Goal: Task Accomplishment & Management: Manage account settings

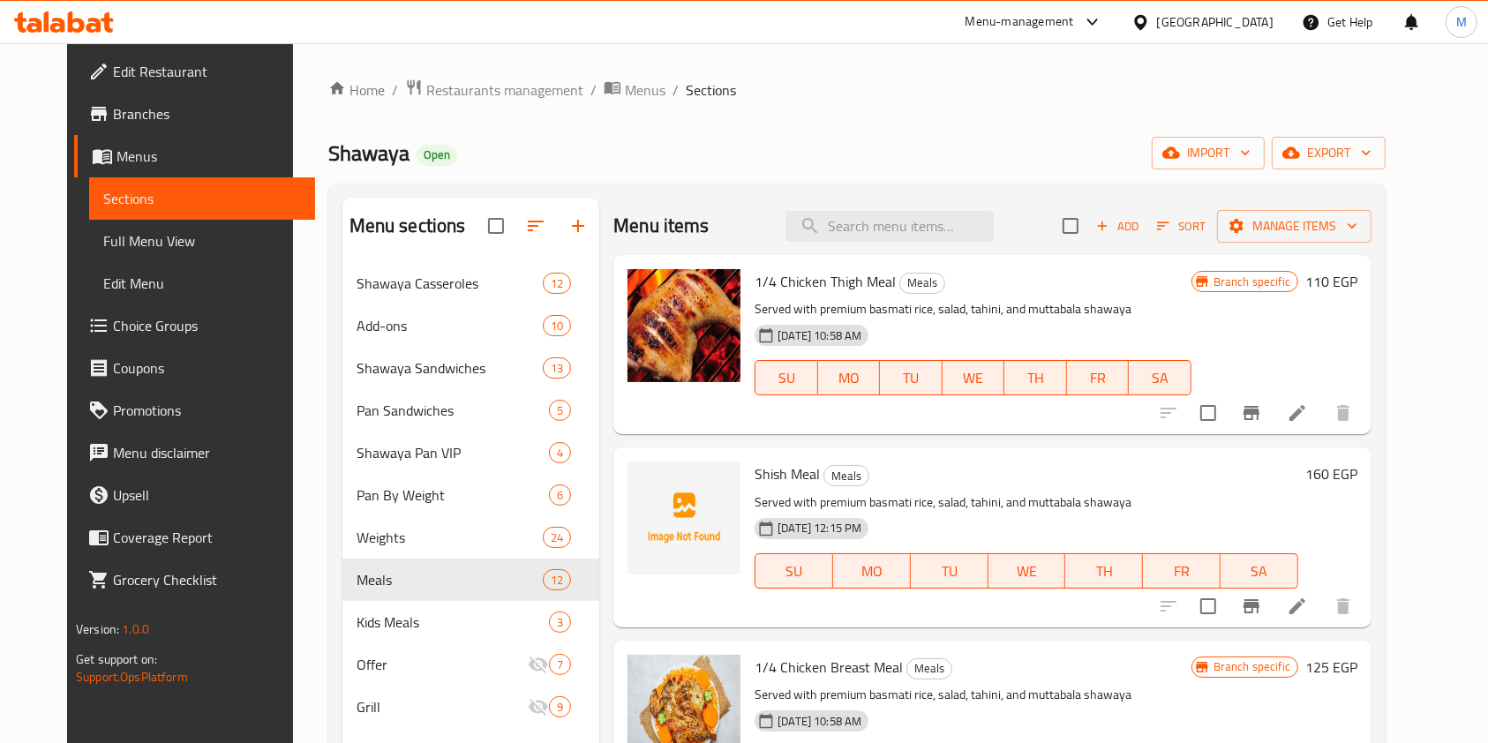
click at [97, 32] on div at bounding box center [64, 21] width 100 height 21
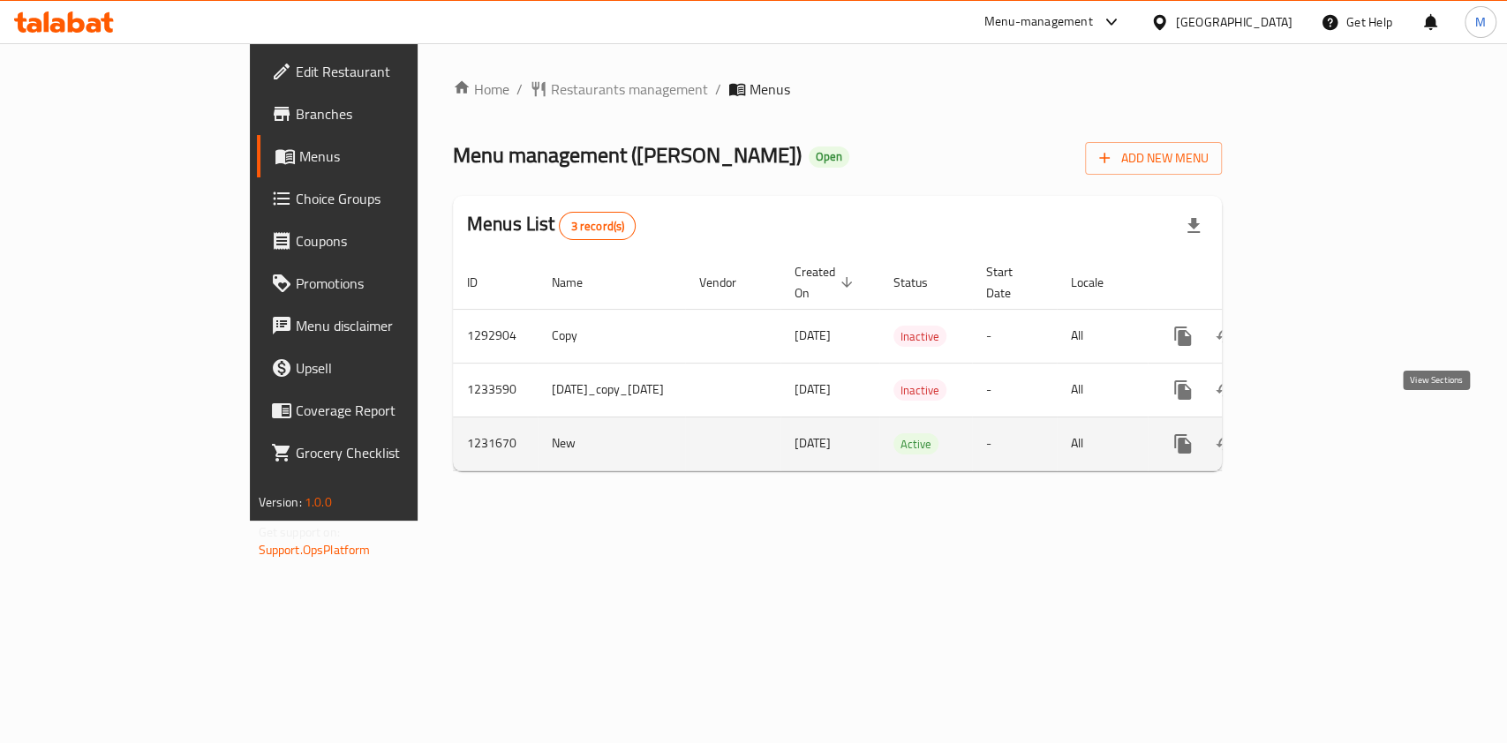
click at [1320, 433] on icon "enhanced table" at bounding box center [1309, 443] width 21 height 21
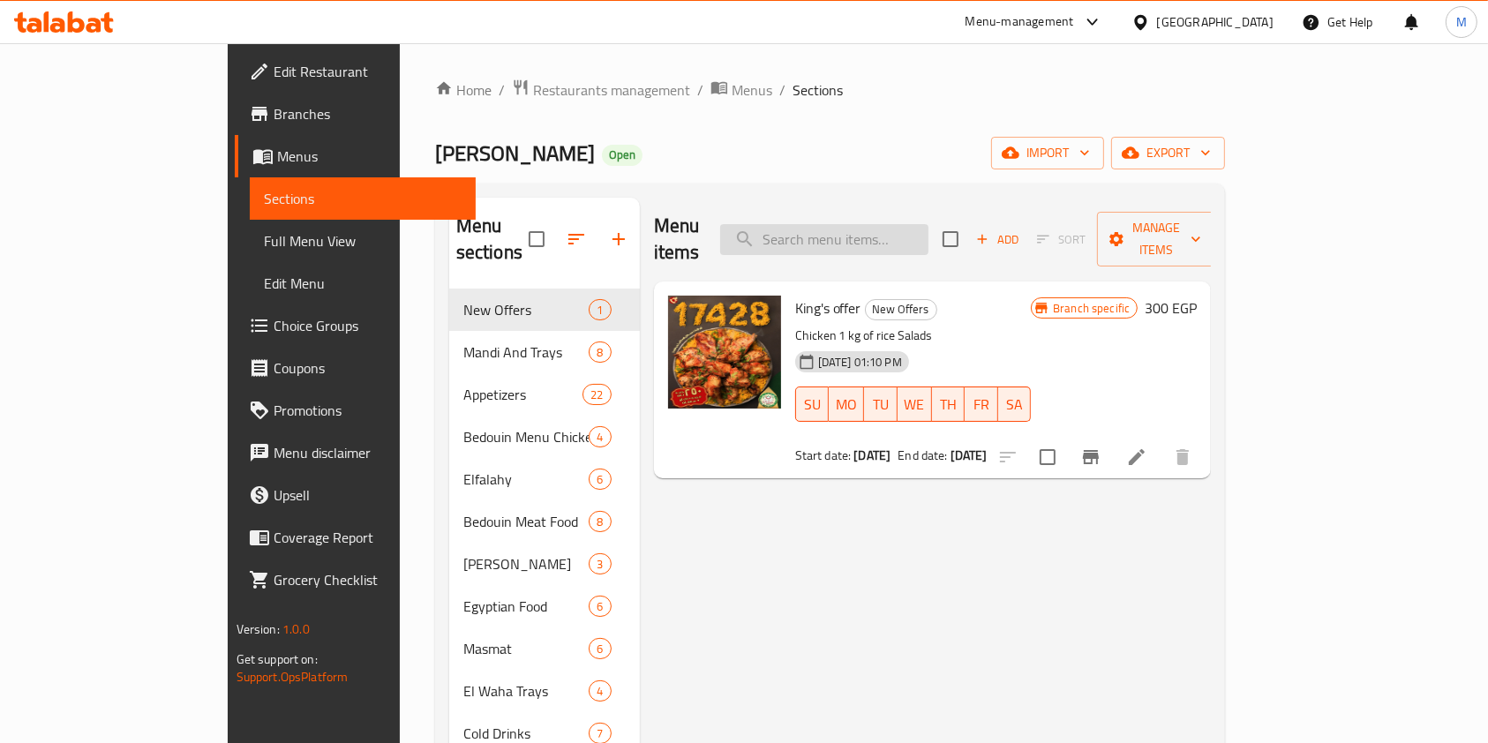
click at [929, 235] on input "search" at bounding box center [824, 239] width 208 height 31
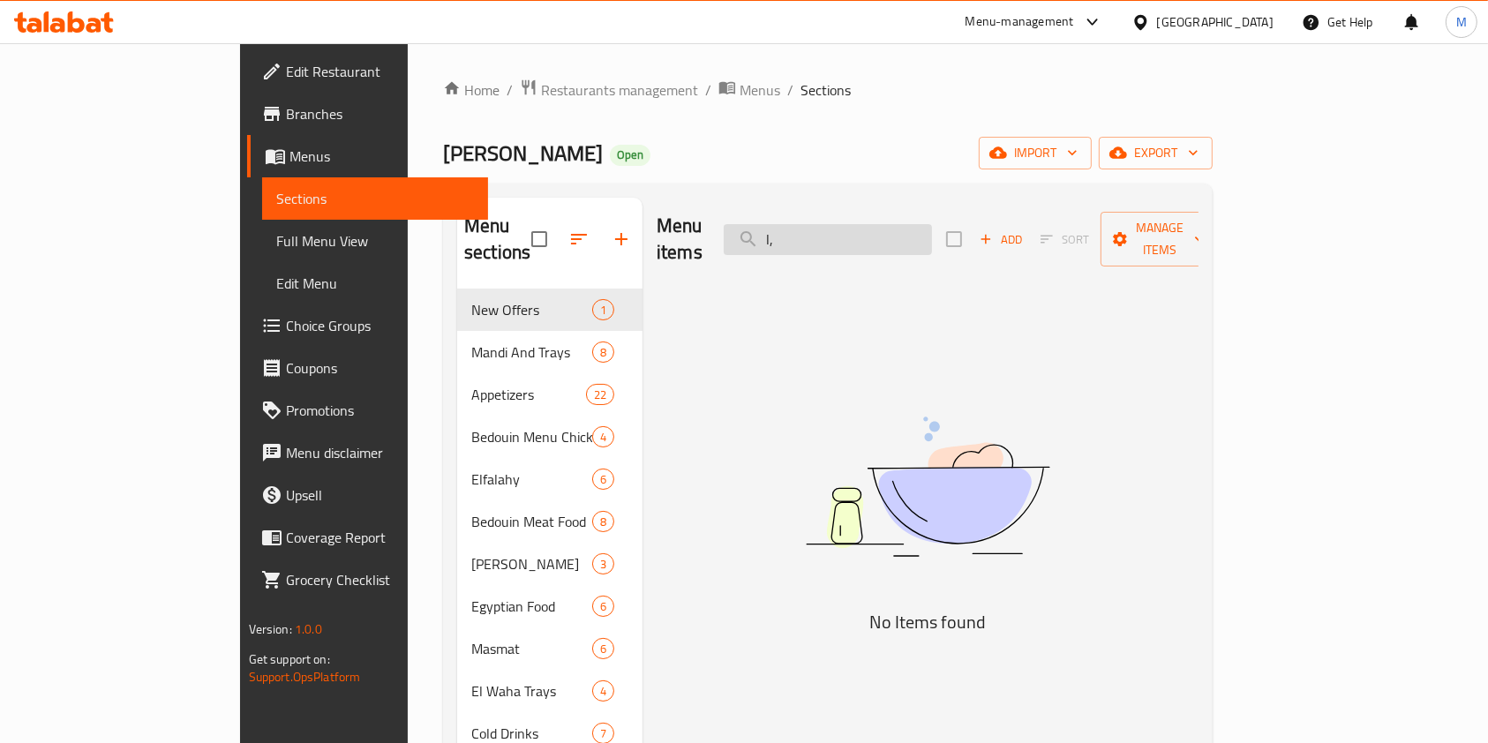
type input "l"
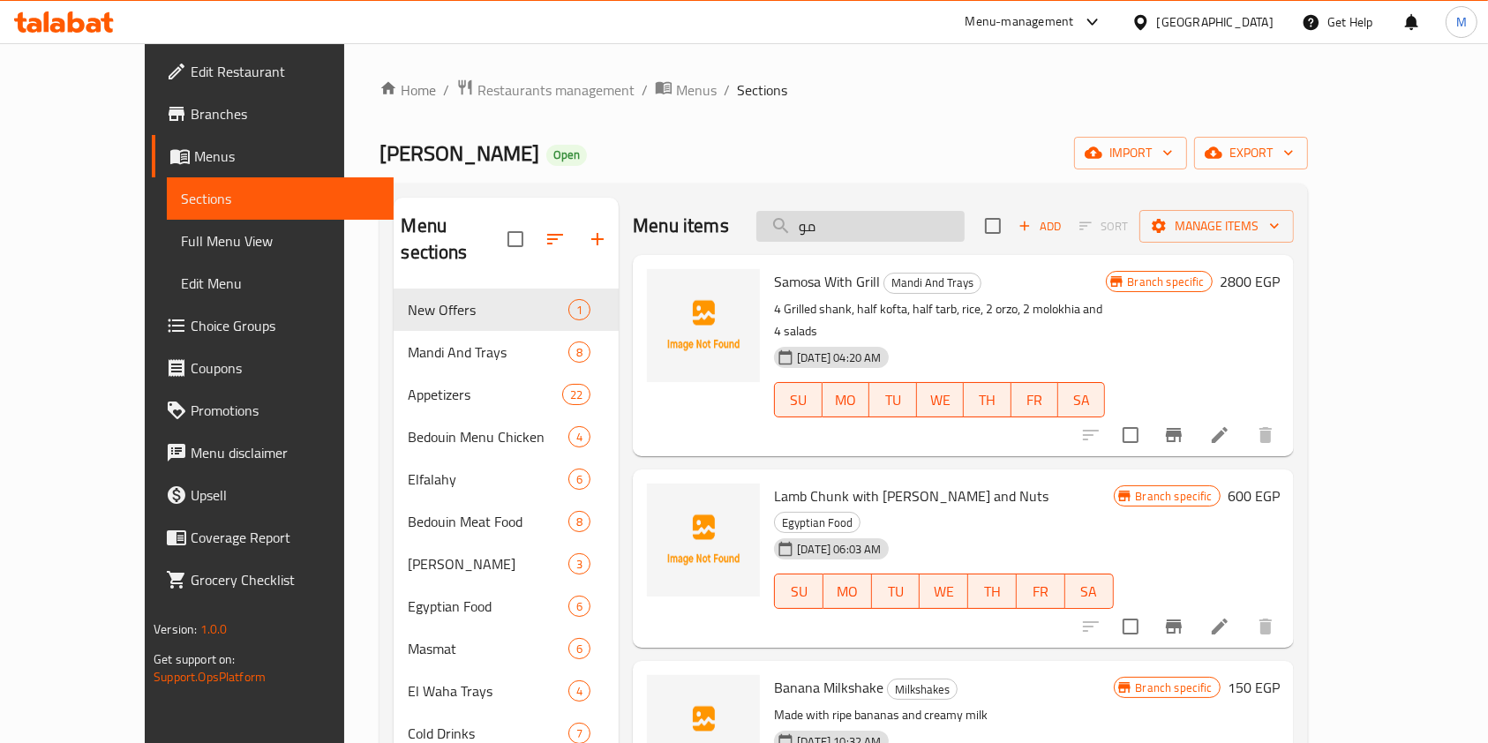
type input "م"
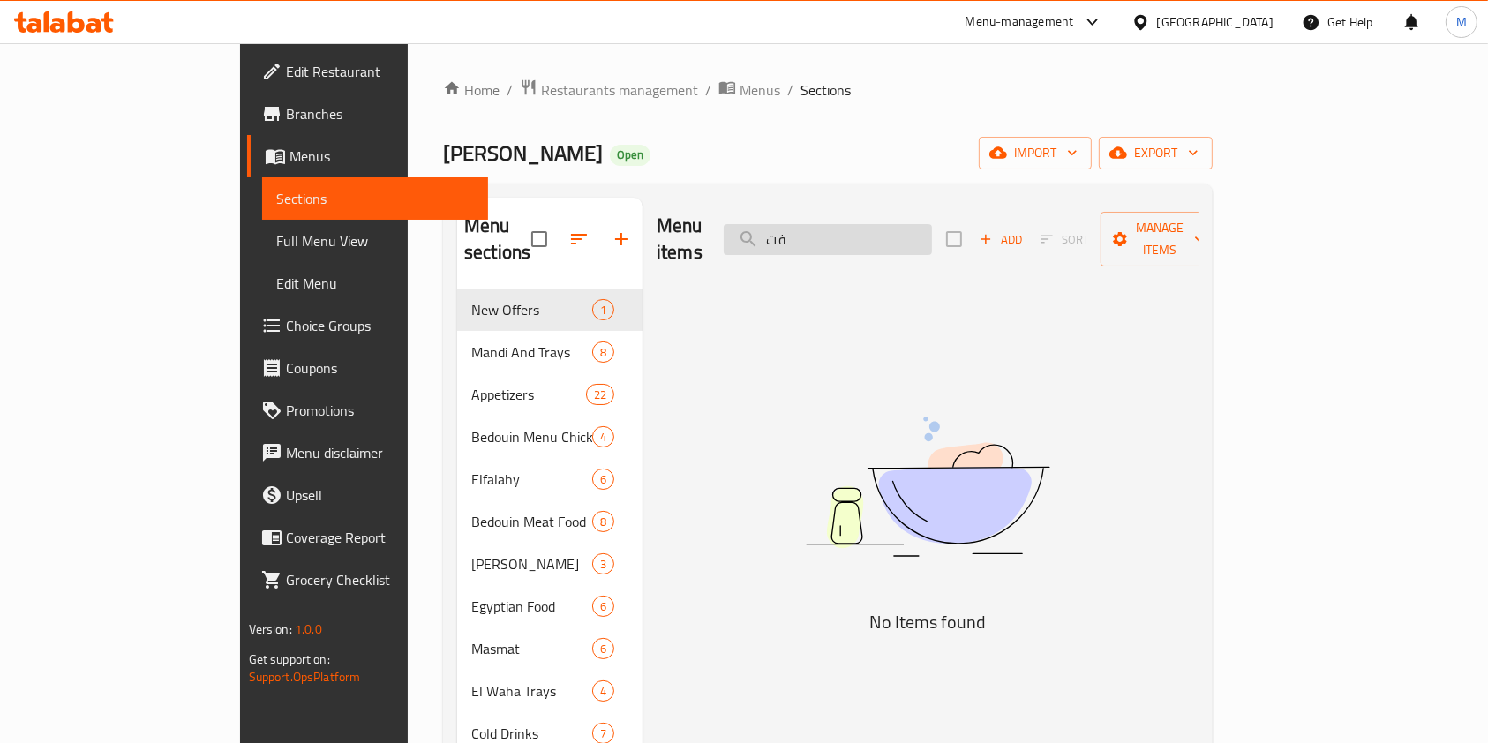
type input "ف"
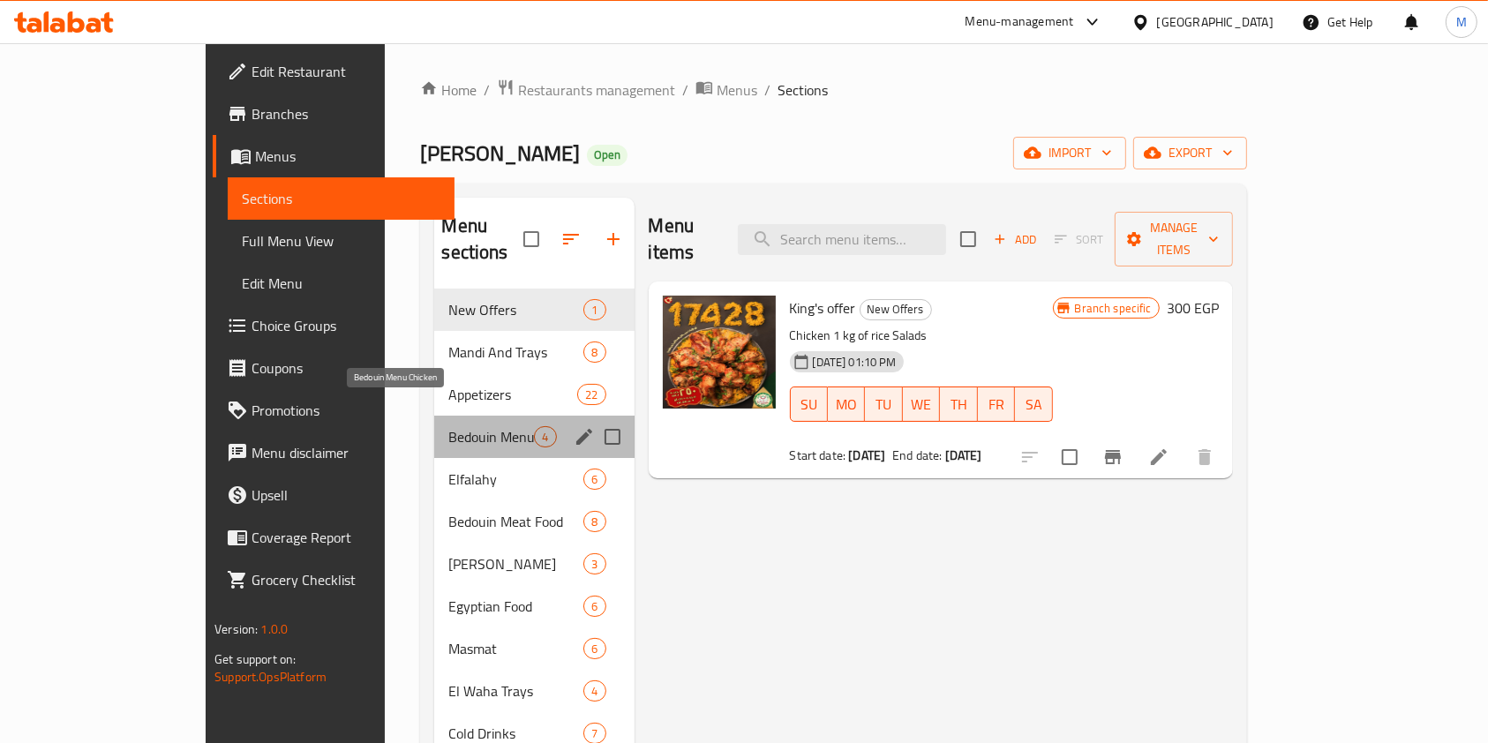
click at [466, 426] on span "Bedouin Menu Chicken" at bounding box center [491, 436] width 86 height 21
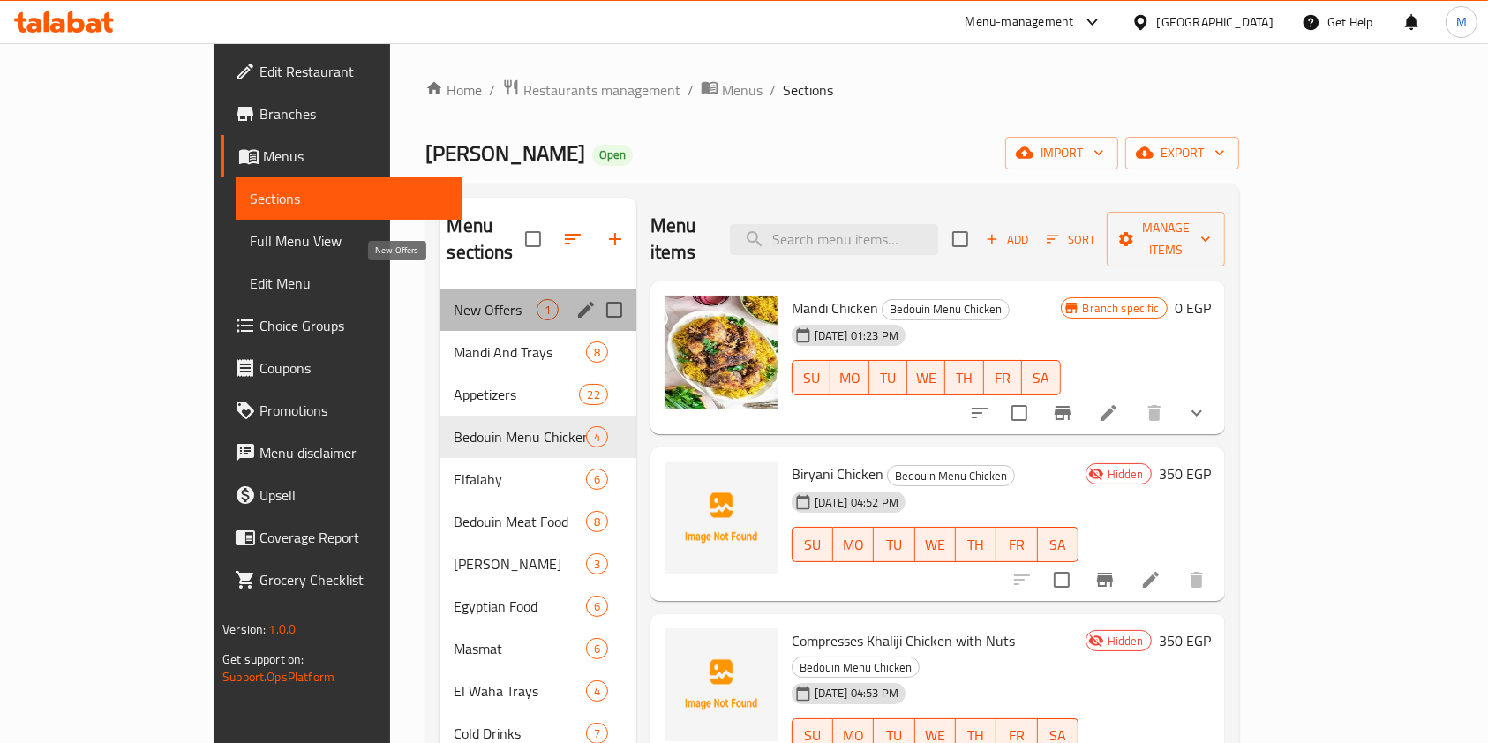
click at [471, 299] on span "New Offers" at bounding box center [495, 309] width 82 height 21
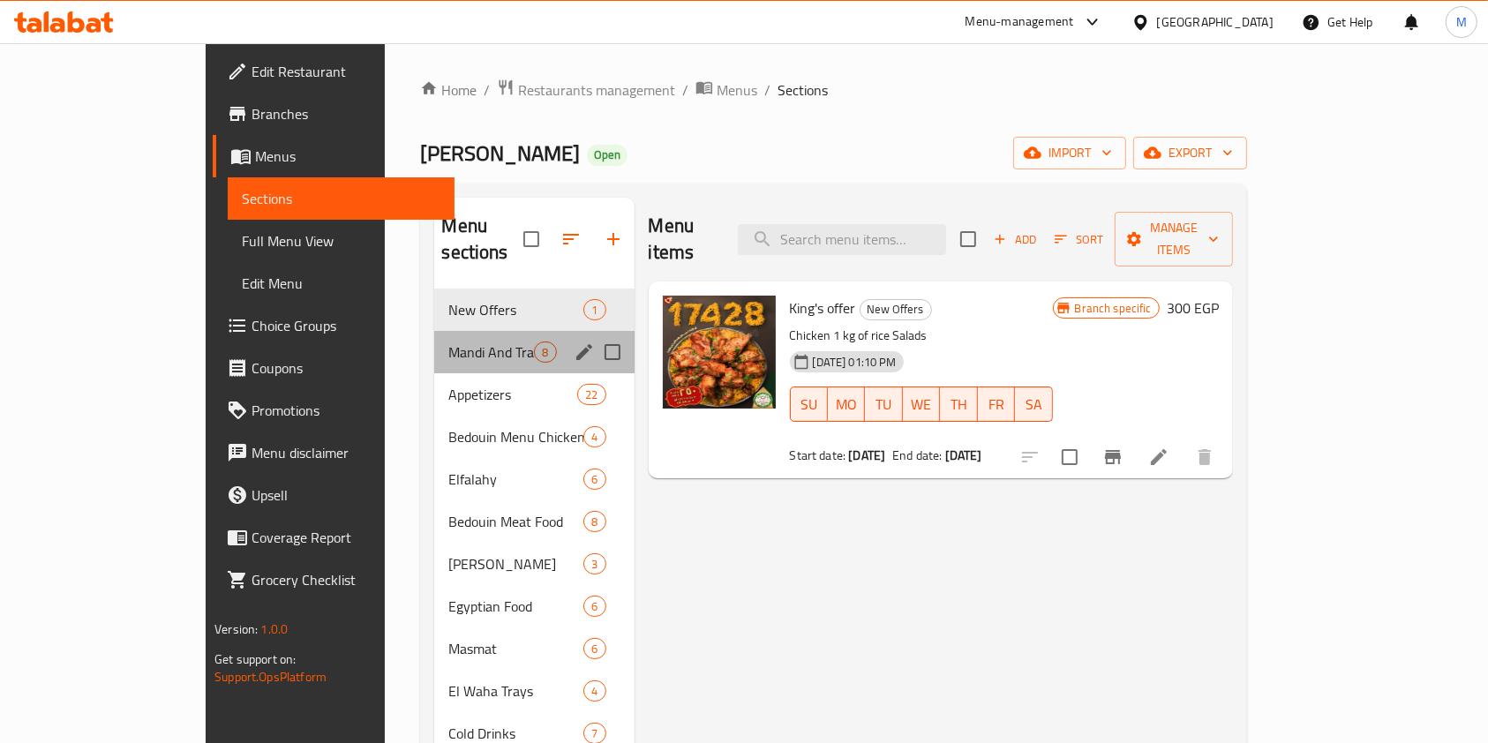
click at [455, 336] on div "Mandi And Trays 8" at bounding box center [533, 352] width 199 height 42
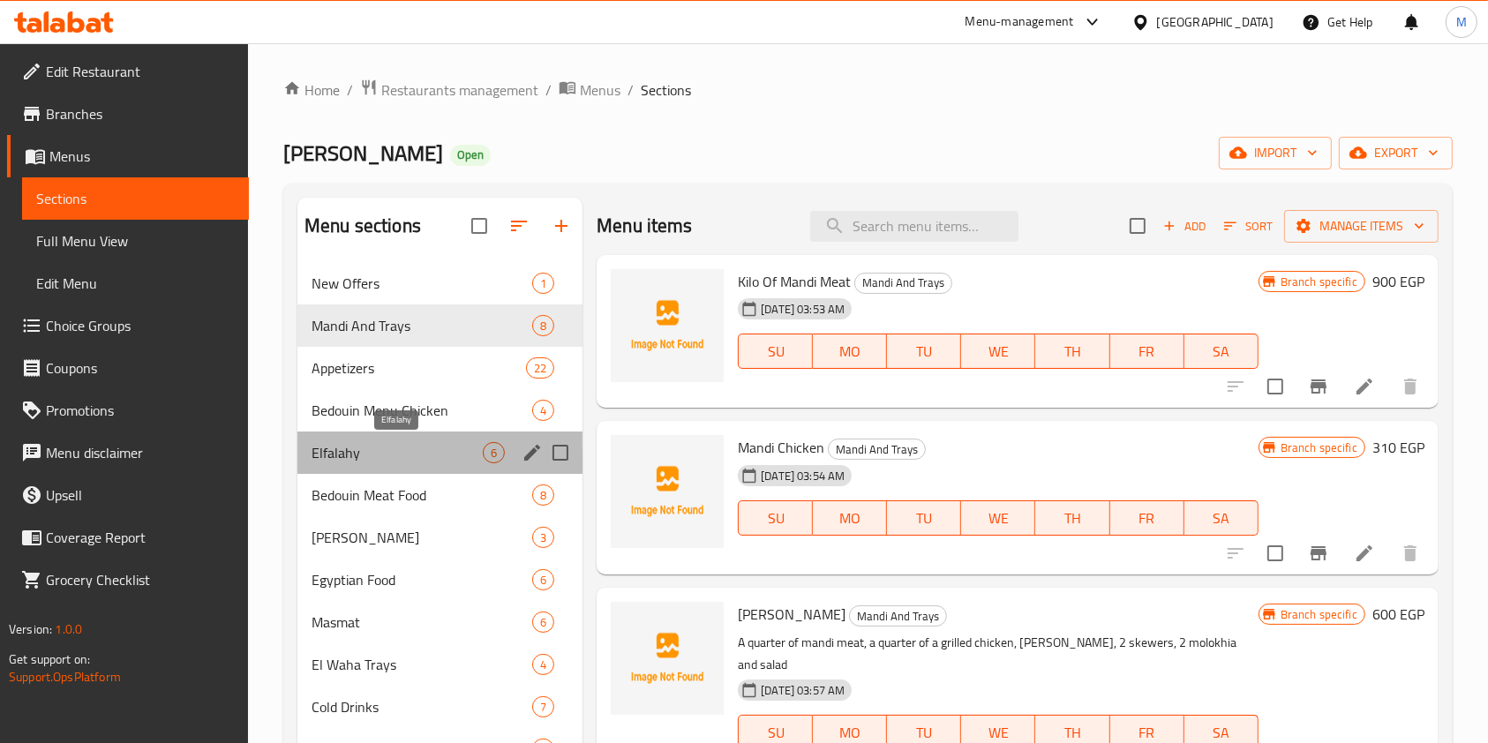
click at [424, 449] on span "Elfalahy" at bounding box center [397, 452] width 171 height 21
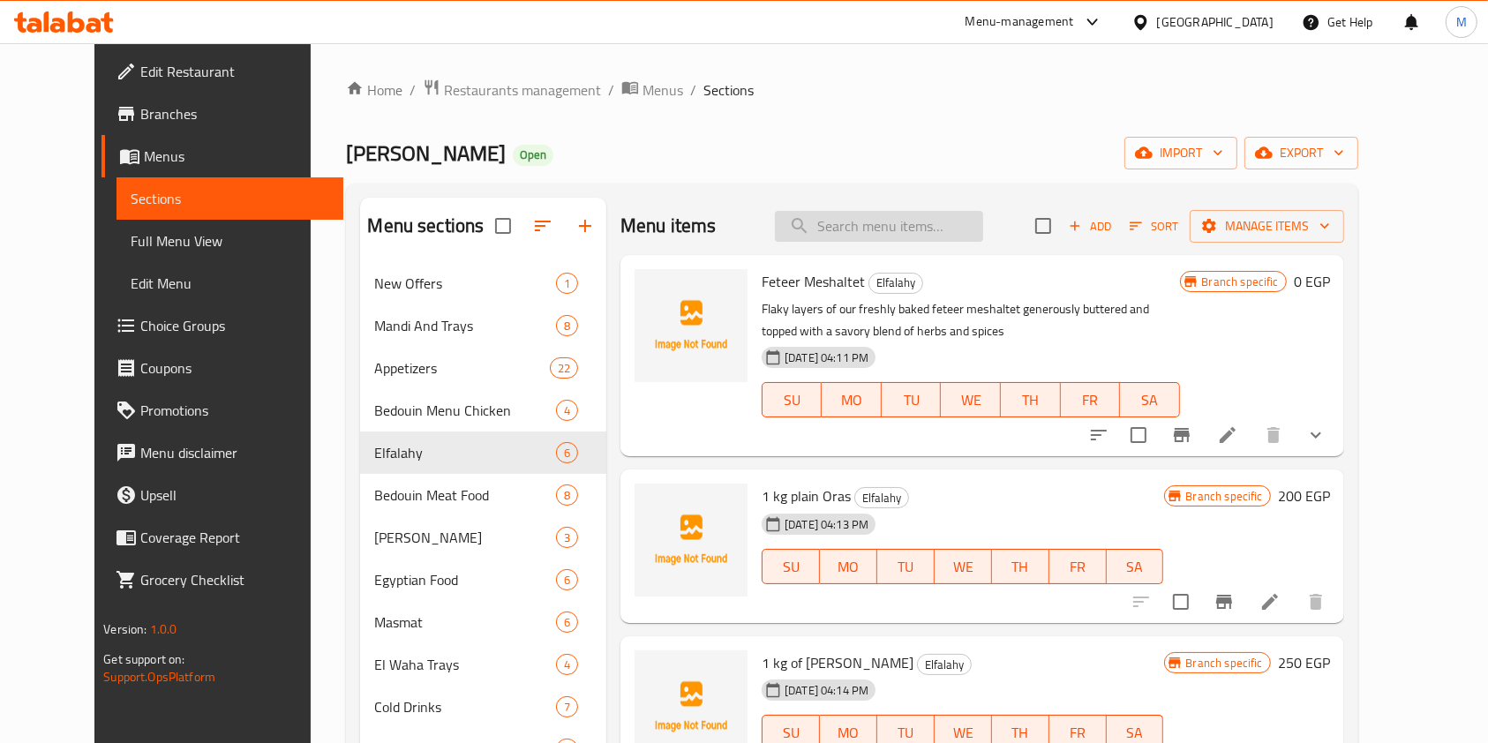
click at [941, 232] on input "search" at bounding box center [879, 226] width 208 height 31
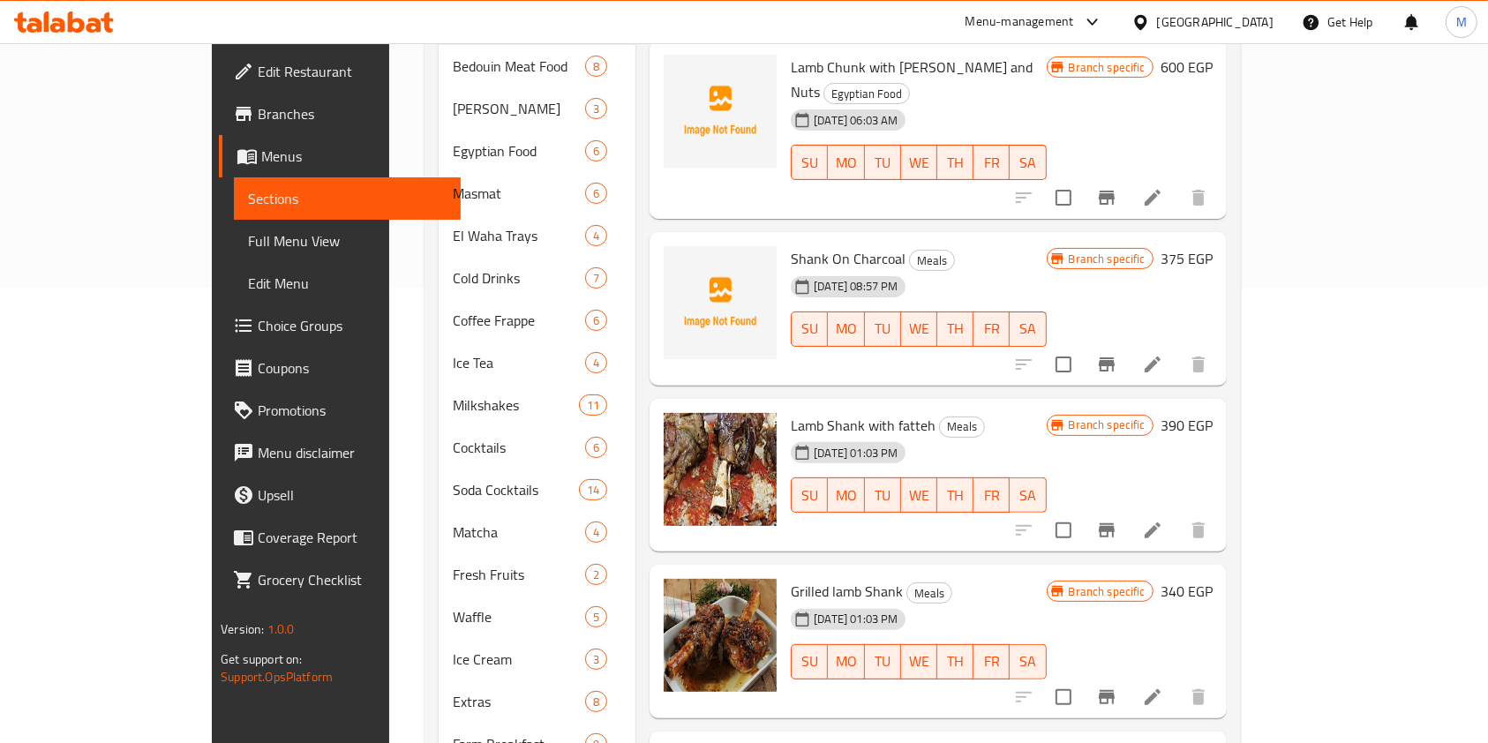
scroll to position [450, 0]
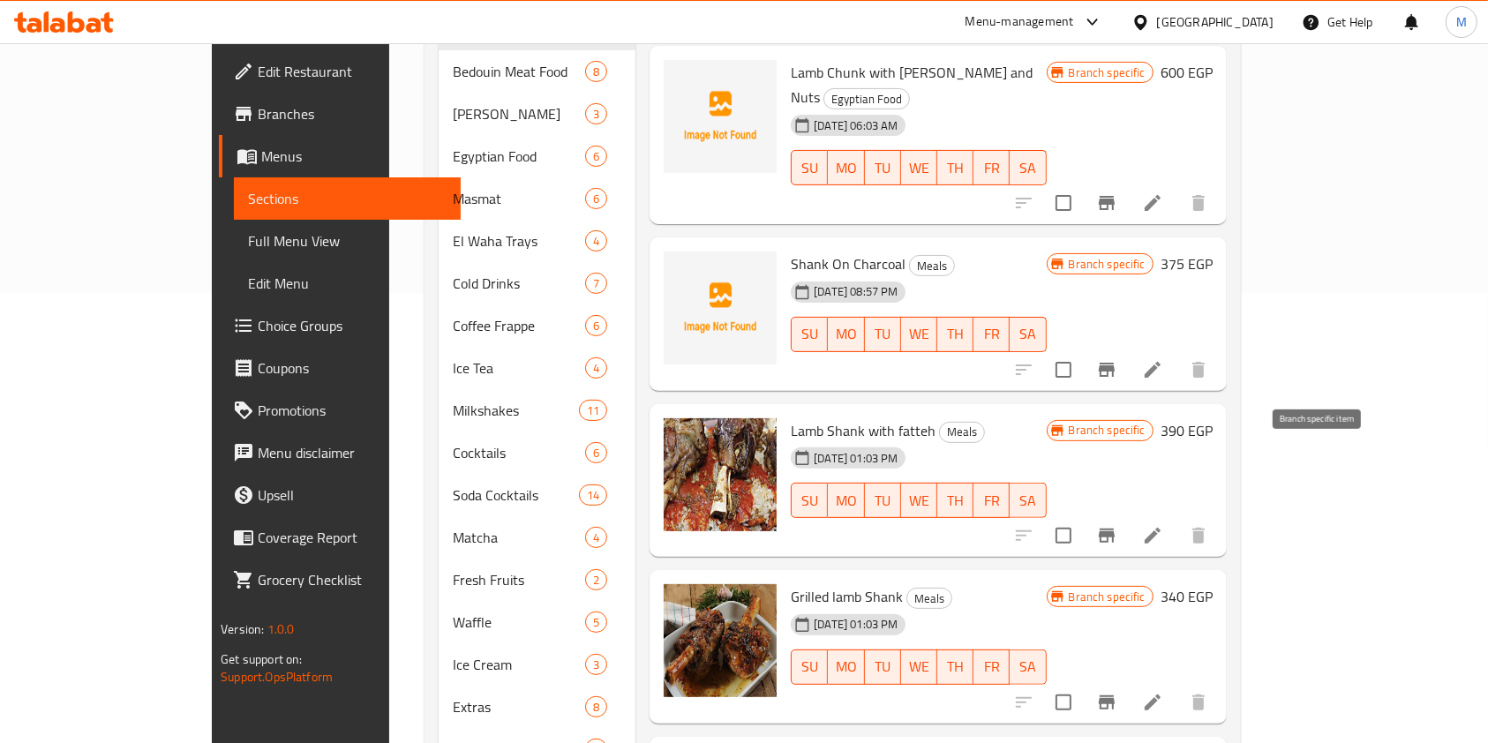
type input "موزة"
click at [1117, 525] on icon "Branch-specific-item" at bounding box center [1106, 535] width 21 height 21
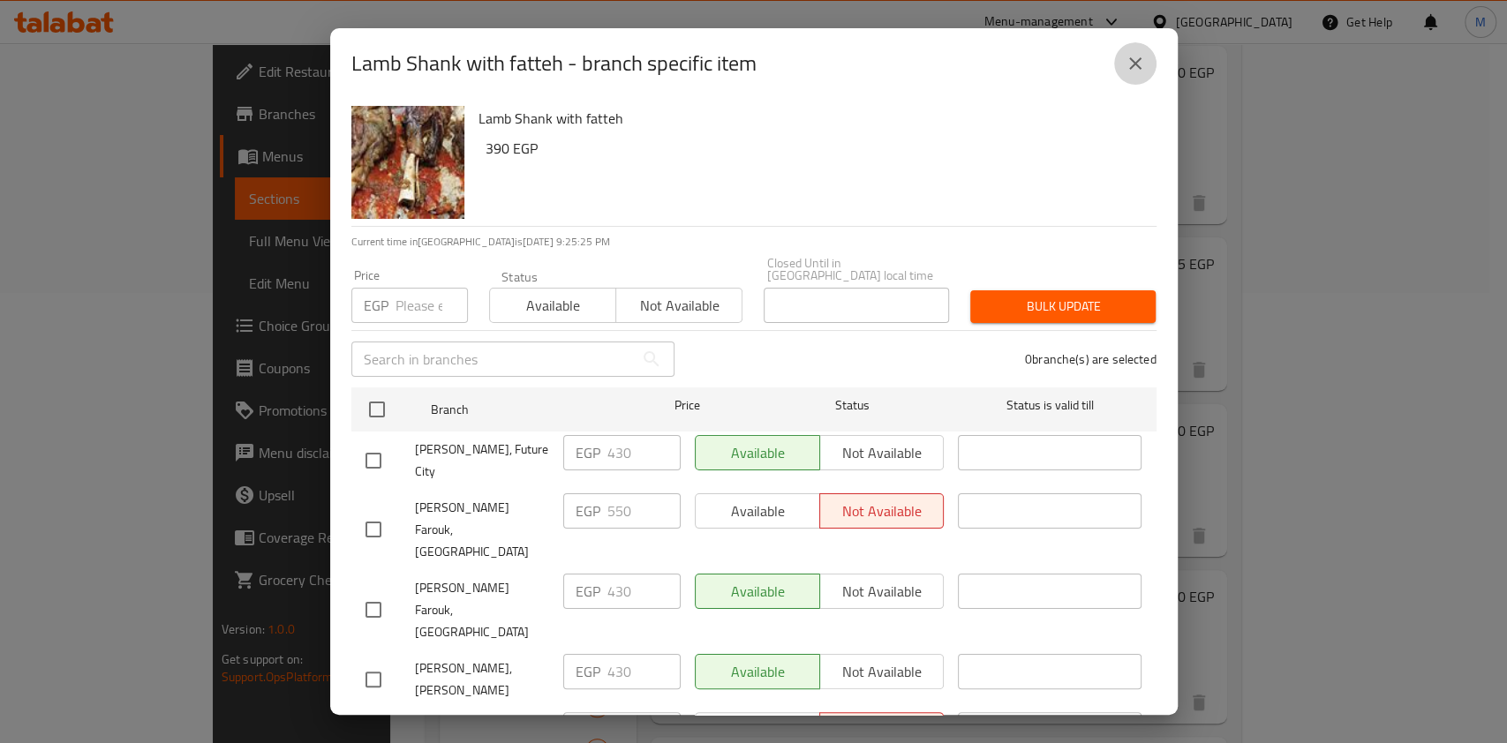
click at [1131, 63] on icon "close" at bounding box center [1134, 63] width 21 height 21
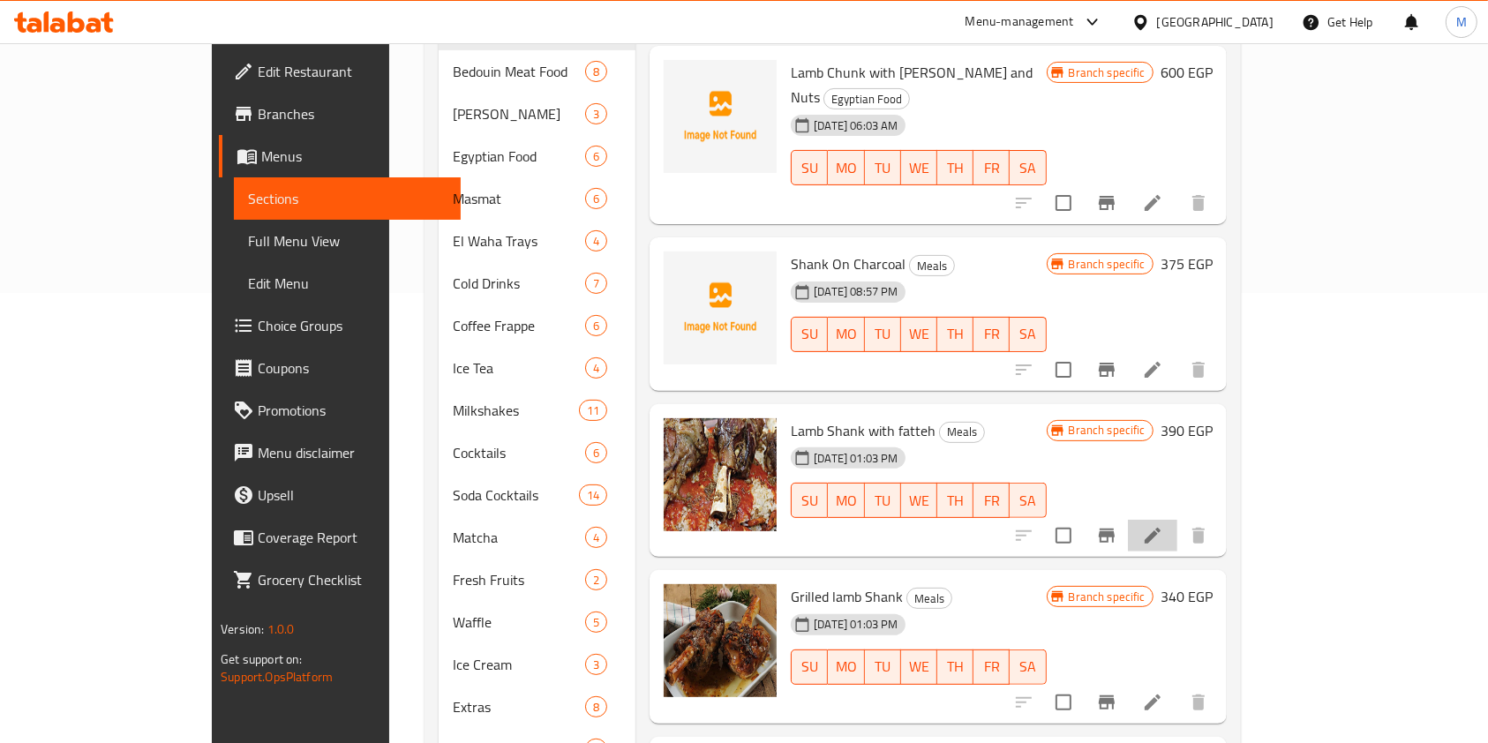
click at [1177, 520] on li at bounding box center [1152, 536] width 49 height 32
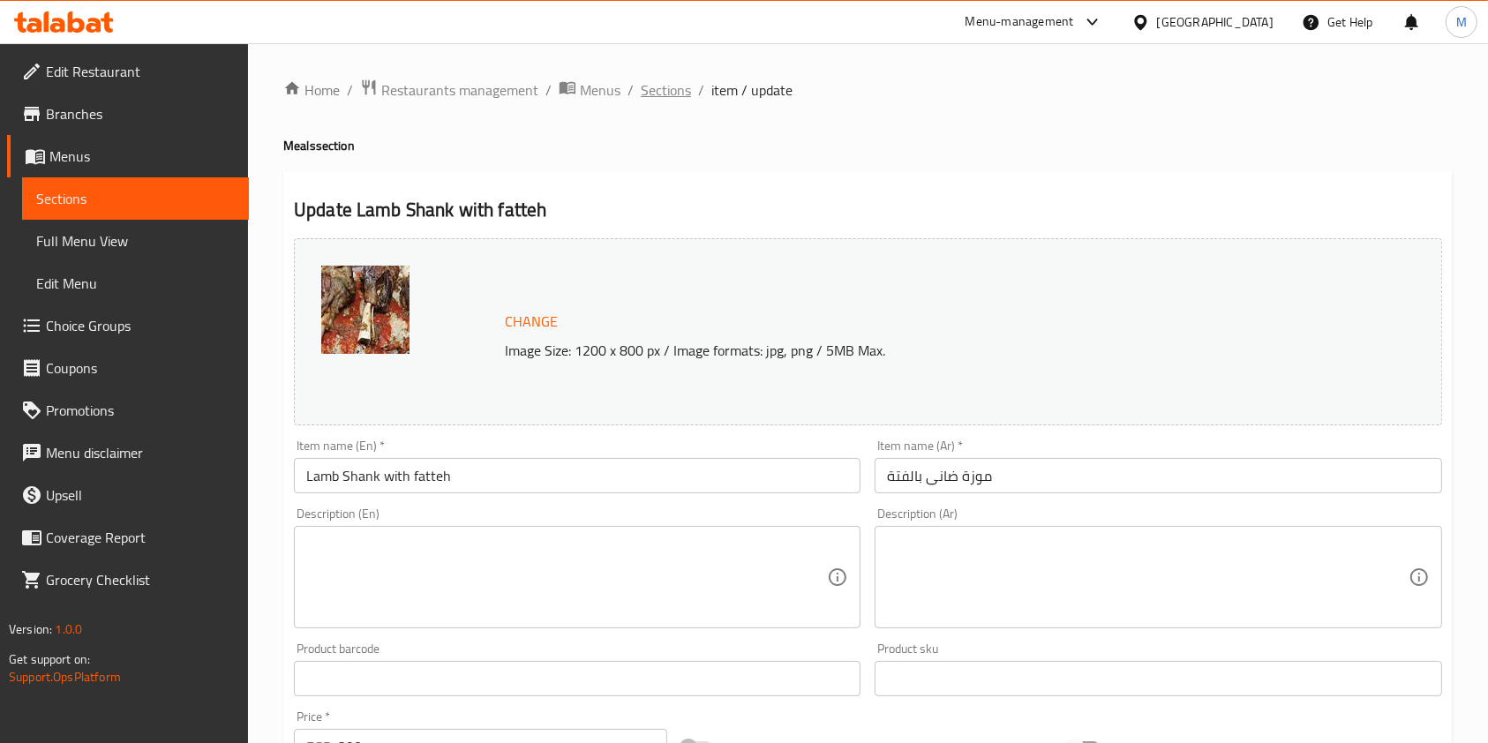
click at [659, 86] on span "Sections" at bounding box center [666, 89] width 50 height 21
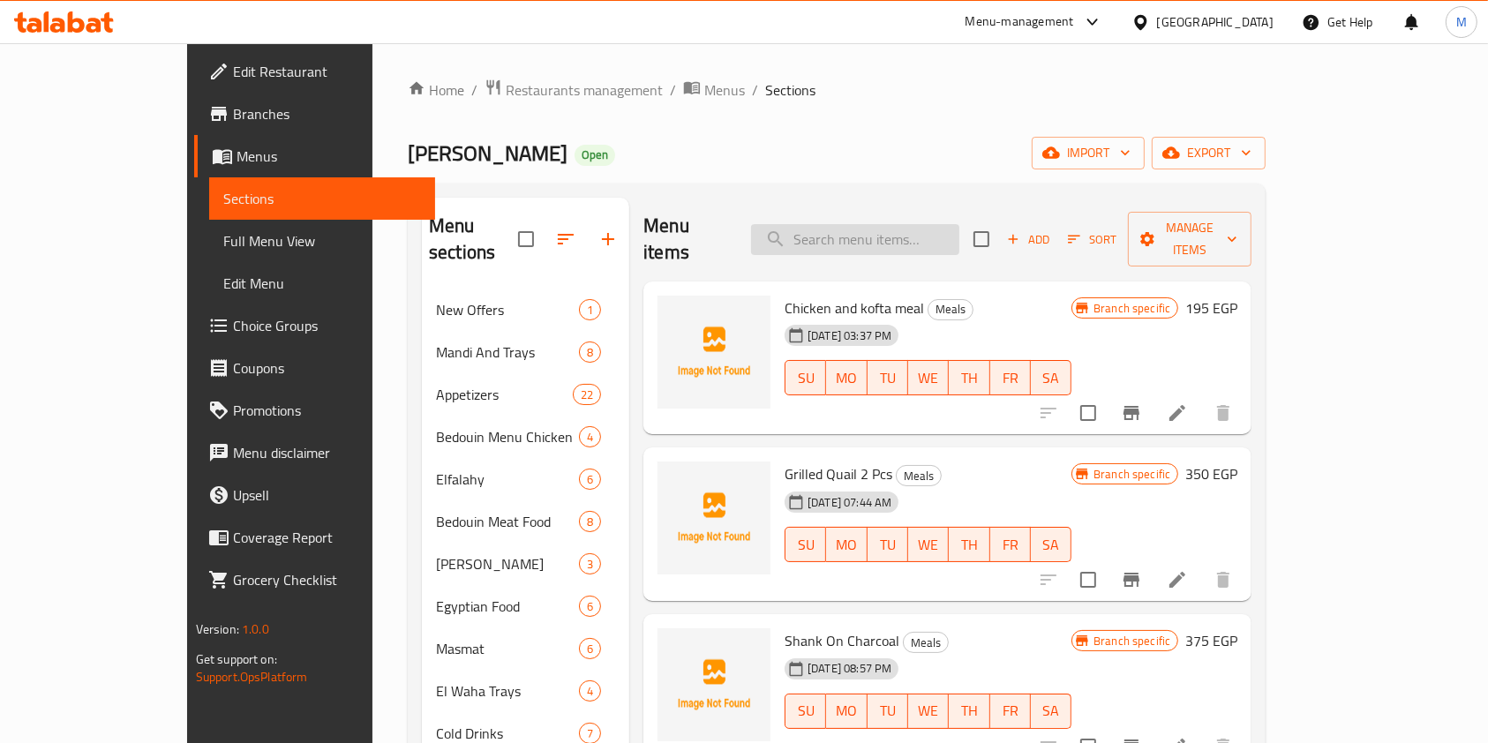
click at [930, 224] on input "search" at bounding box center [855, 239] width 208 height 31
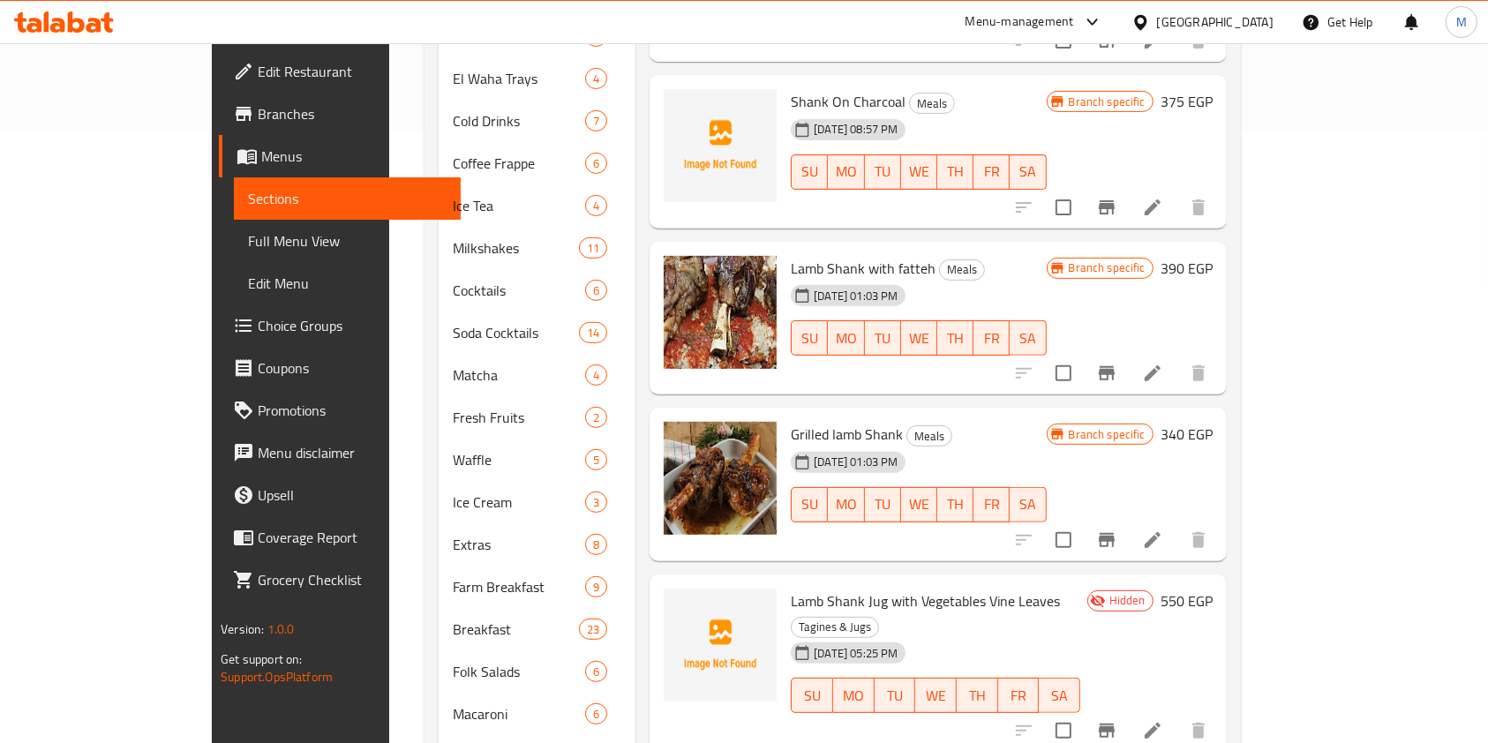
scroll to position [614, 0]
type input "موزة"
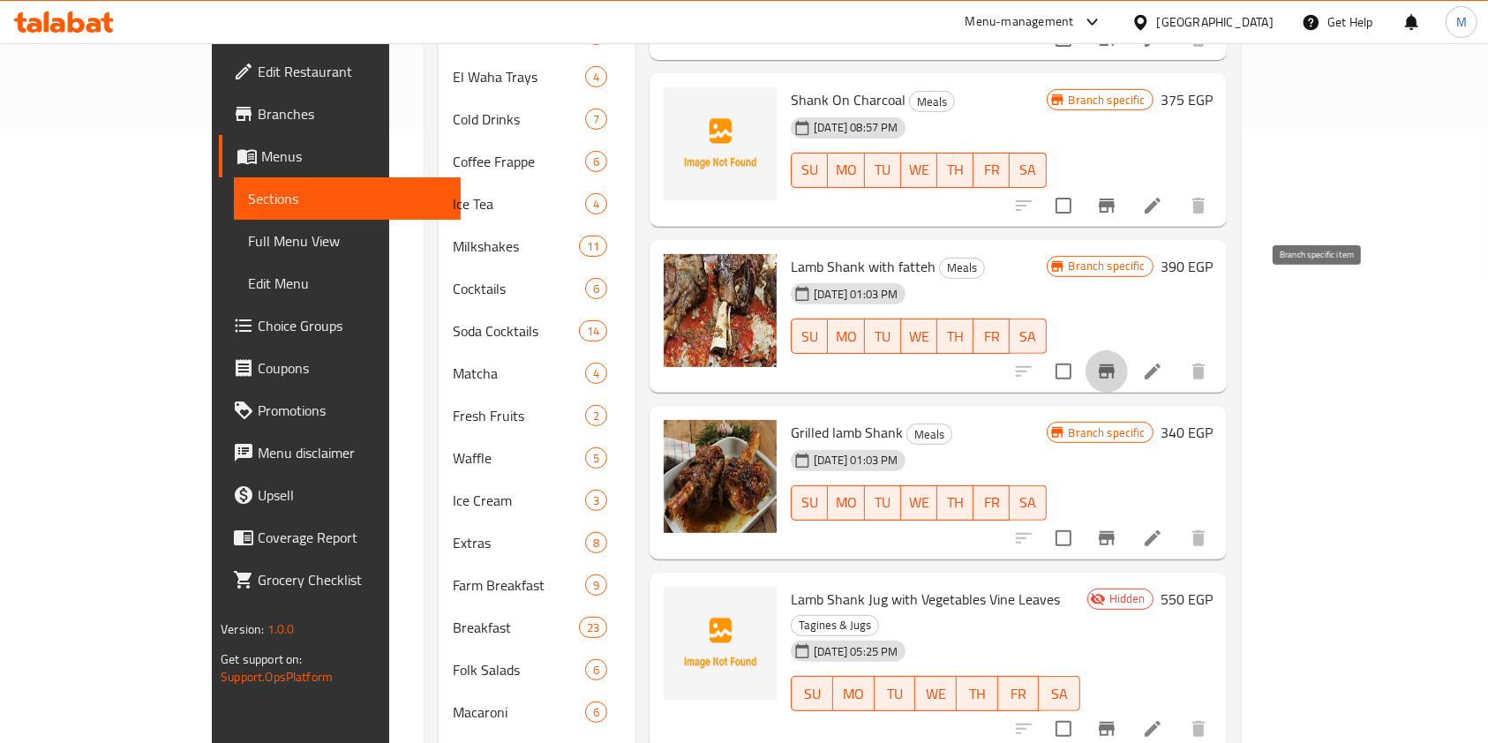
click at [1128, 350] on button "Branch-specific-item" at bounding box center [1107, 371] width 42 height 42
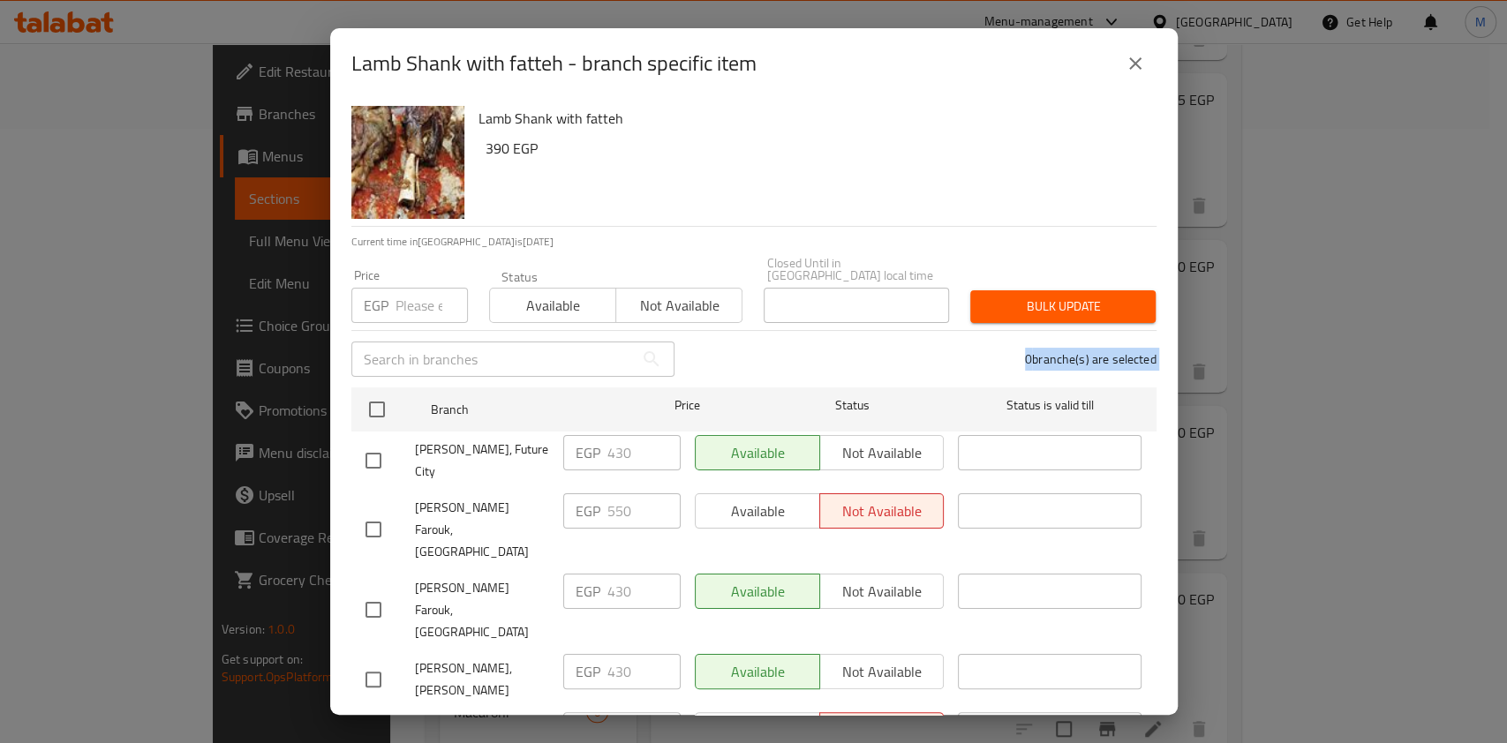
drag, startPoint x: 1004, startPoint y: 360, endPoint x: 1165, endPoint y: 382, distance: 162.1
click at [1165, 382] on div "Lamb Shank with fatteh 390 EGP Current time in Egypt is 13 Aug 2025 Price EGP P…" at bounding box center [753, 407] width 847 height 616
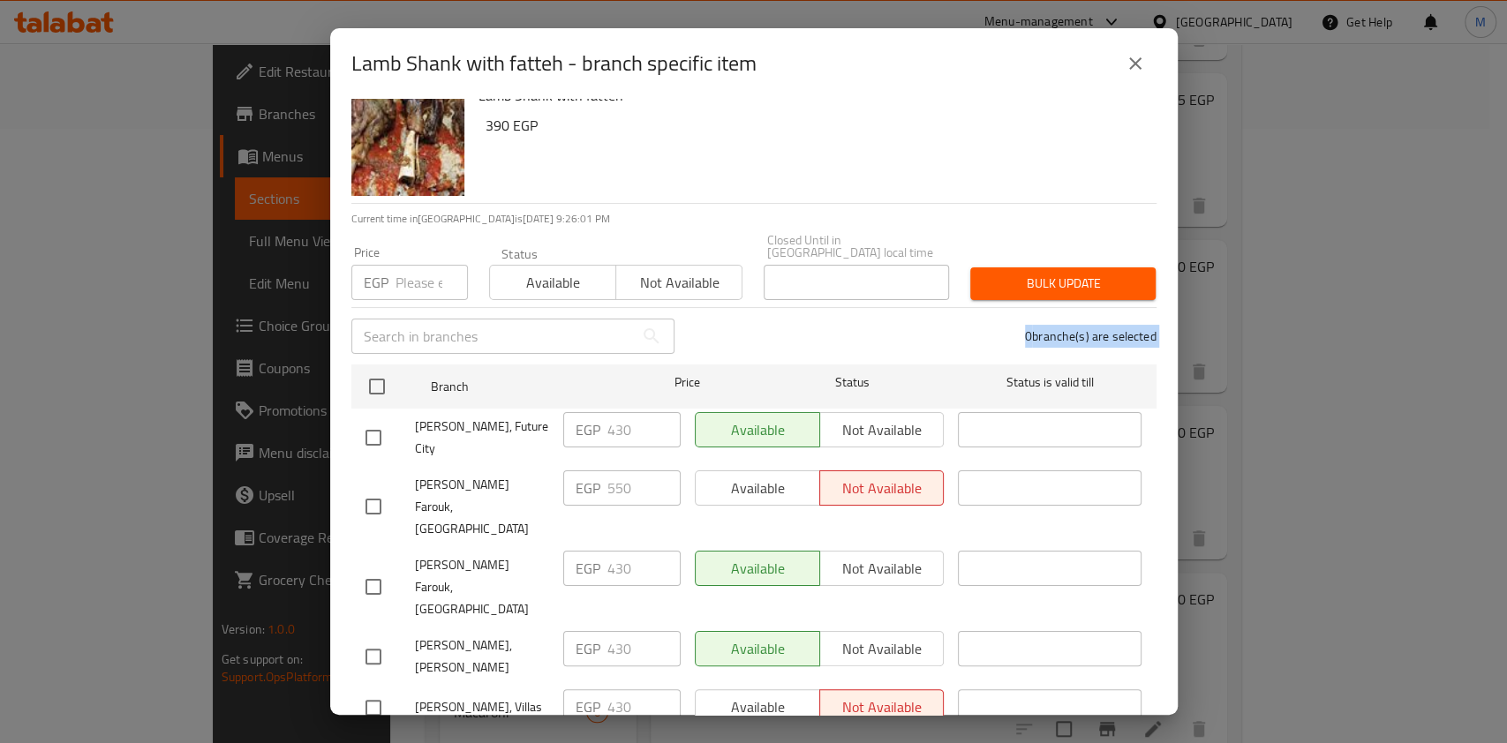
scroll to position [28, 0]
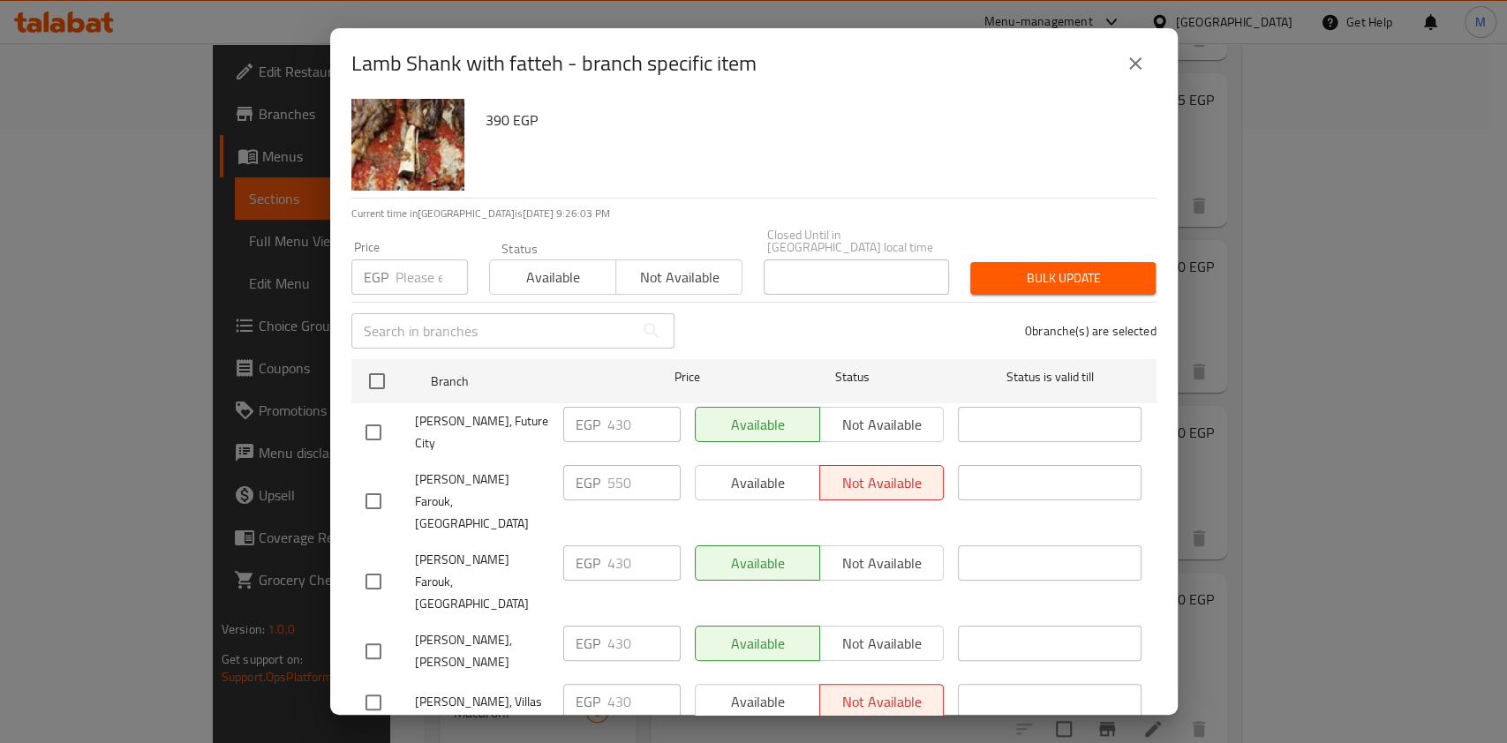
click at [685, 173] on div "Lamb Shank with fatteh 390 EGP" at bounding box center [810, 134] width 678 height 127
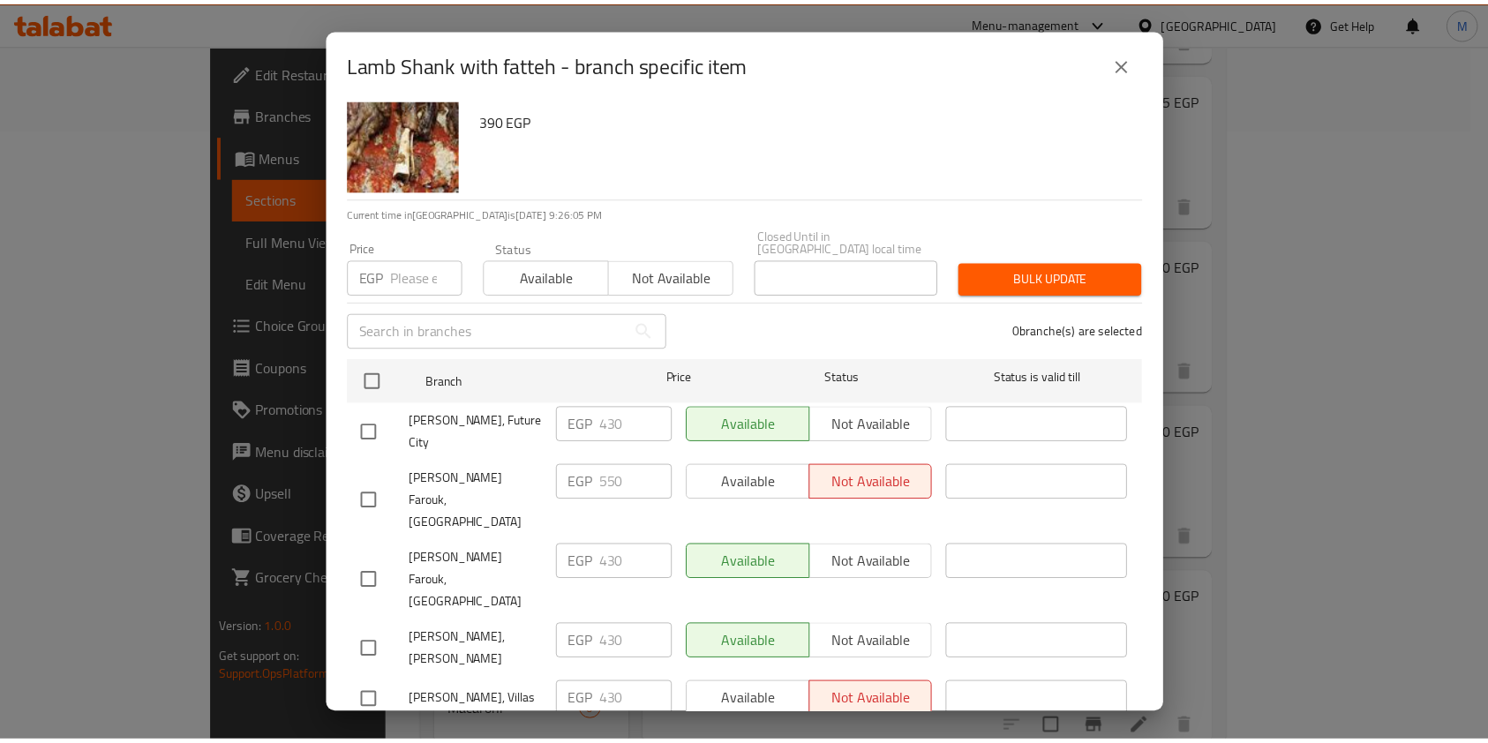
scroll to position [0, 0]
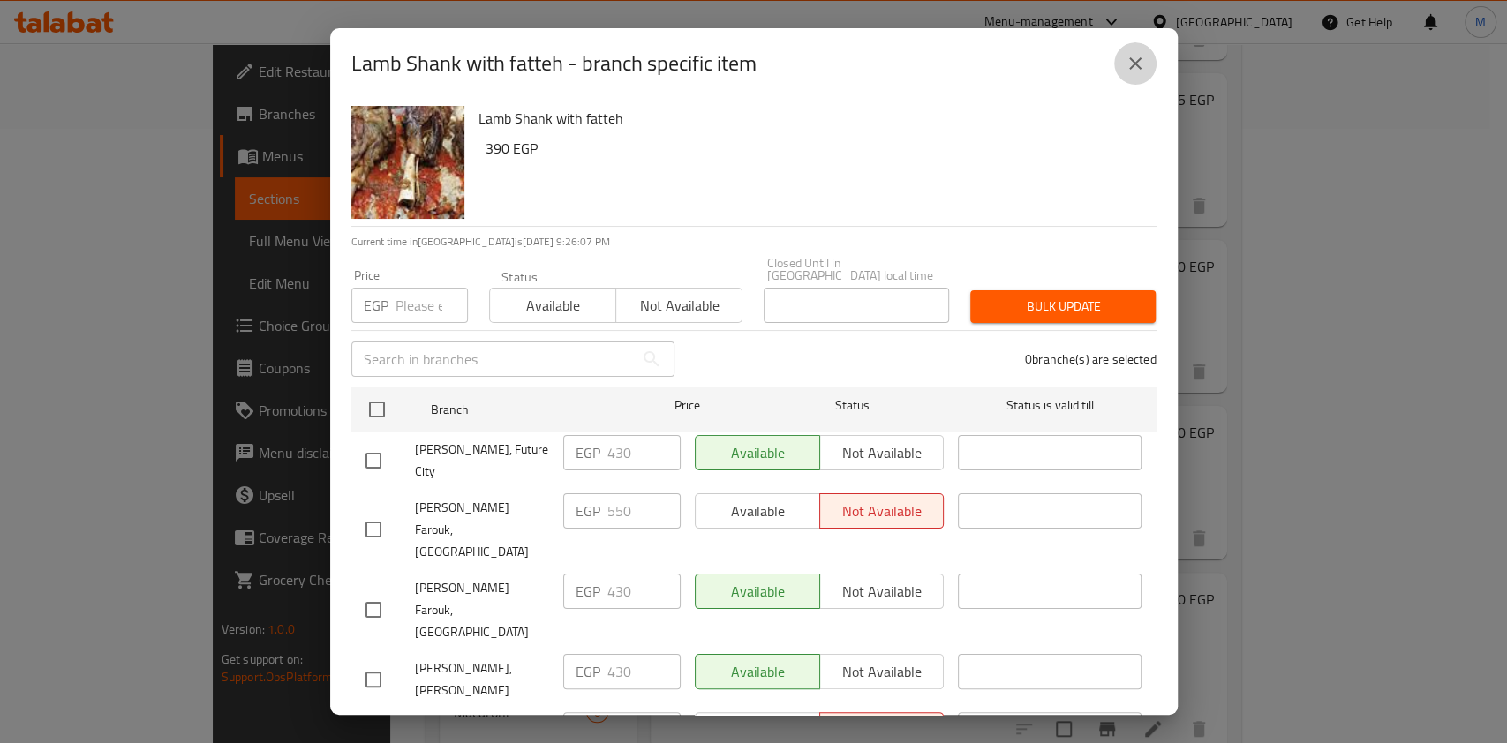
click at [1136, 68] on icon "close" at bounding box center [1134, 63] width 21 height 21
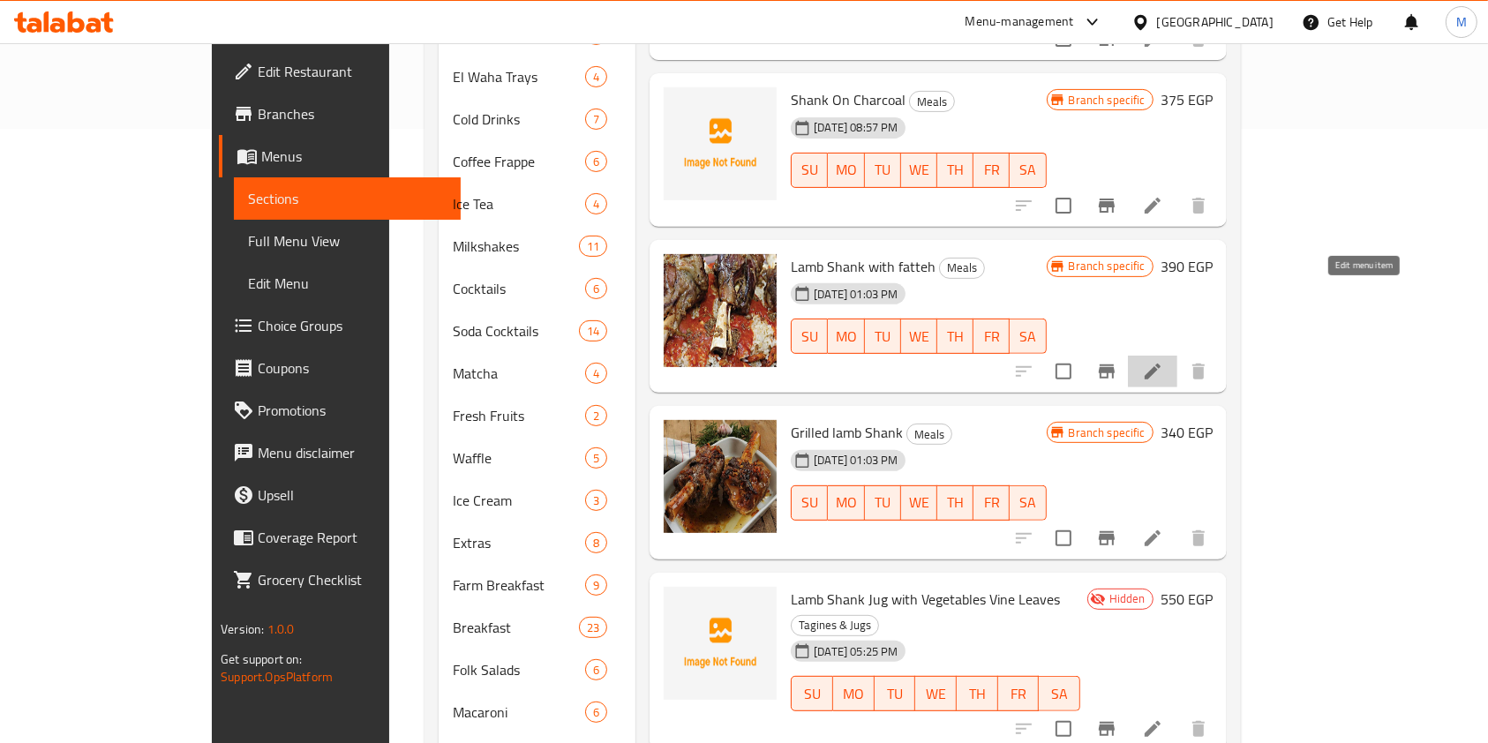
click at [1163, 361] on icon at bounding box center [1152, 371] width 21 height 21
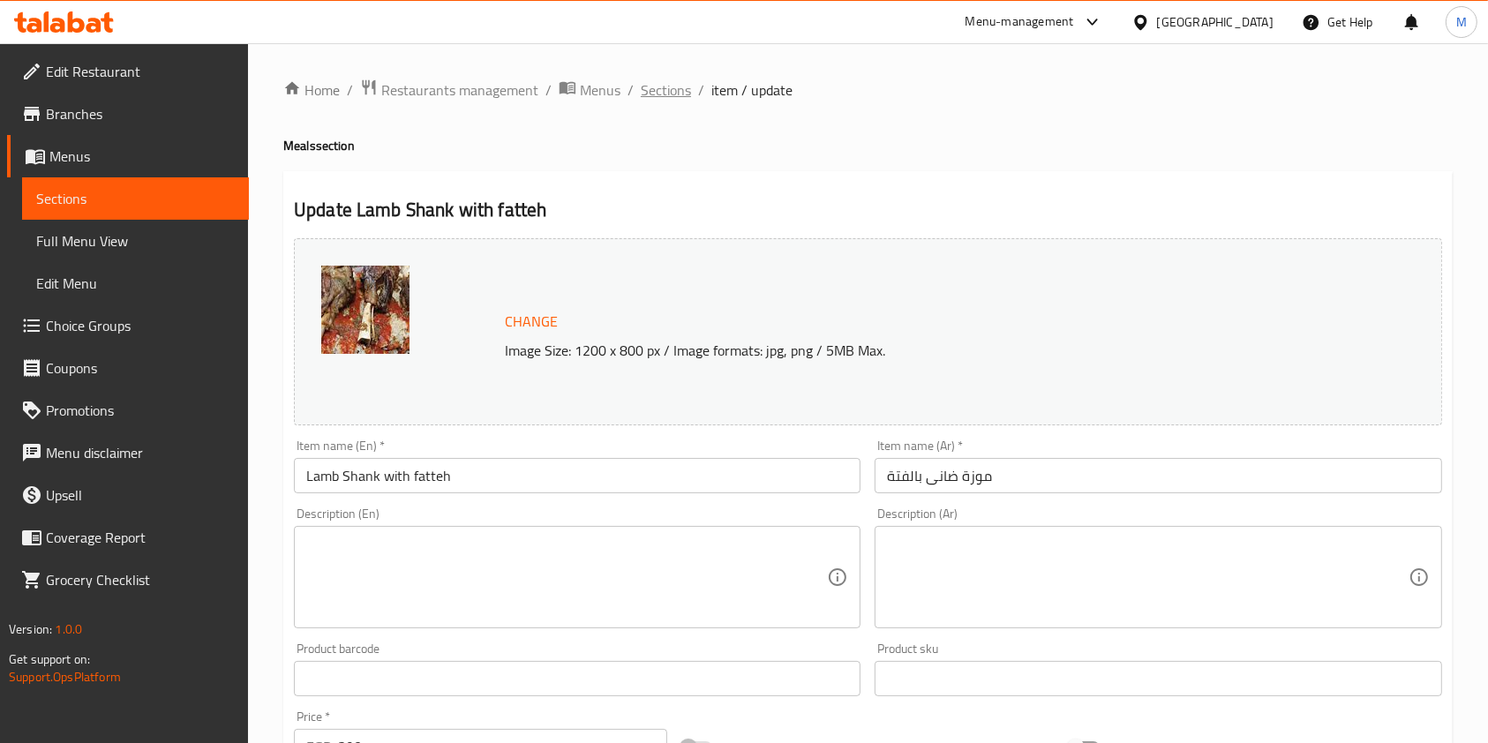
click at [665, 84] on span "Sections" at bounding box center [666, 89] width 50 height 21
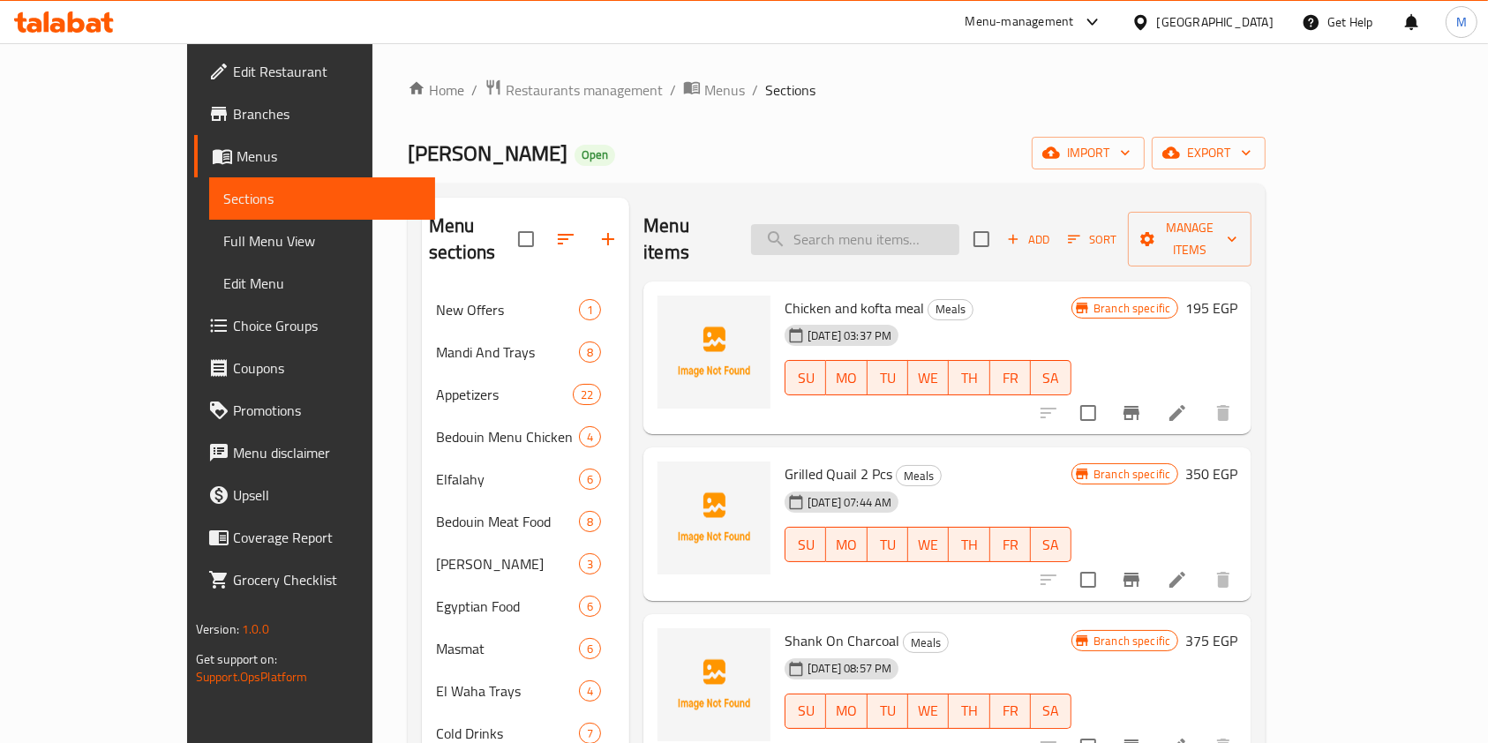
click at [928, 231] on input "search" at bounding box center [855, 239] width 208 height 31
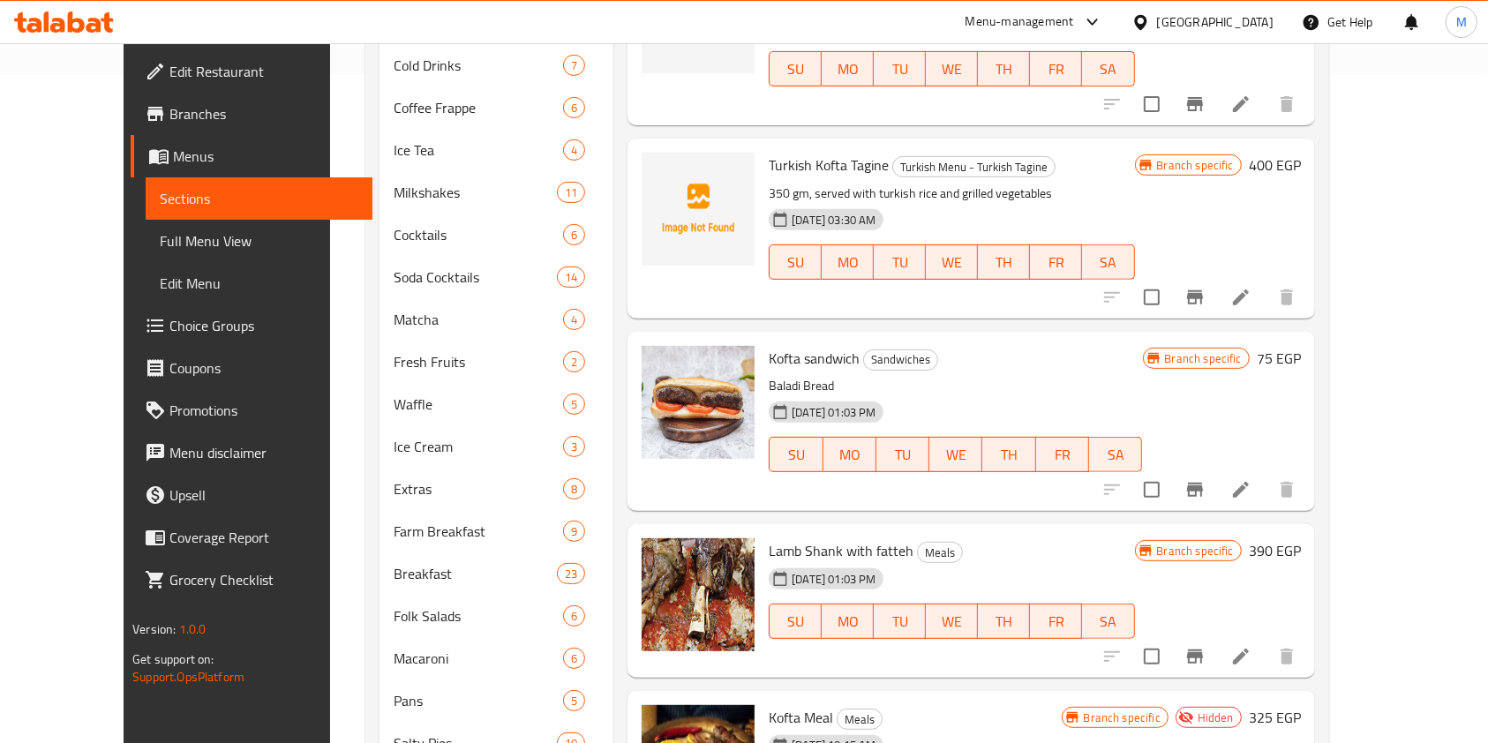
scroll to position [662, 0]
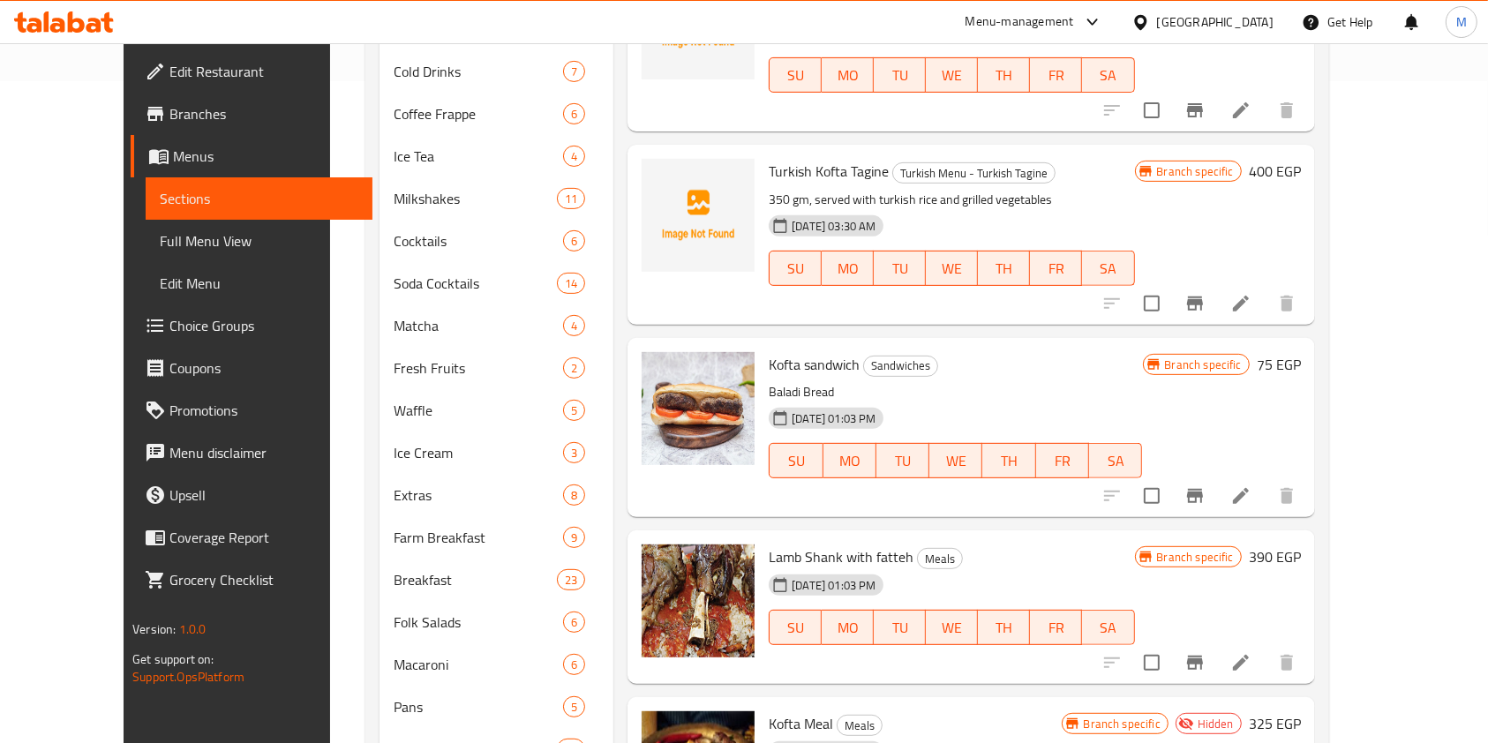
click at [778, 561] on span "Lamb Shank with fatteh" at bounding box center [841, 557] width 145 height 26
click at [785, 557] on span "Lamb Shank with fatteh" at bounding box center [841, 557] width 145 height 26
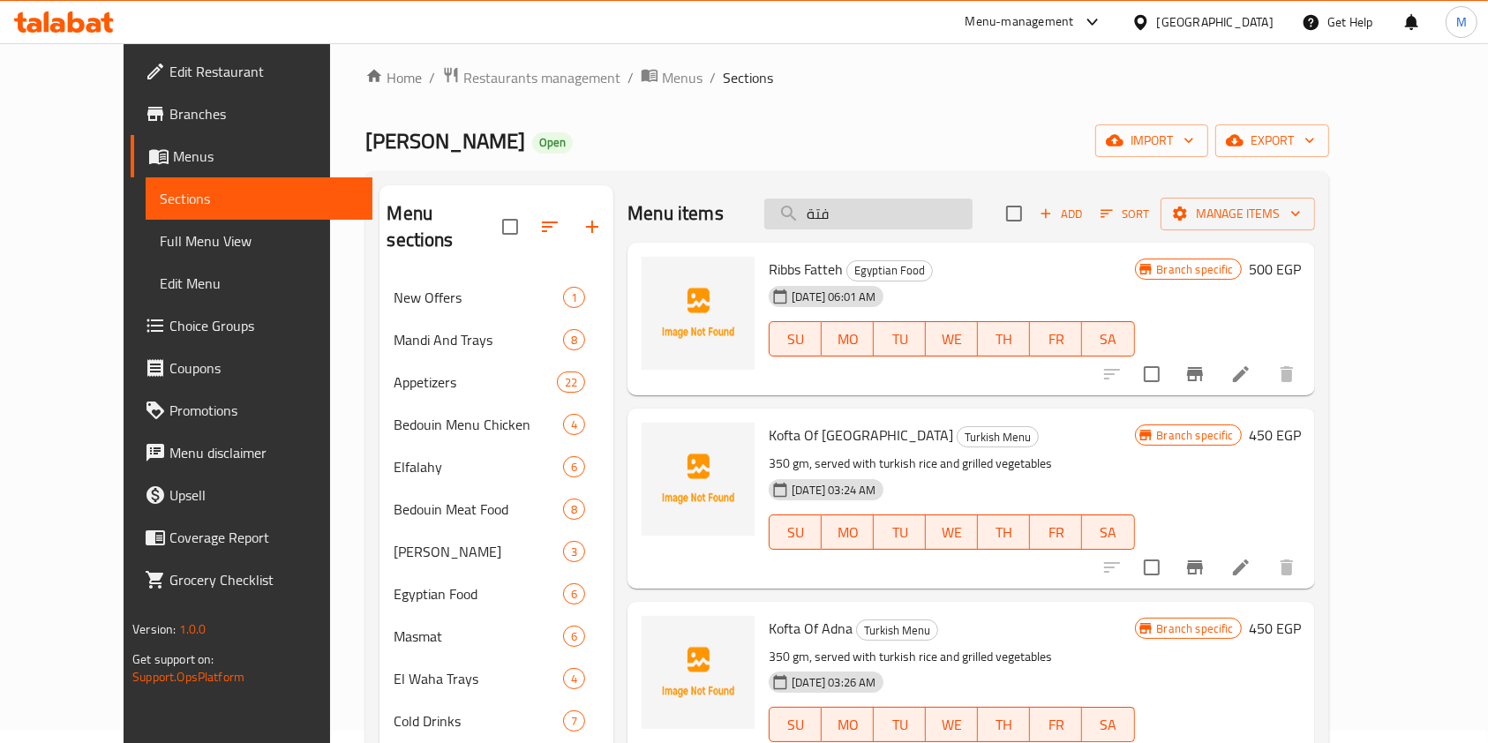
click at [895, 217] on input "فتة" at bounding box center [868, 214] width 208 height 31
paste input "Shank"
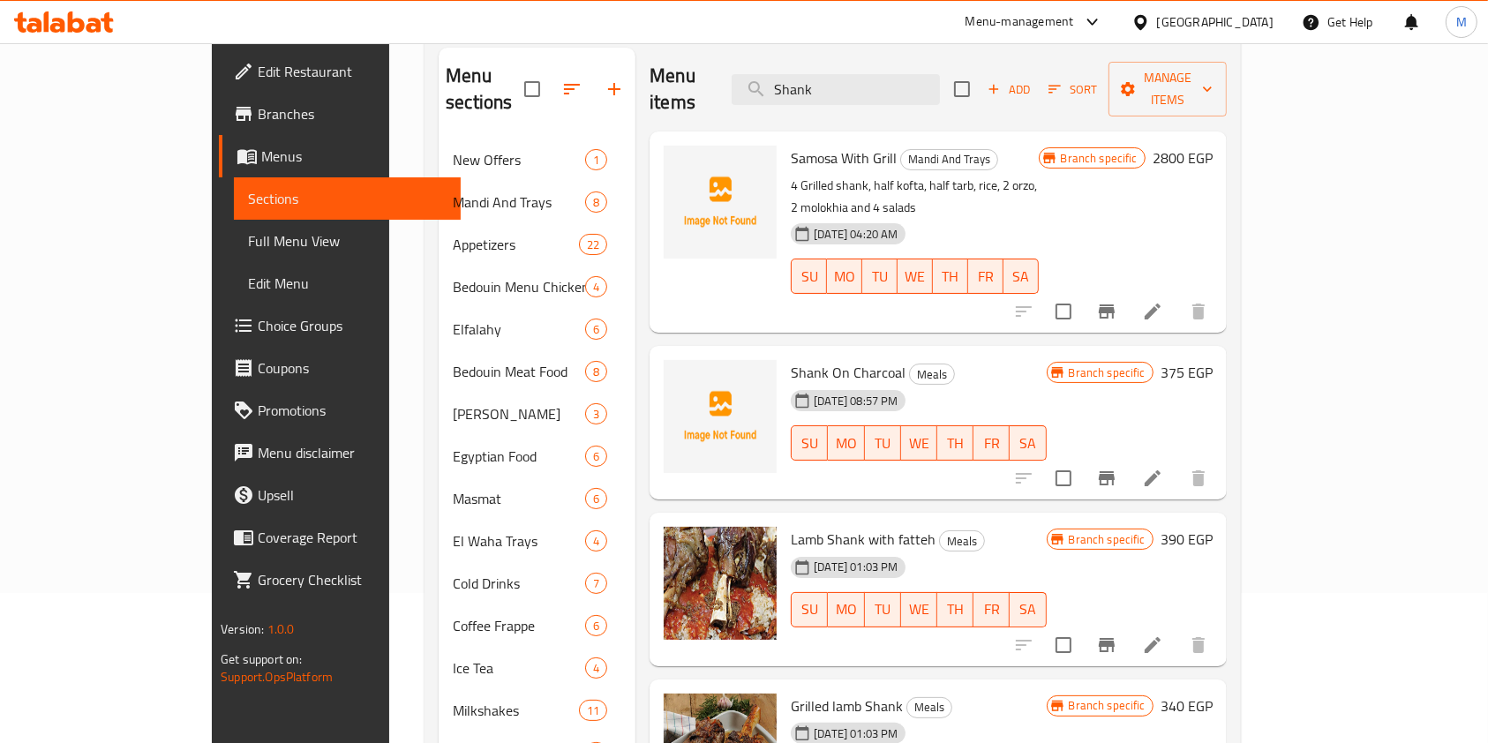
scroll to position [163, 0]
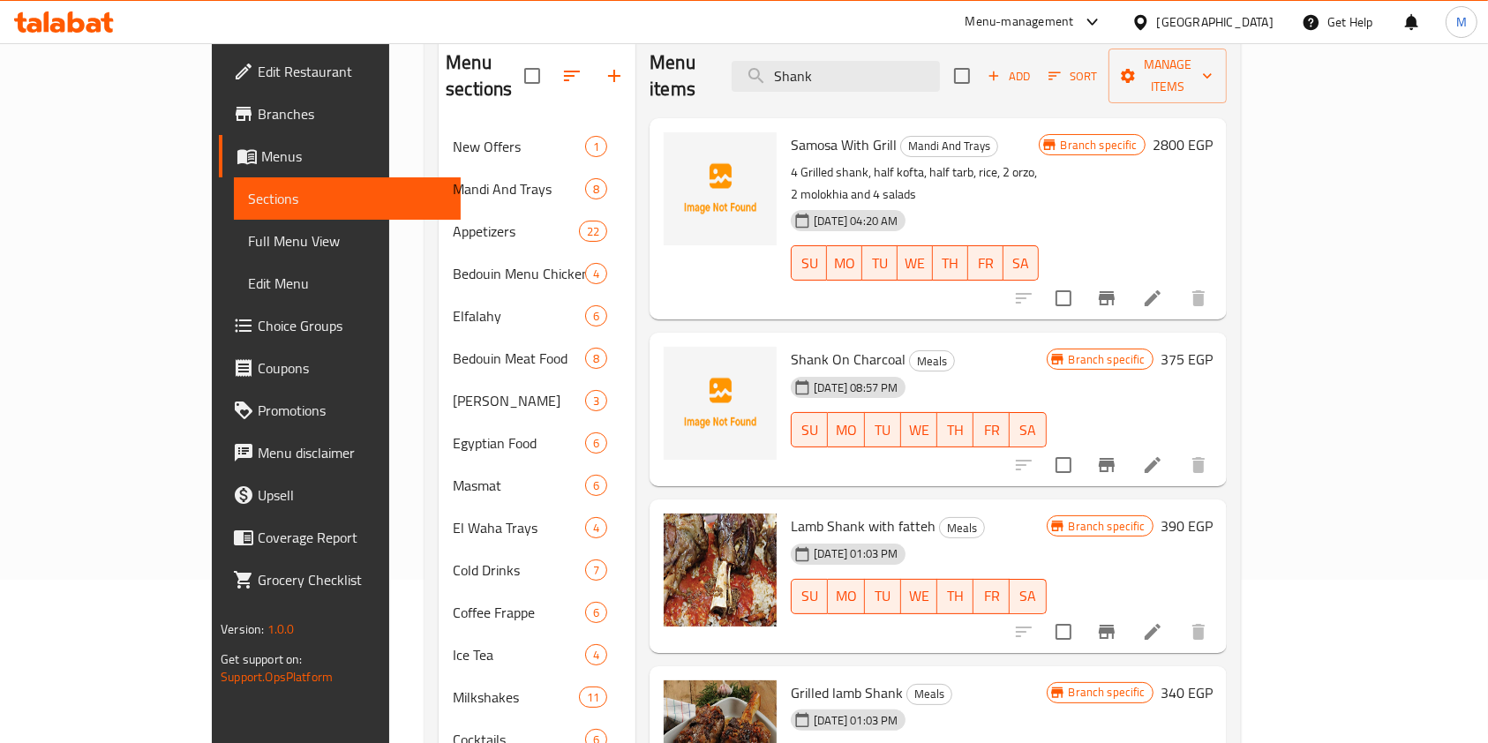
type input "Shank"
click at [79, 26] on icon at bounding box center [76, 21] width 17 height 21
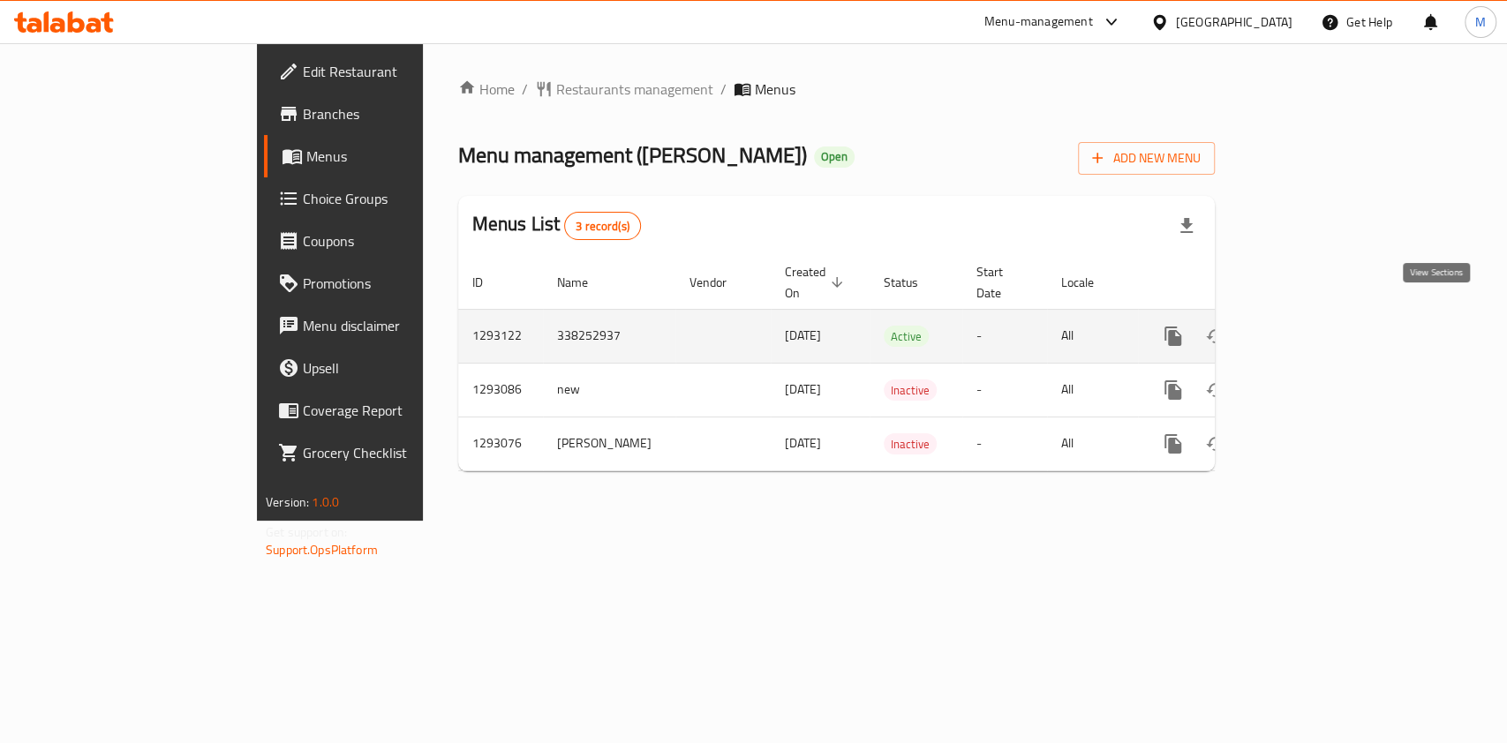
click at [1321, 315] on link "enhanced table" at bounding box center [1300, 336] width 42 height 42
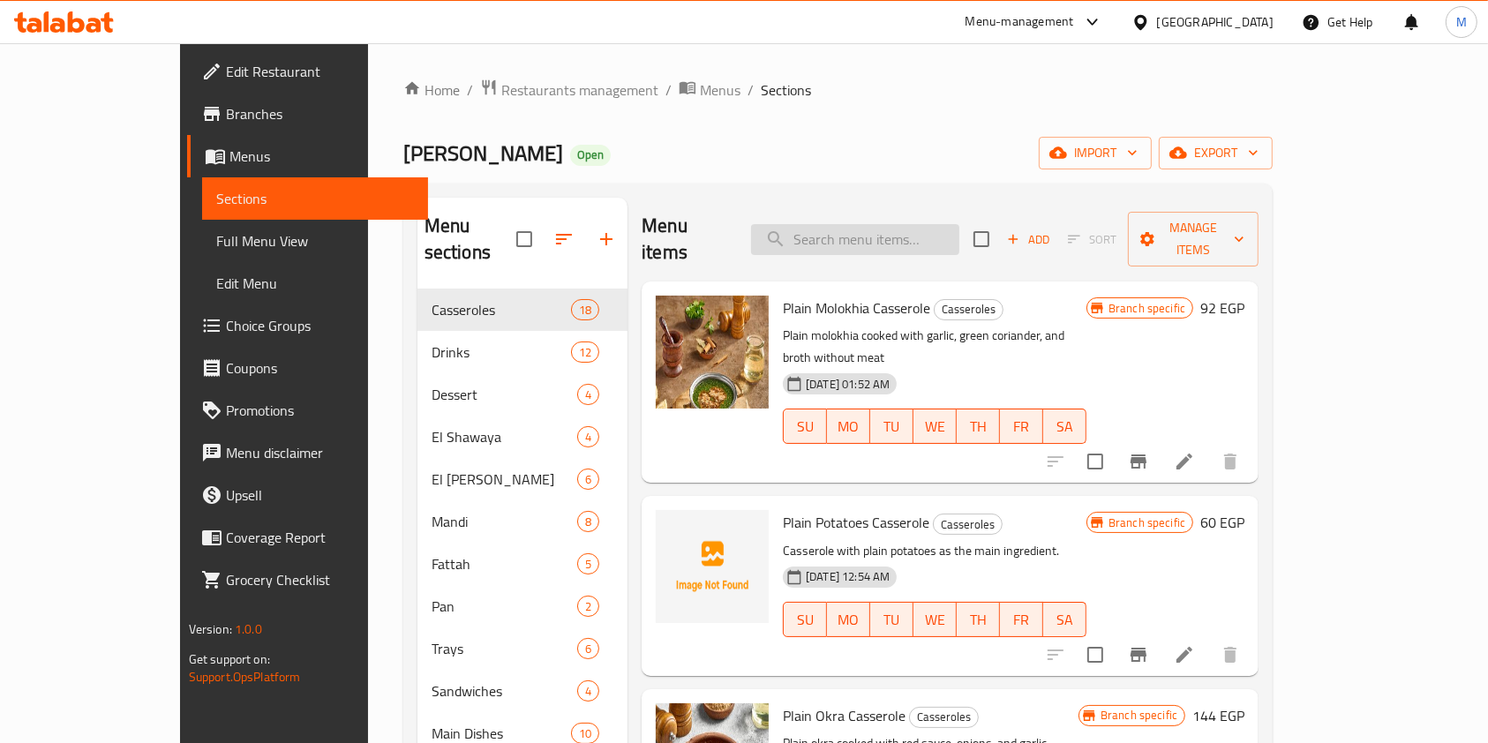
click at [894, 224] on input "search" at bounding box center [855, 239] width 208 height 31
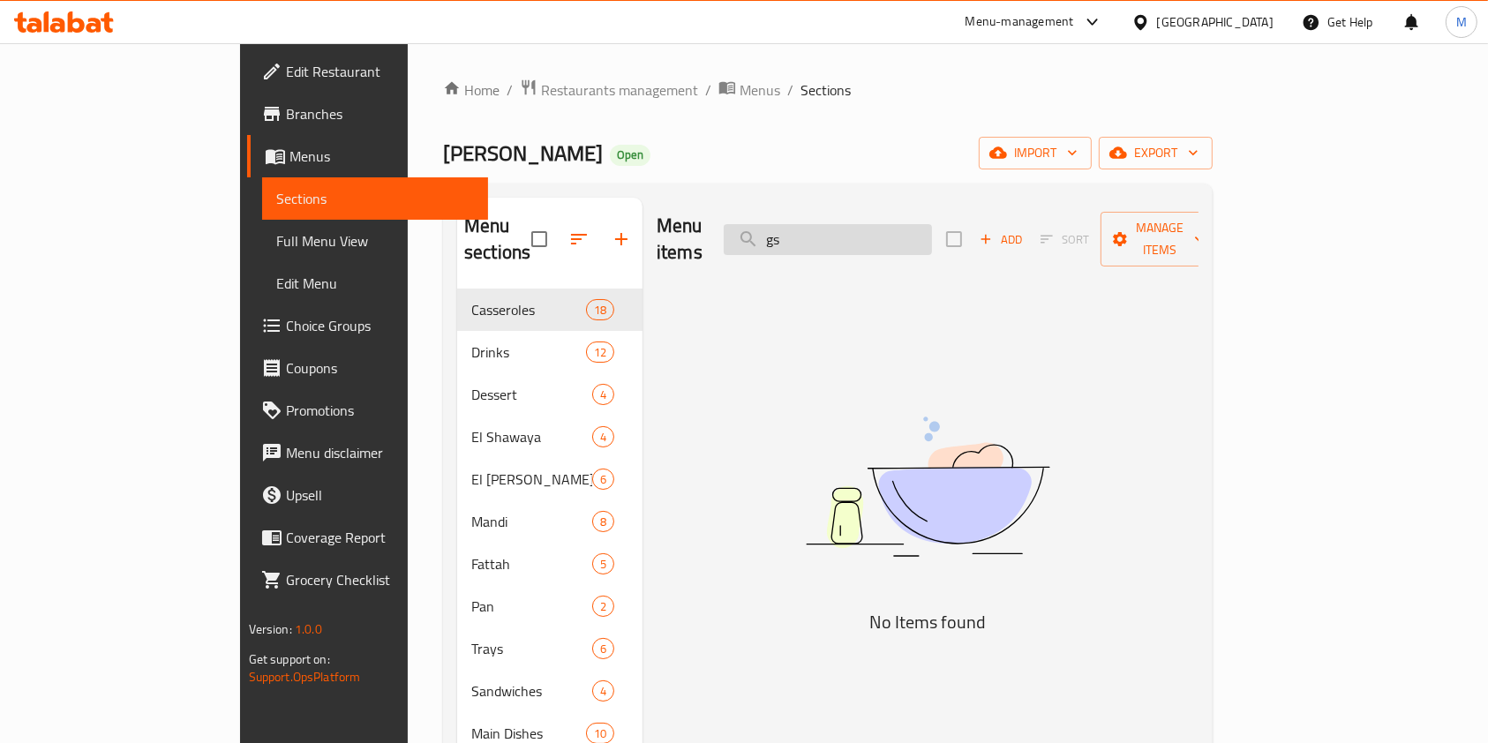
type input "g"
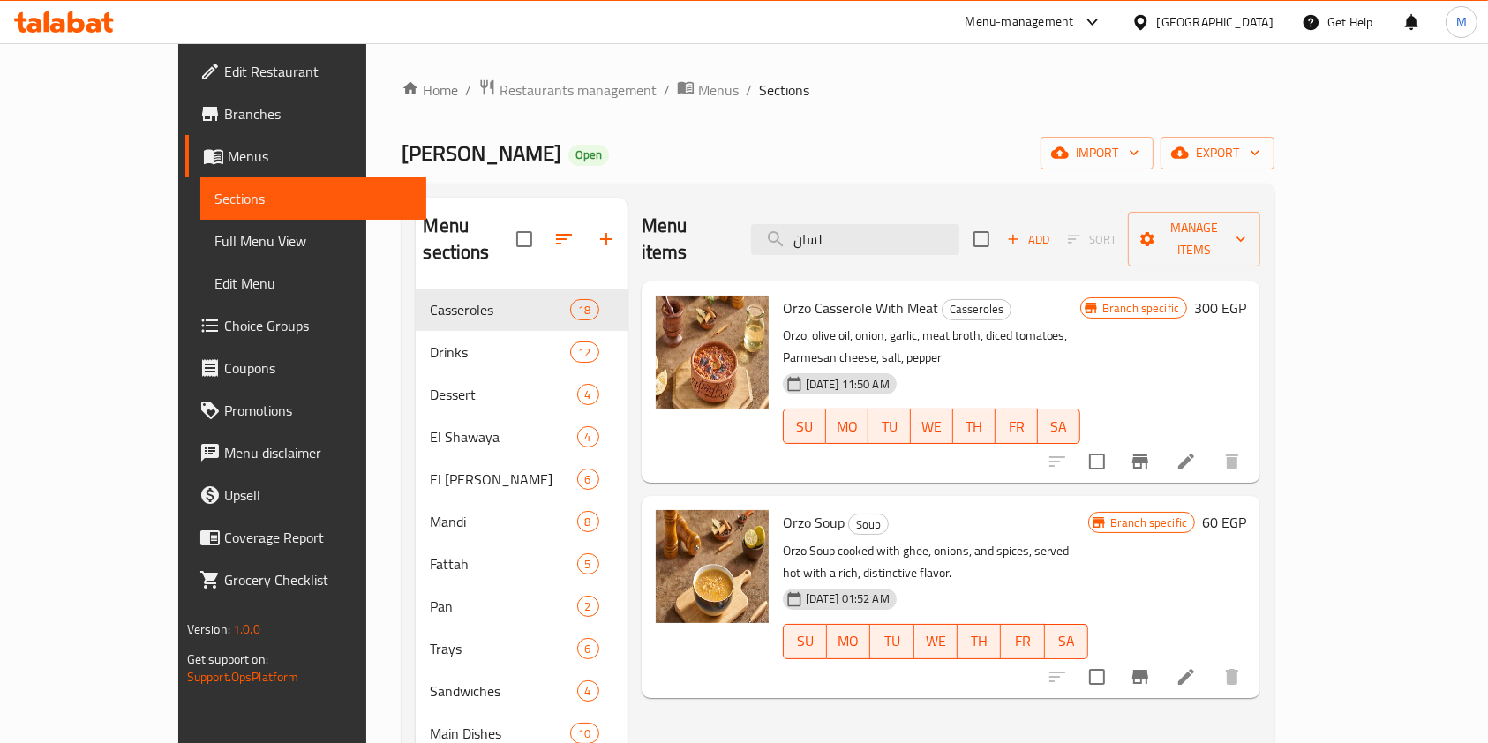
type input "لسان"
click at [1151, 451] on icon "Branch-specific-item" at bounding box center [1140, 461] width 21 height 21
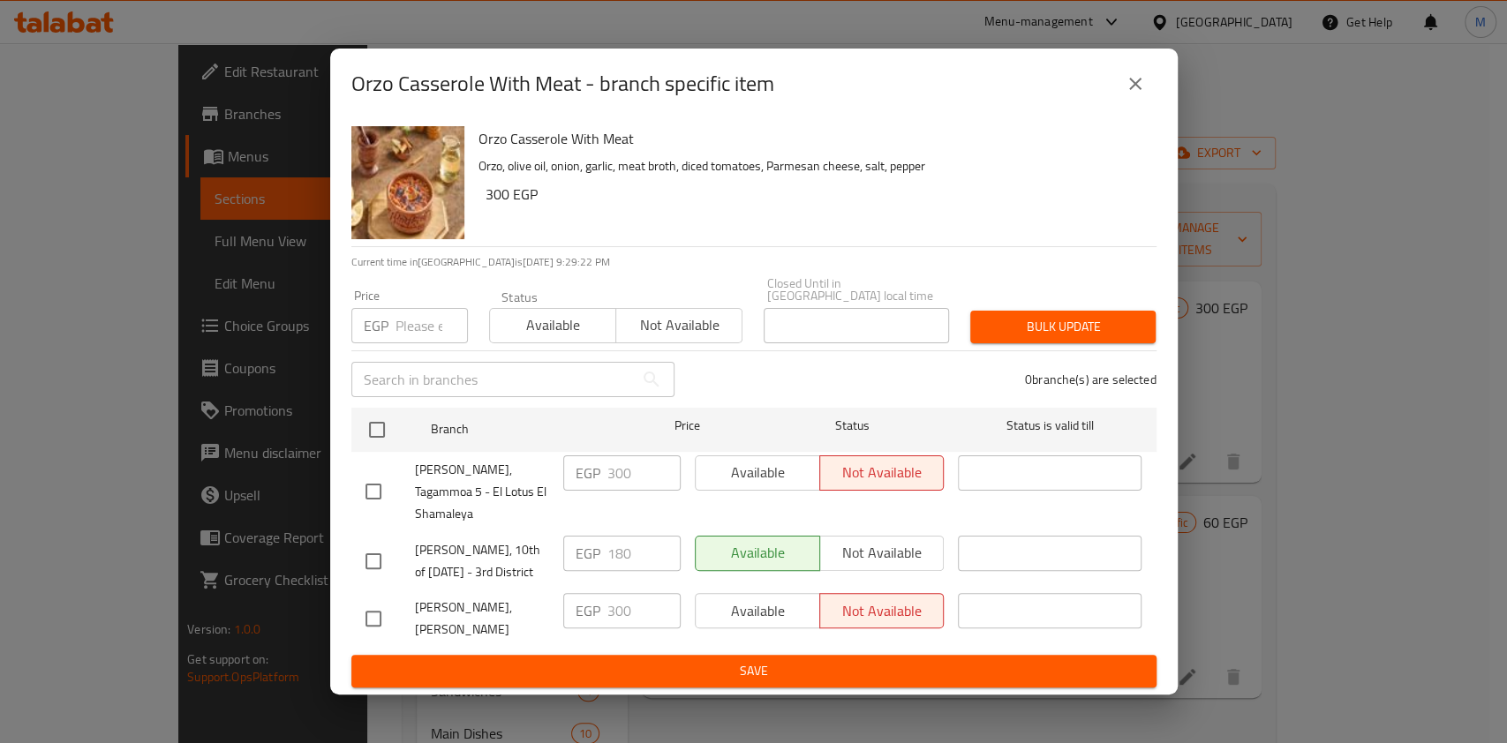
click at [368, 617] on input "checkbox" at bounding box center [373, 618] width 37 height 37
checkbox input "true"
click at [615, 597] on input "300" at bounding box center [643, 610] width 73 height 35
type input "180"
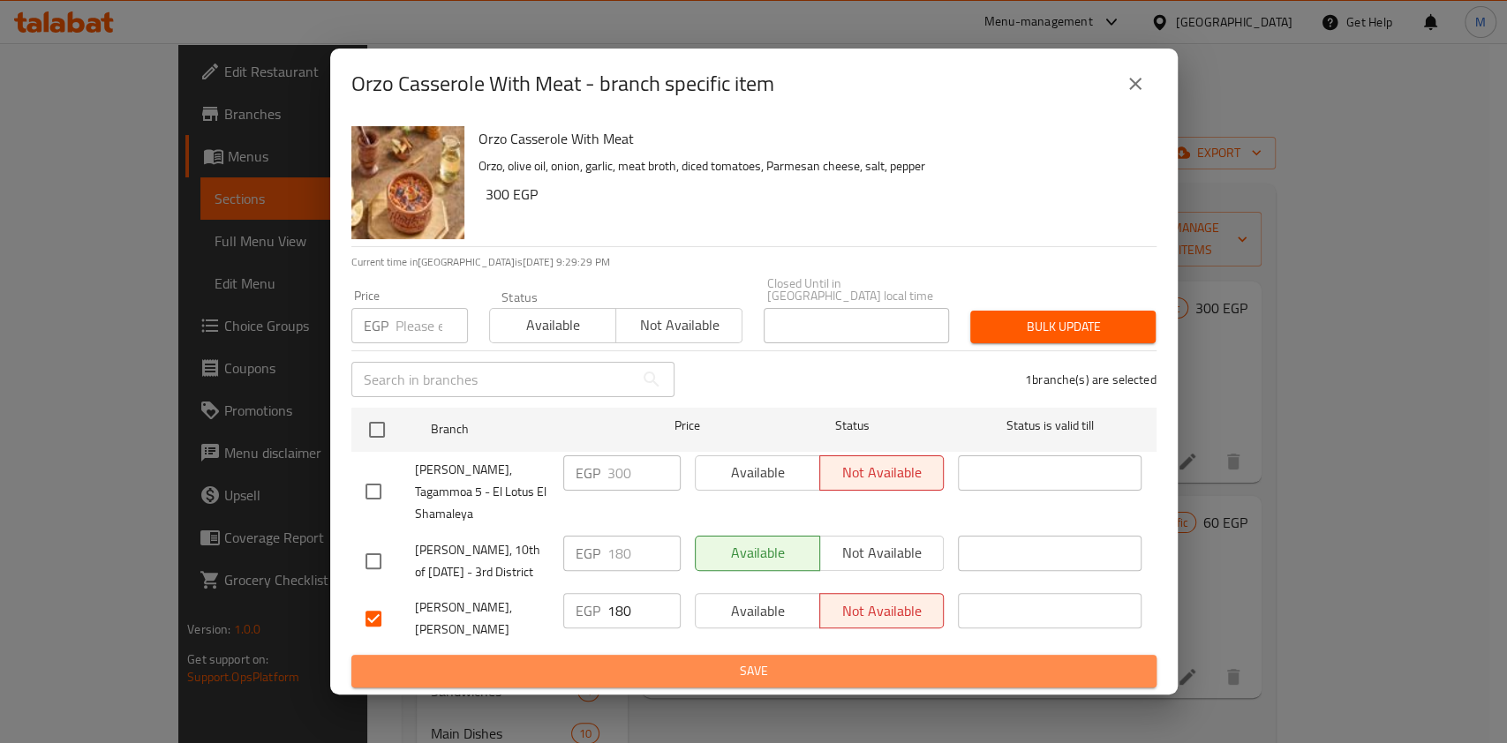
click at [568, 655] on button "Save" at bounding box center [753, 671] width 805 height 33
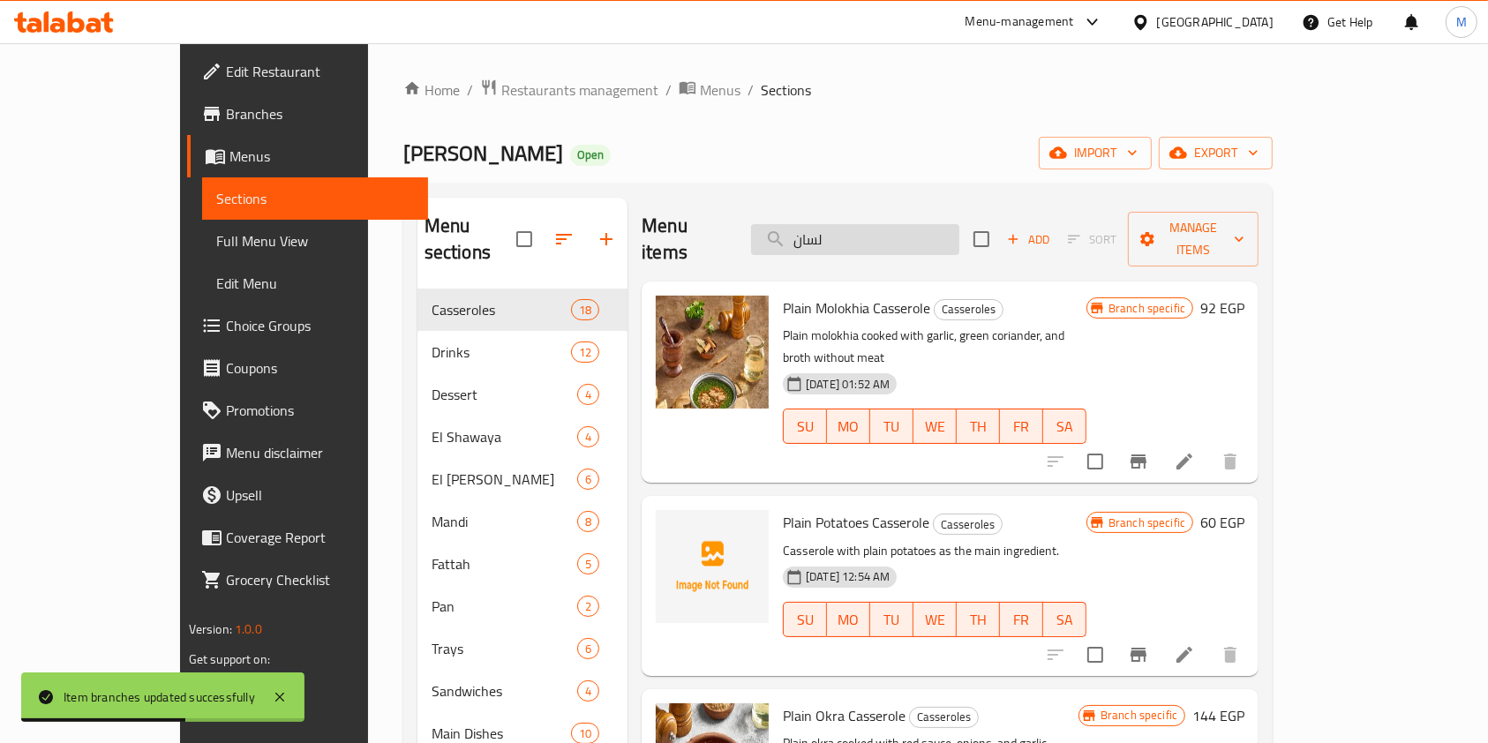
click at [897, 233] on input "لسان" at bounding box center [855, 239] width 208 height 31
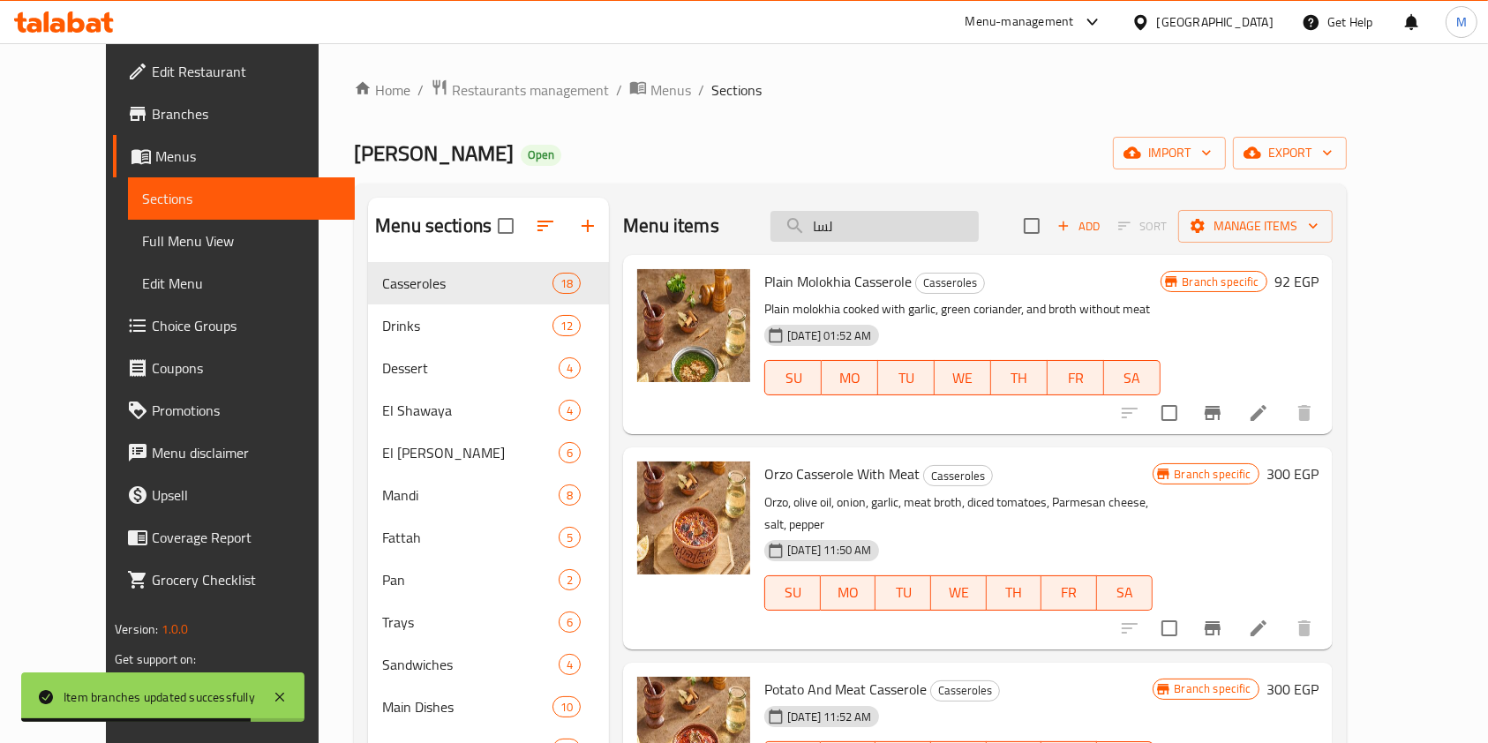
type input "لسان"
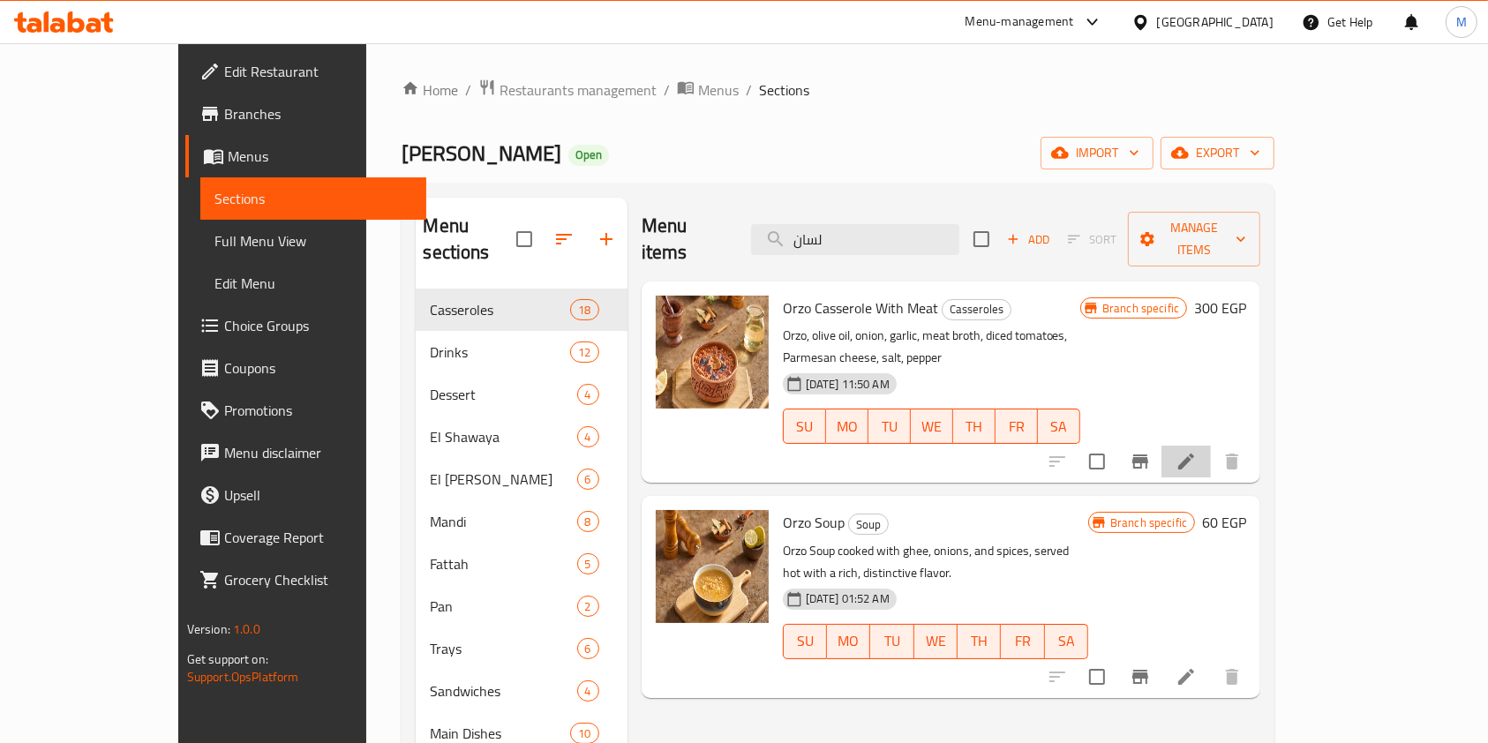
click at [1211, 446] on li at bounding box center [1186, 462] width 49 height 32
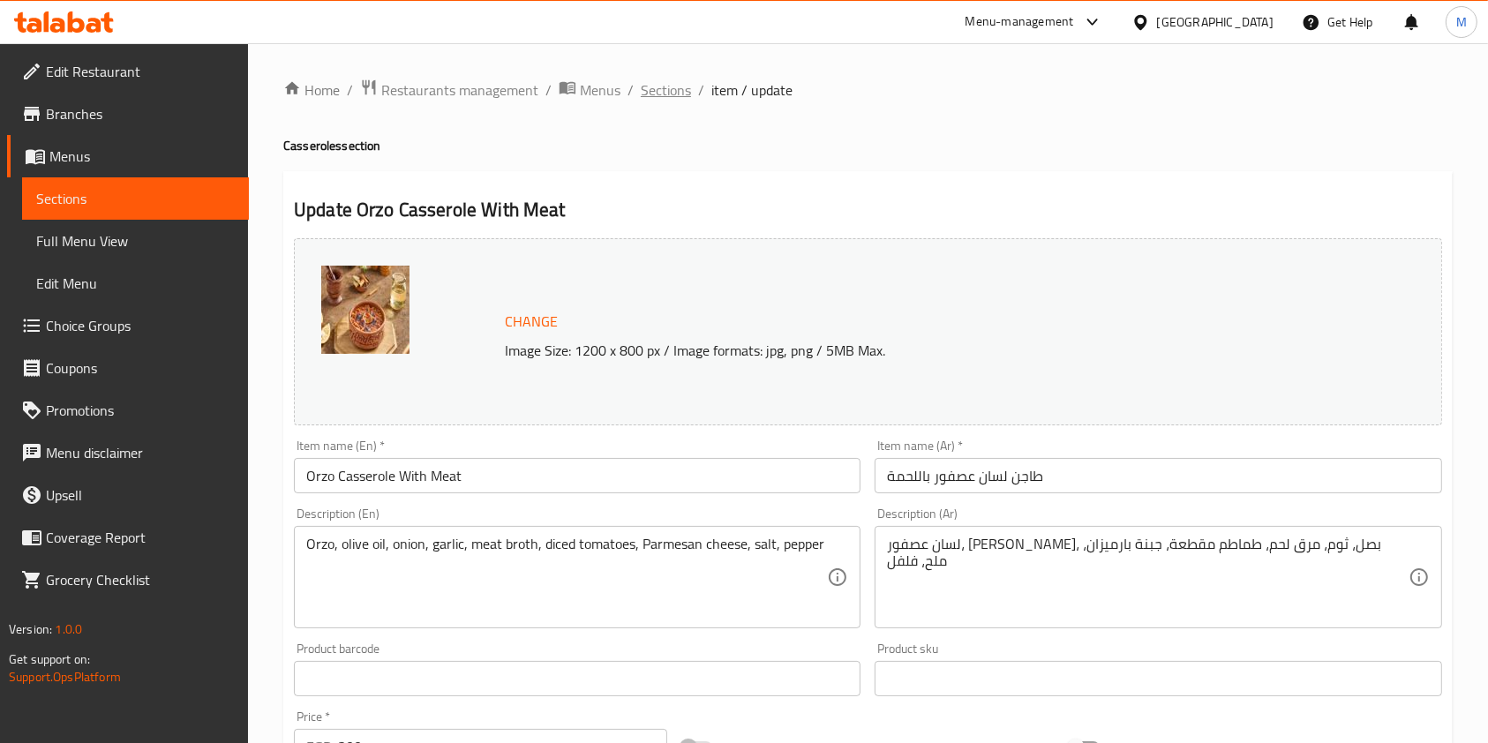
click at [672, 86] on span "Sections" at bounding box center [666, 89] width 50 height 21
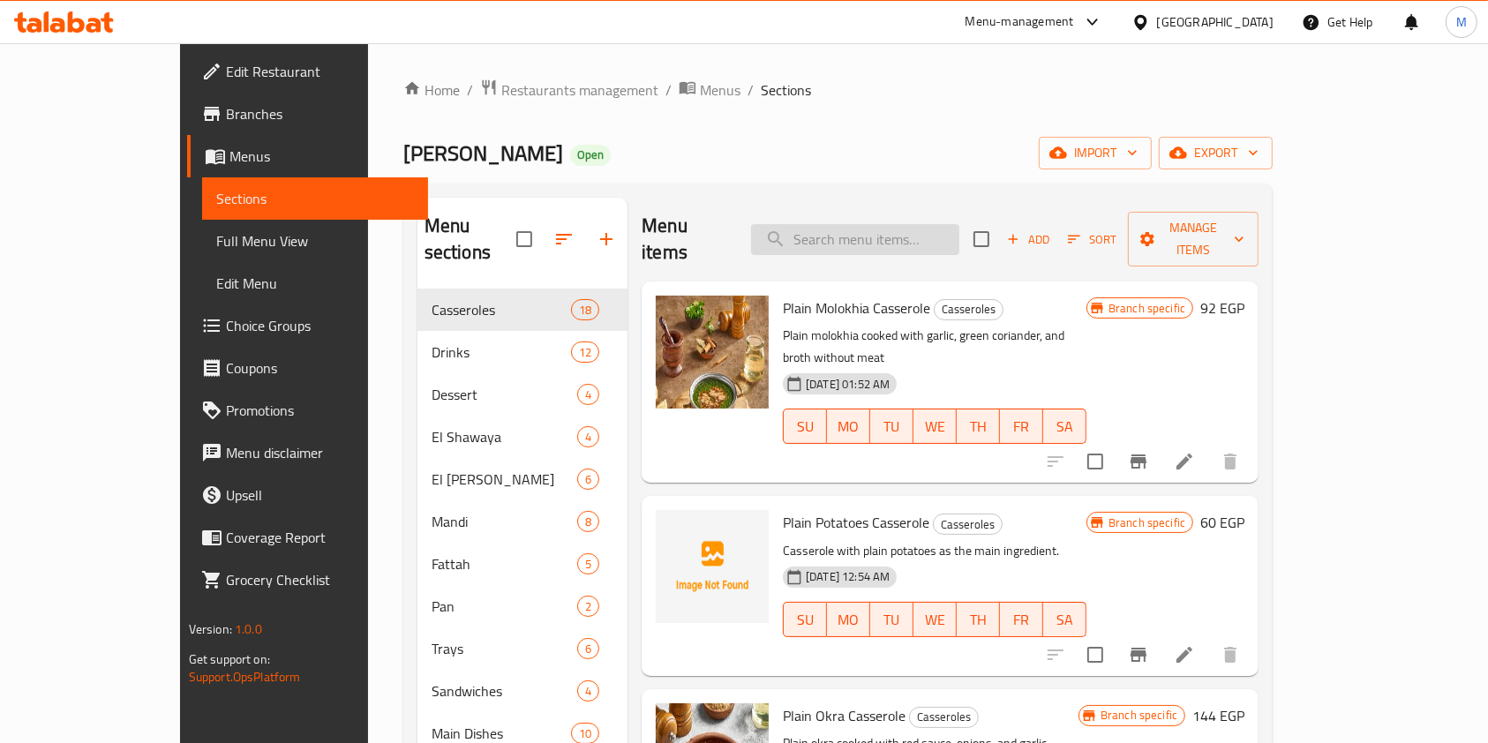
click at [951, 236] on input "search" at bounding box center [855, 239] width 208 height 31
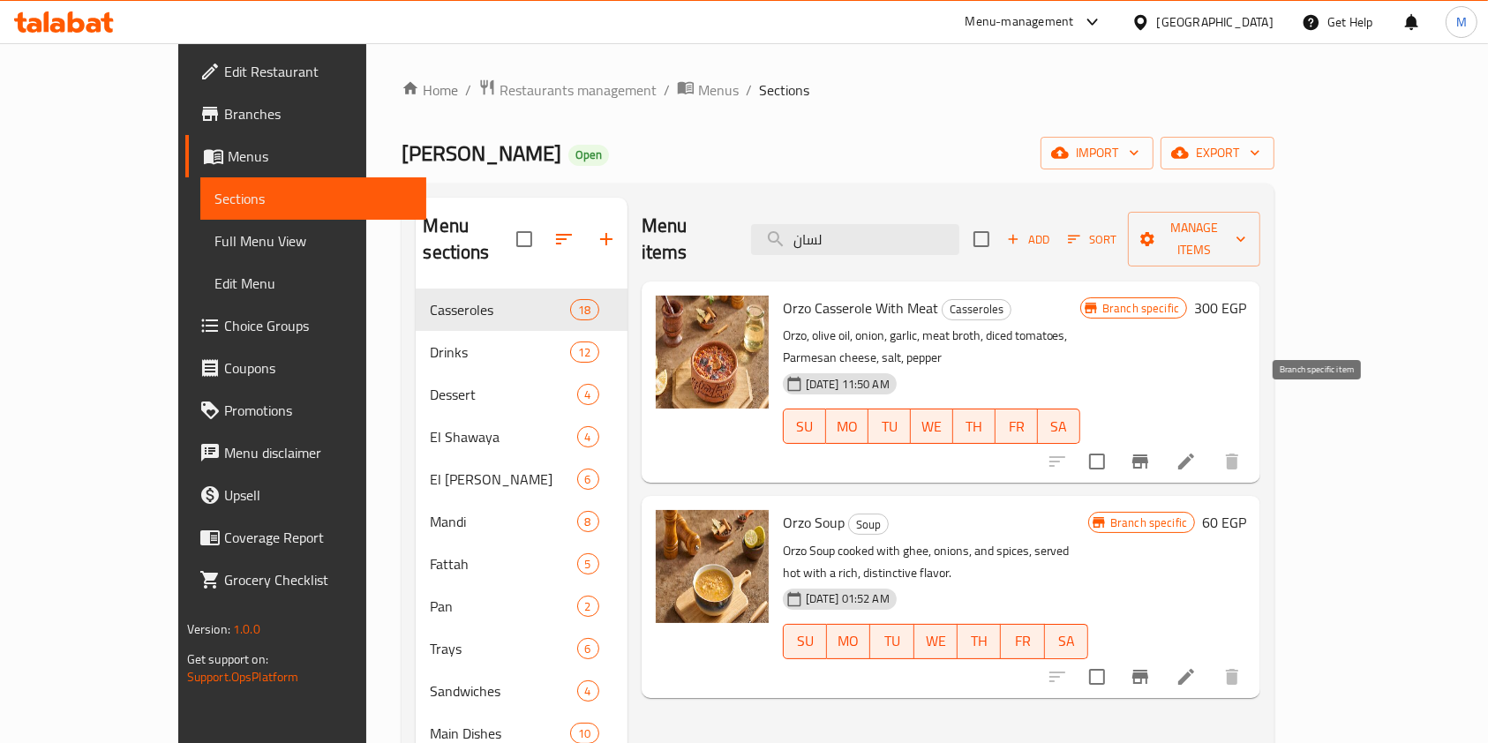
type input "لسان"
click at [1148, 455] on icon "Branch-specific-item" at bounding box center [1140, 462] width 16 height 14
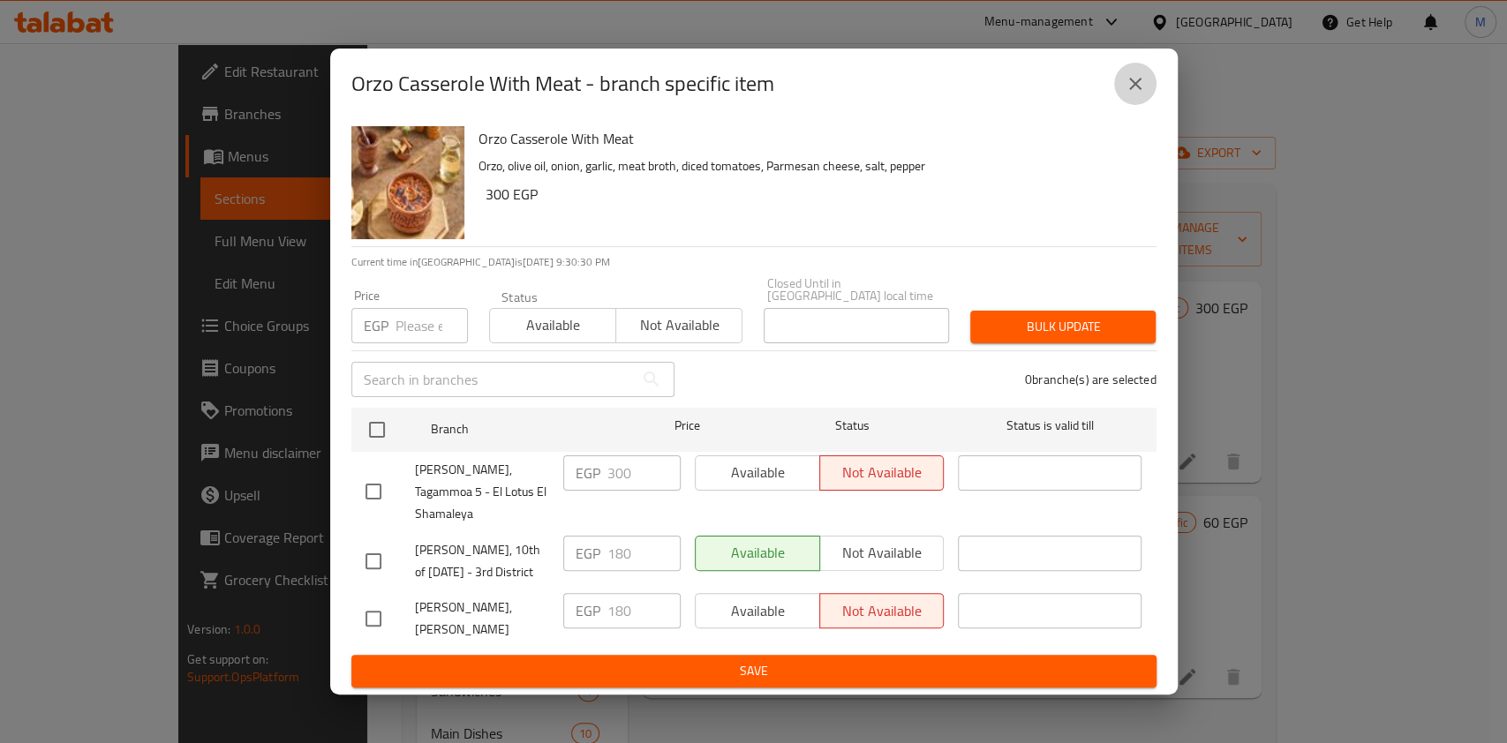
click at [1128, 94] on icon "close" at bounding box center [1134, 83] width 21 height 21
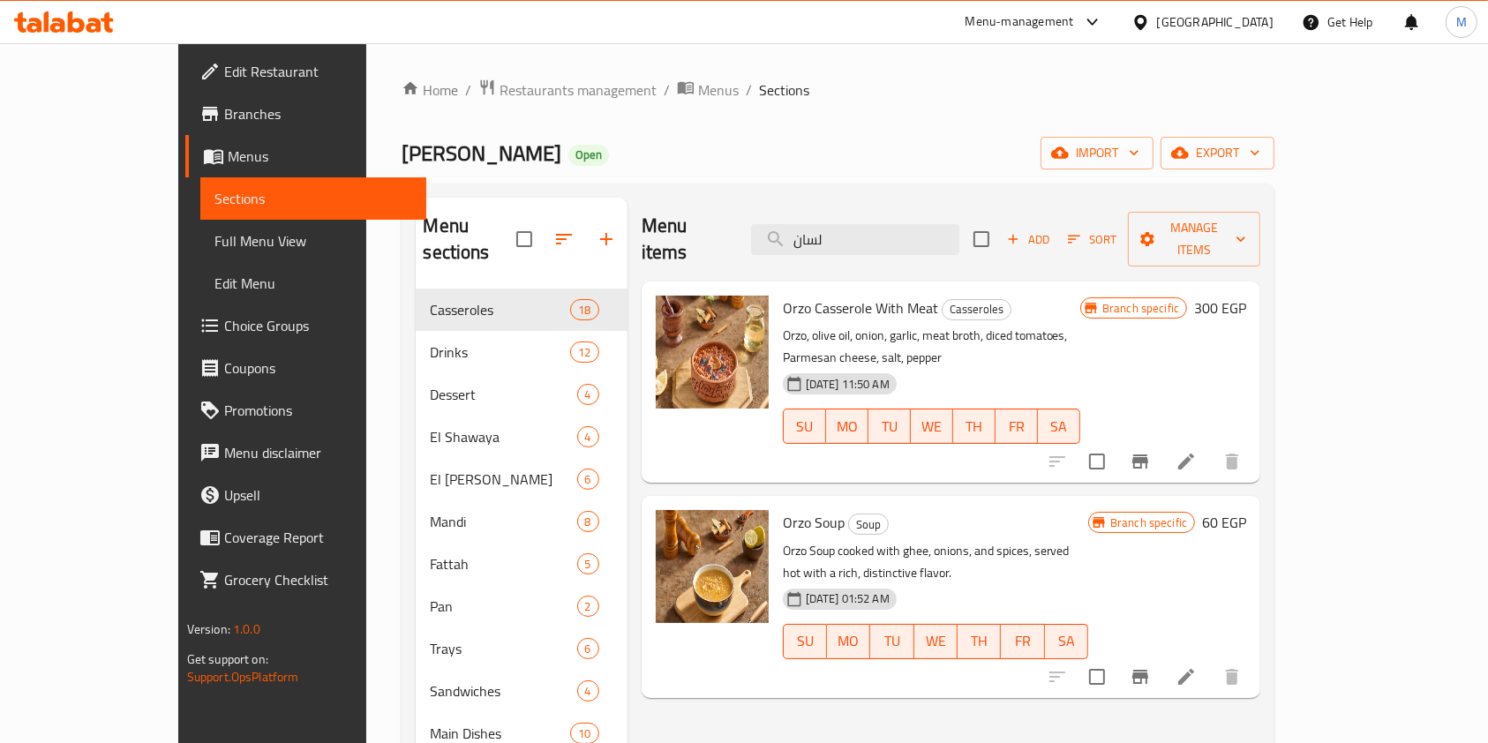
click at [78, 32] on icon at bounding box center [76, 21] width 17 height 21
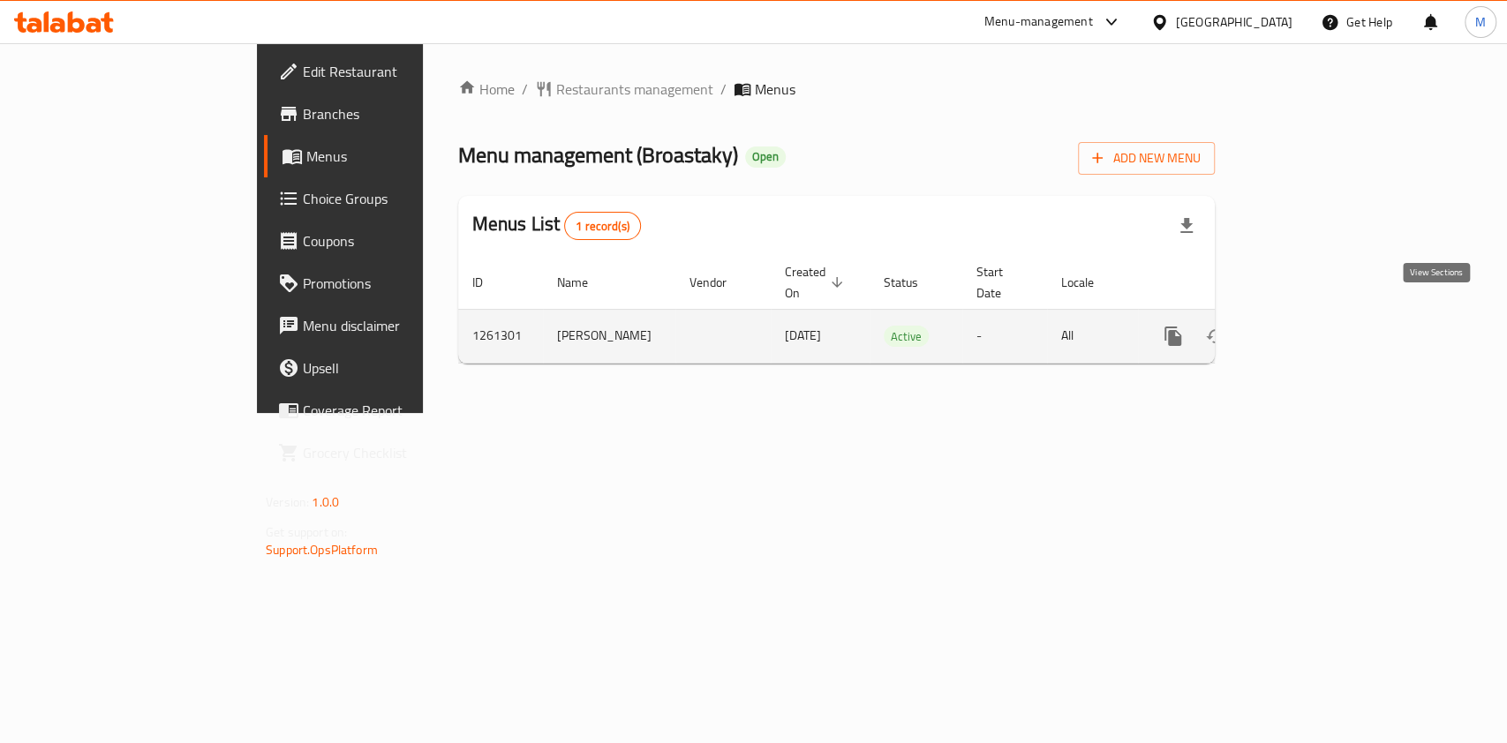
click at [1311, 326] on icon "enhanced table" at bounding box center [1300, 336] width 21 height 21
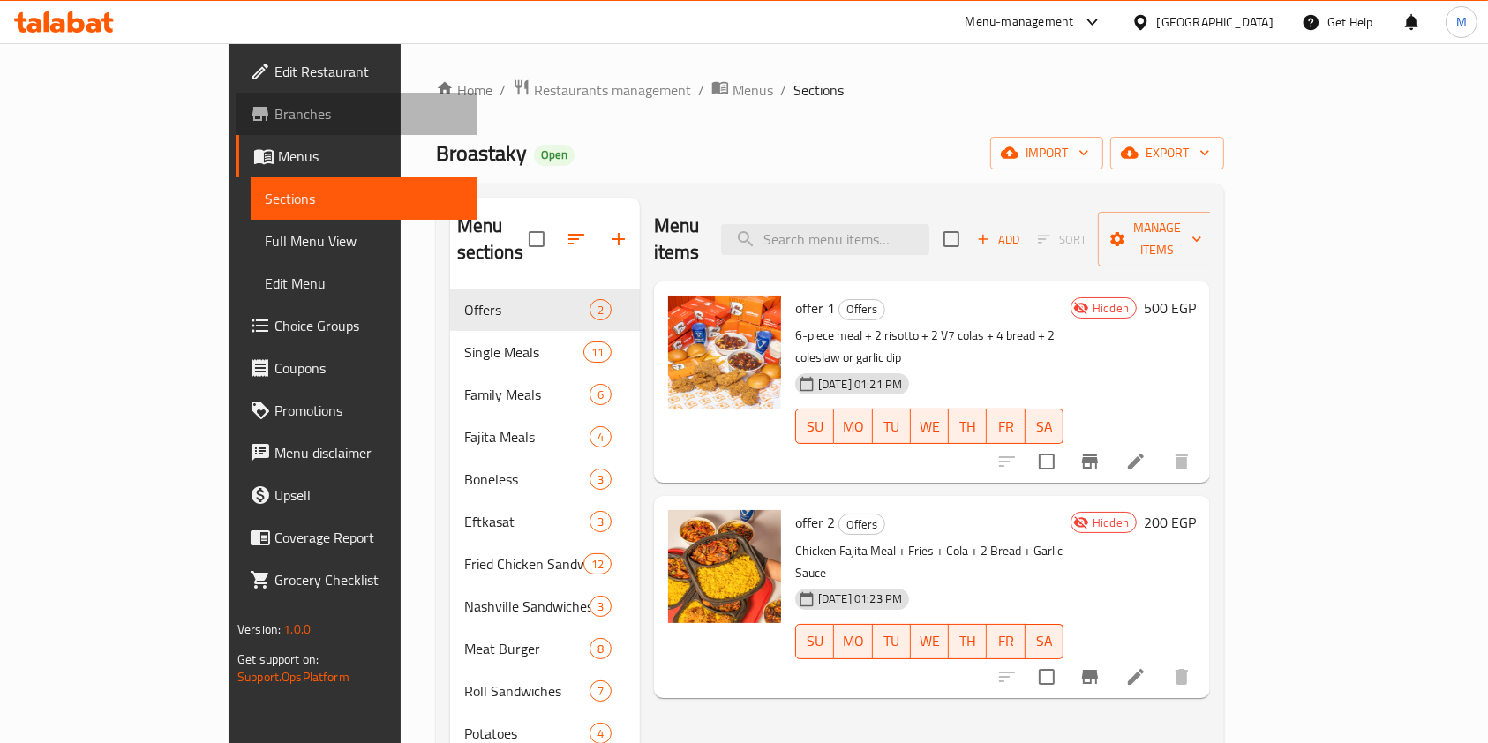
click at [275, 124] on span "Branches" at bounding box center [369, 113] width 189 height 21
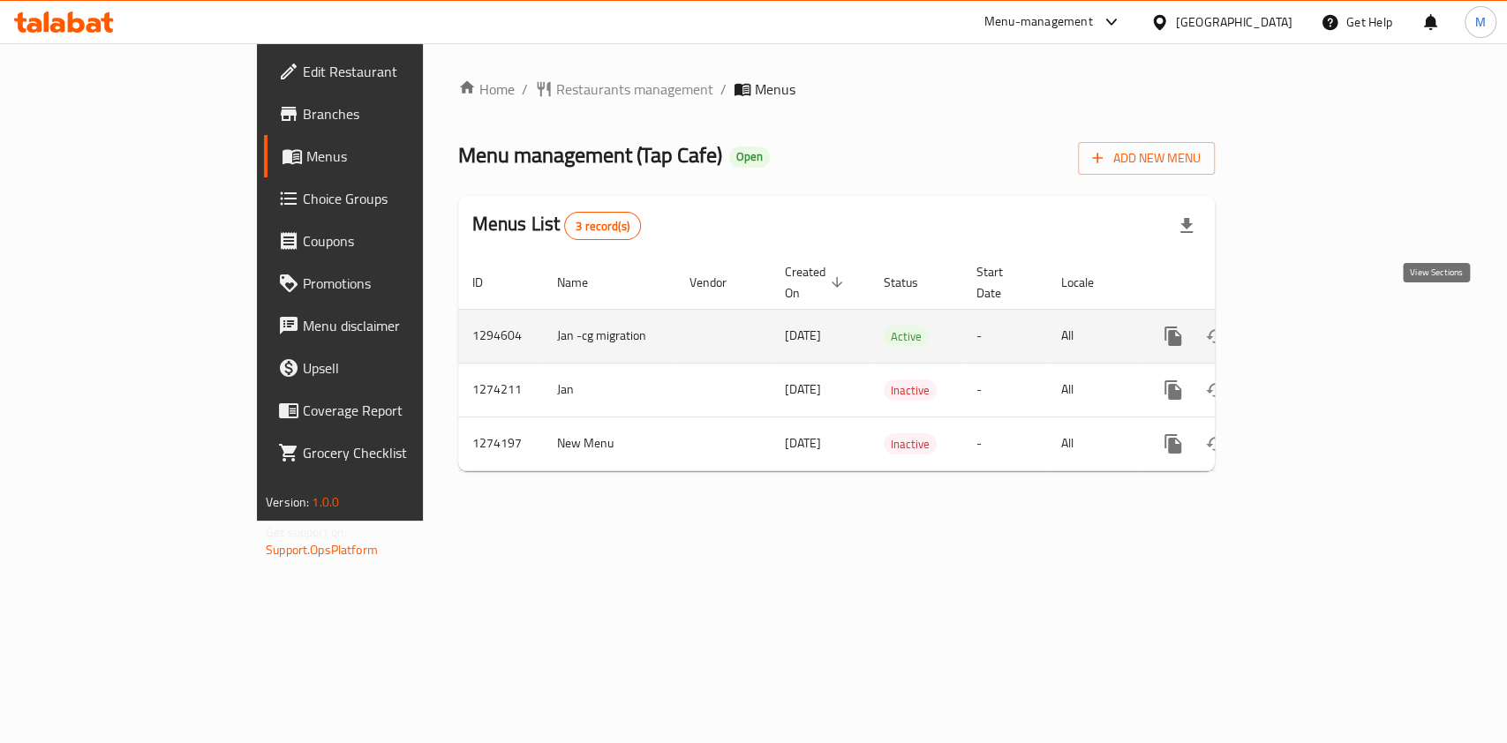
click at [1311, 326] on icon "enhanced table" at bounding box center [1300, 336] width 21 height 21
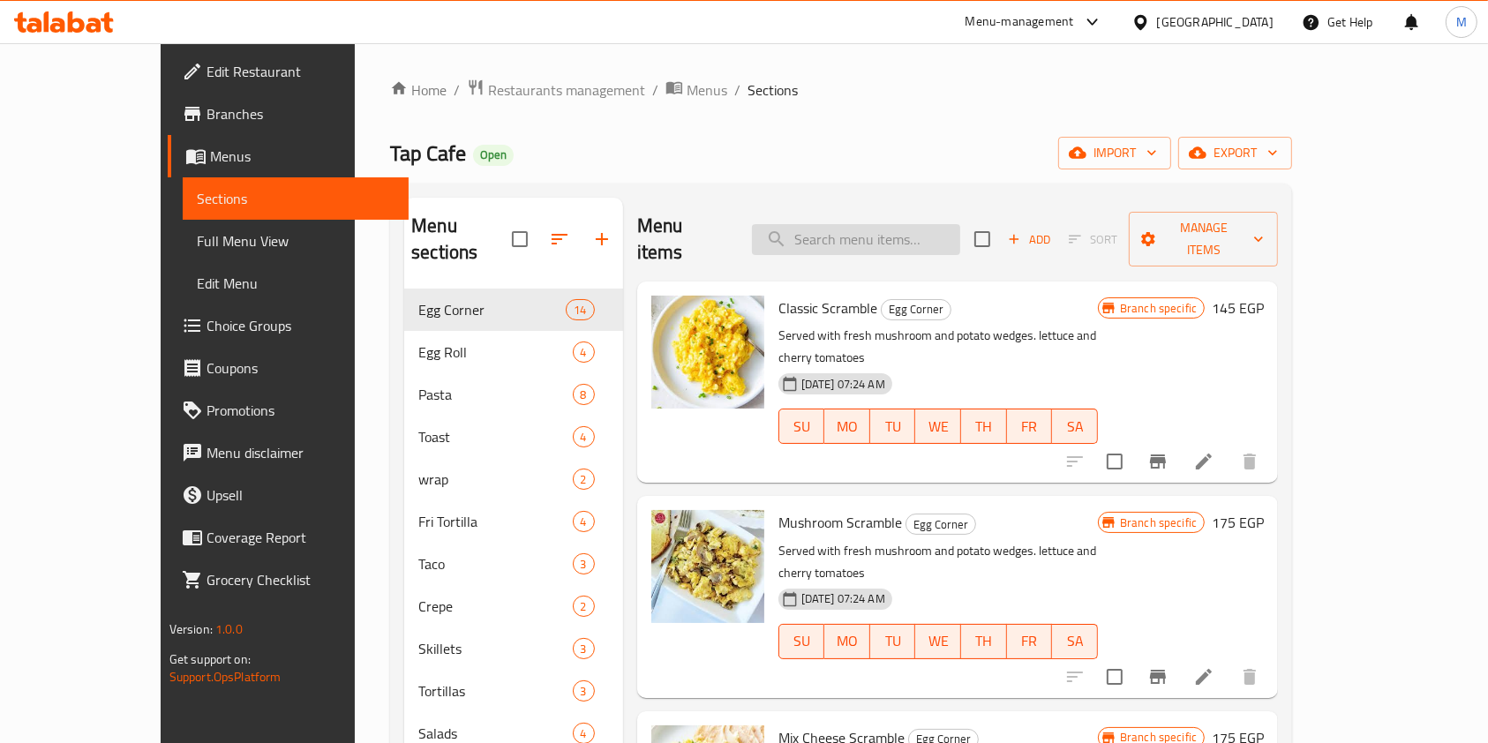
click at [876, 238] on input "search" at bounding box center [856, 239] width 208 height 31
paste input "blueberry"
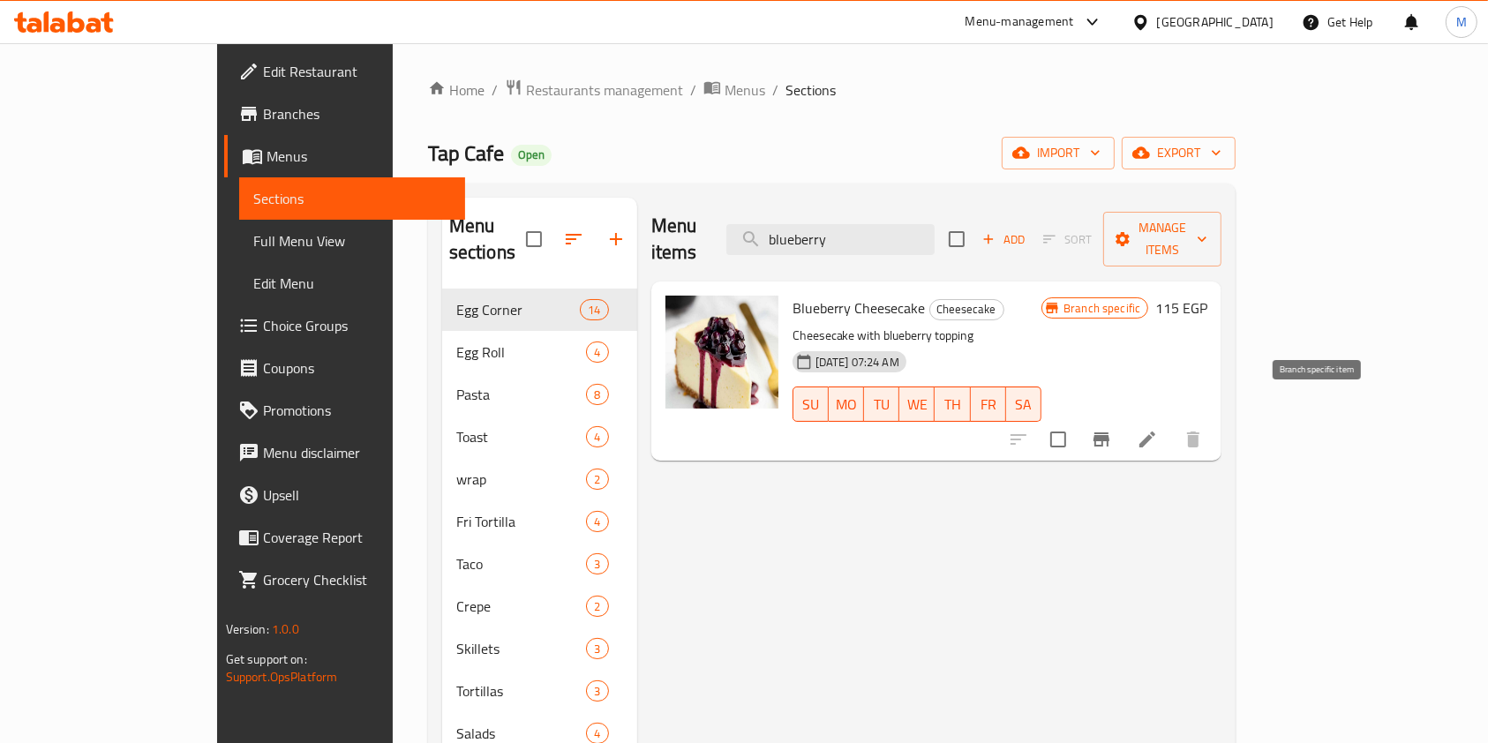
type input "blueberry"
click at [1109, 432] on icon "Branch-specific-item" at bounding box center [1102, 439] width 16 height 14
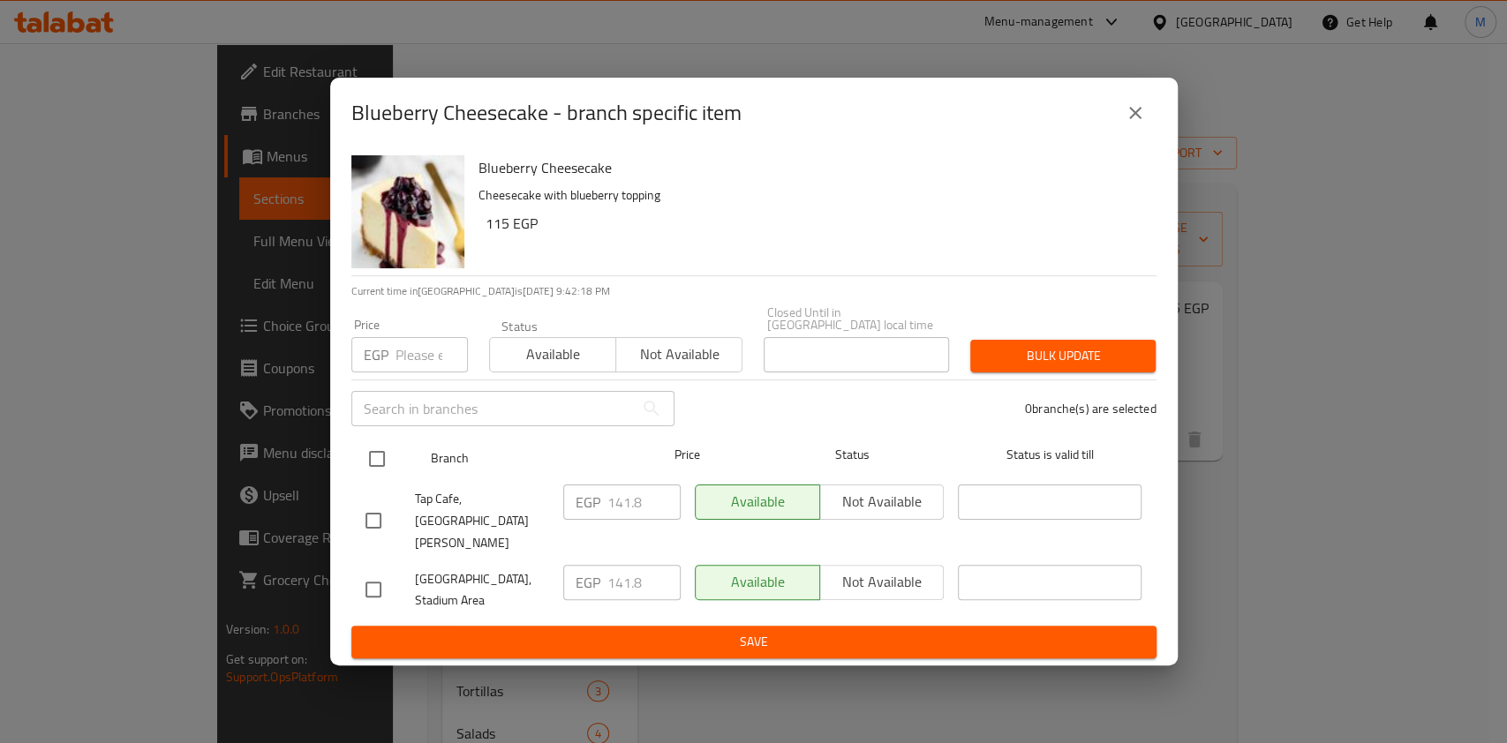
click at [382, 478] on input "checkbox" at bounding box center [376, 458] width 37 height 37
checkbox input "true"
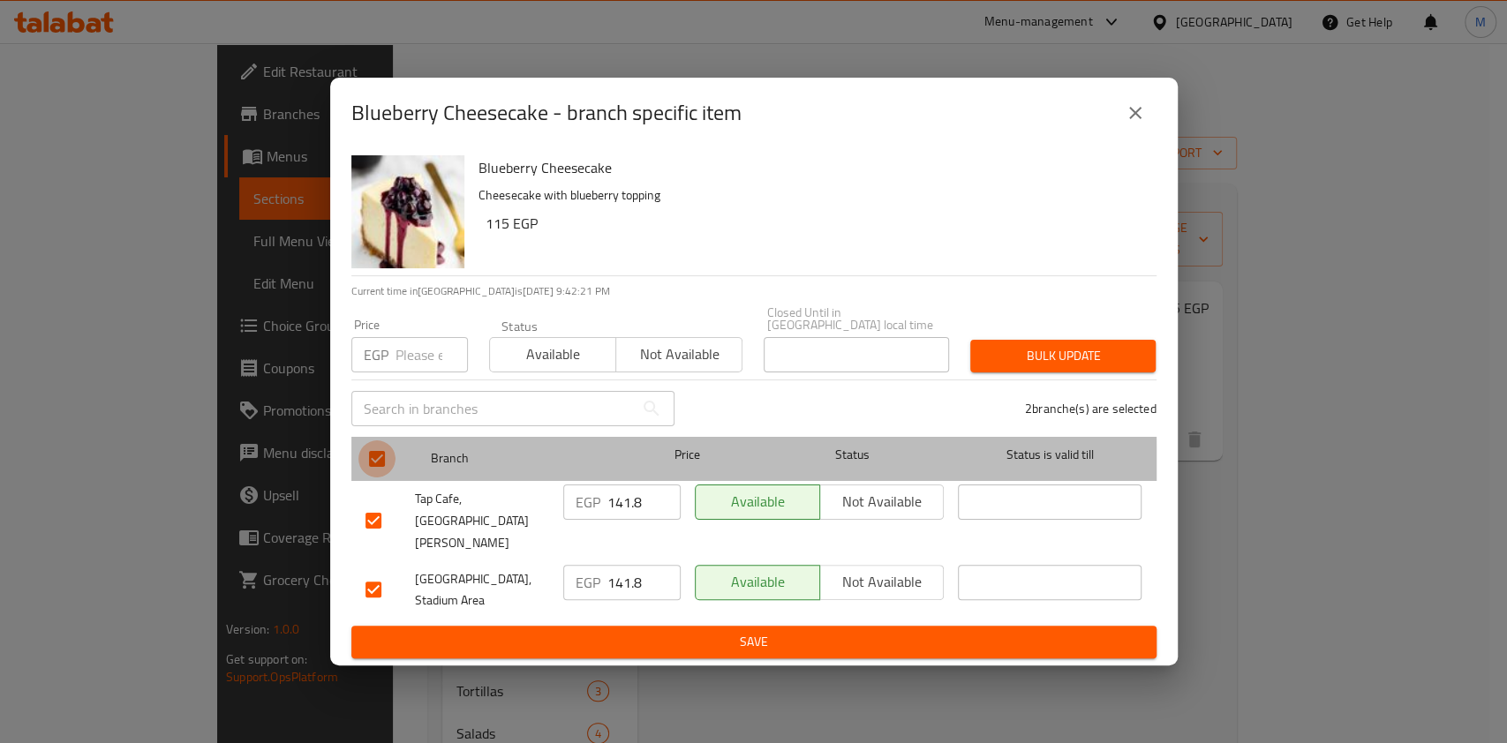
click at [384, 478] on input "checkbox" at bounding box center [376, 458] width 37 height 37
checkbox input "false"
click at [384, 478] on input "checkbox" at bounding box center [376, 458] width 37 height 37
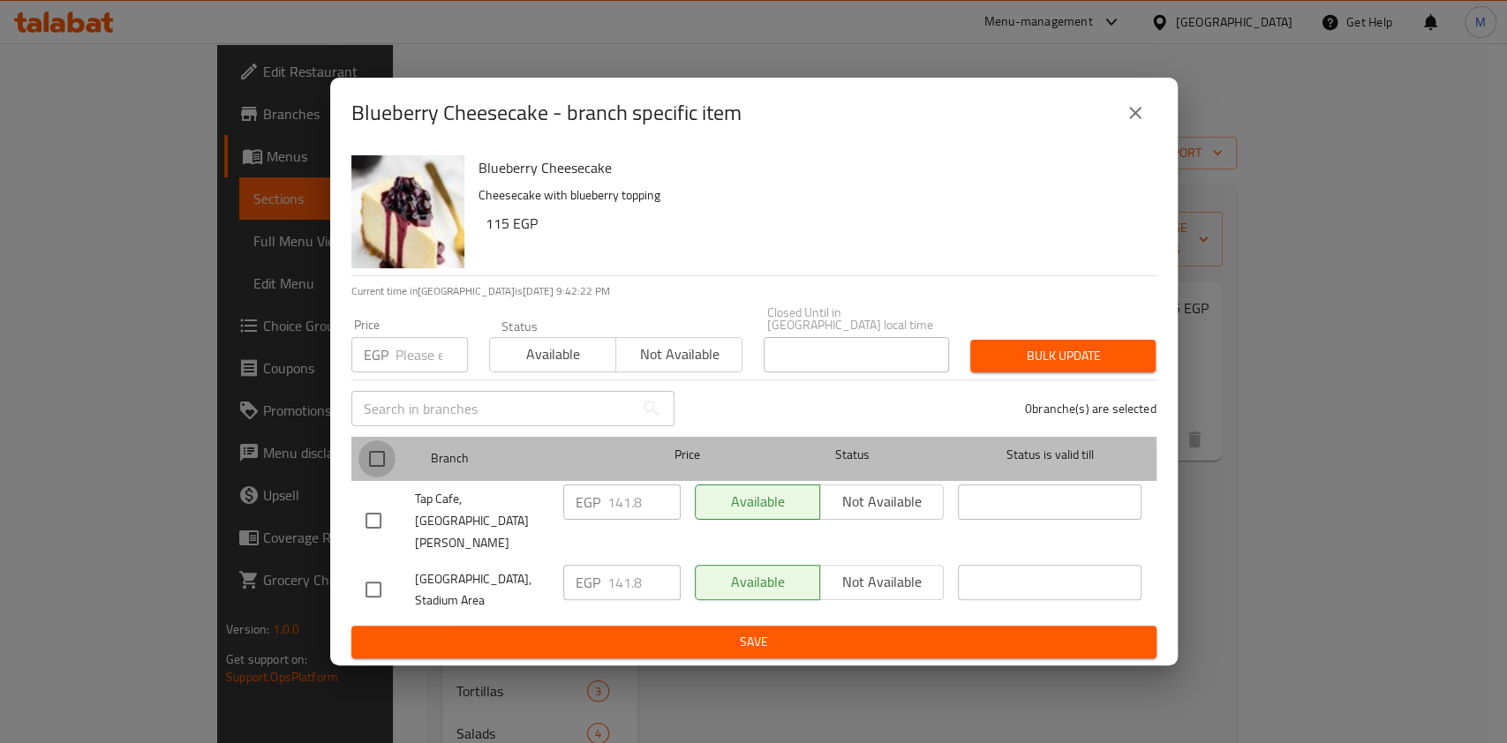
checkbox input "true"
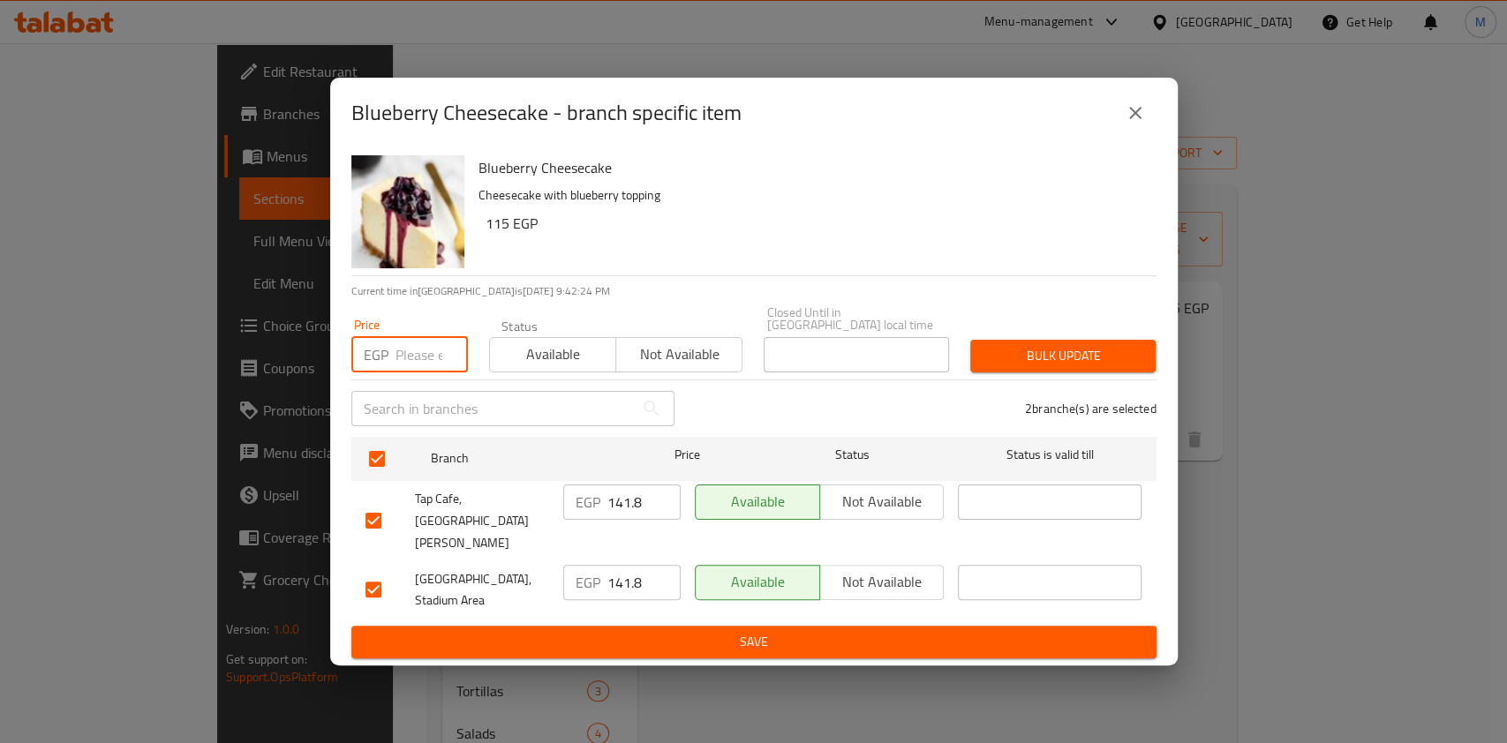
click at [395, 365] on input "number" at bounding box center [431, 354] width 72 height 35
type input "136.80"
click at [1072, 372] on button "Bulk update" at bounding box center [1062, 356] width 185 height 33
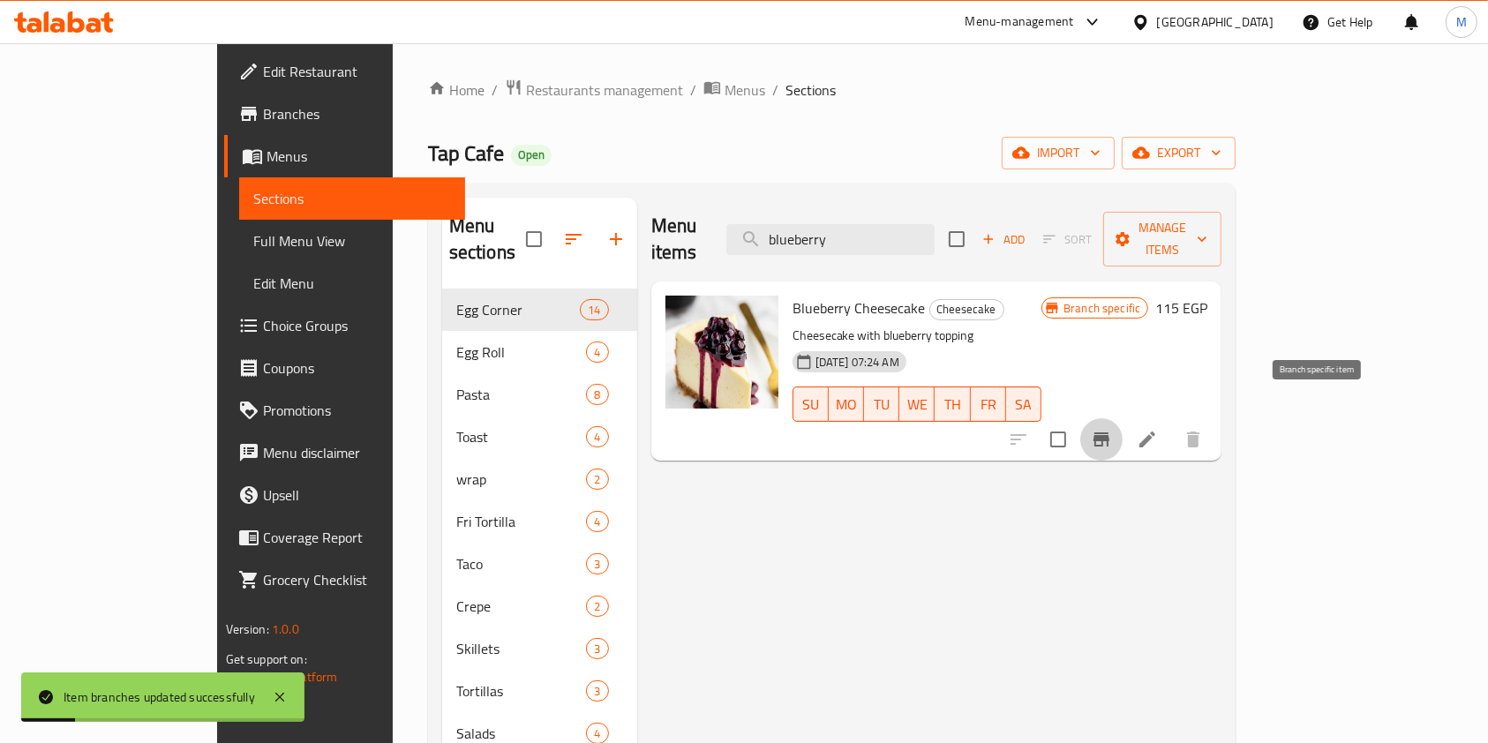
click at [1112, 429] on icon "Branch-specific-item" at bounding box center [1101, 439] width 21 height 21
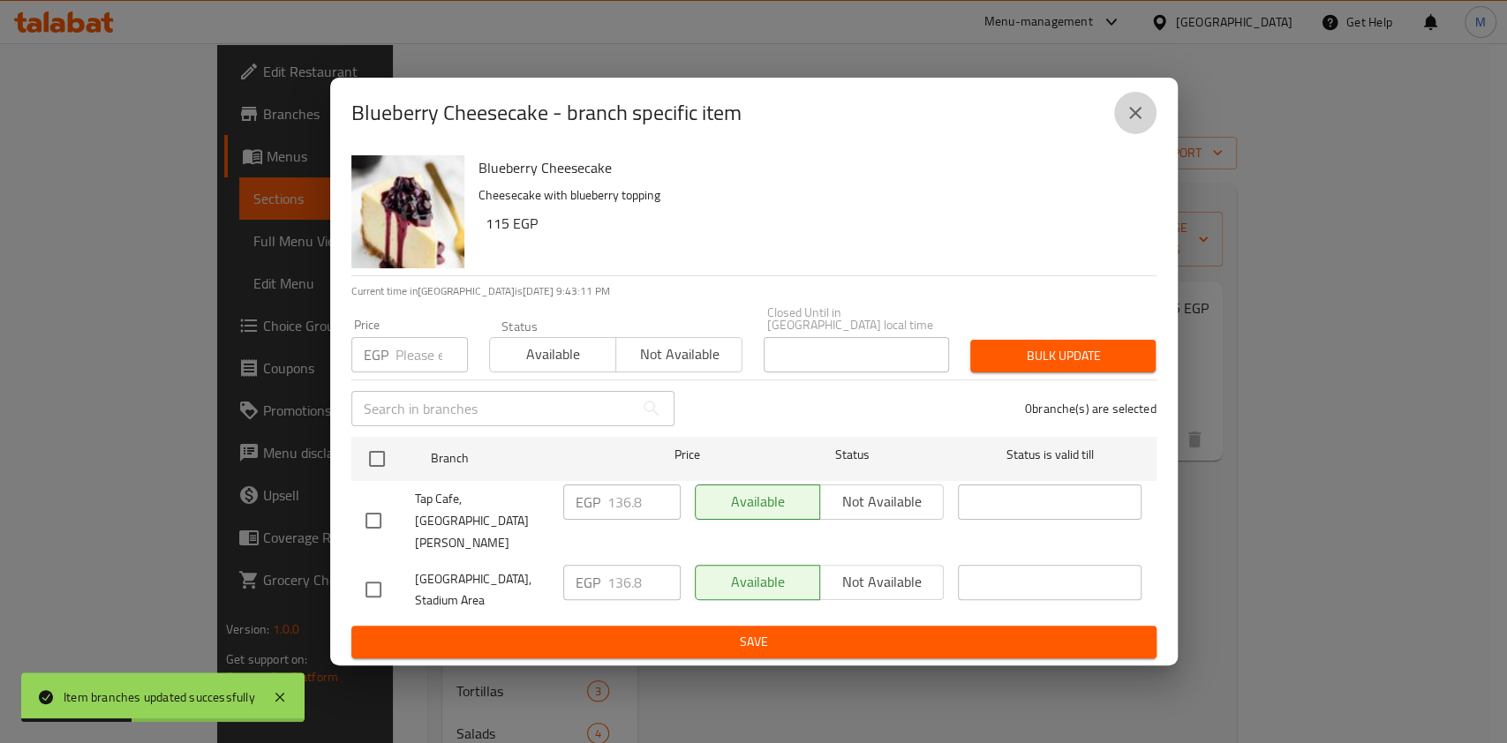
click at [1149, 134] on button "close" at bounding box center [1135, 113] width 42 height 42
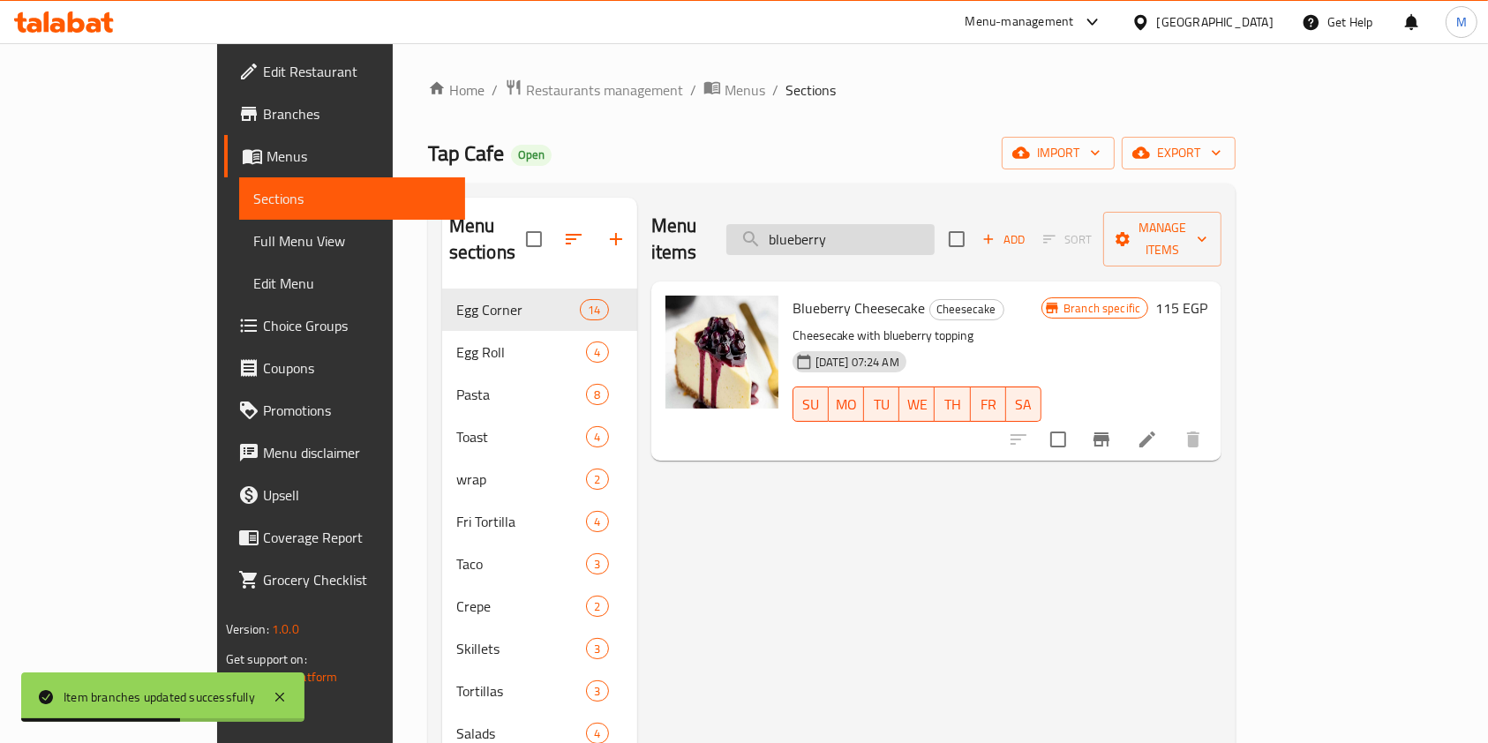
click at [935, 227] on input "blueberry" at bounding box center [830, 239] width 208 height 31
type input "b"
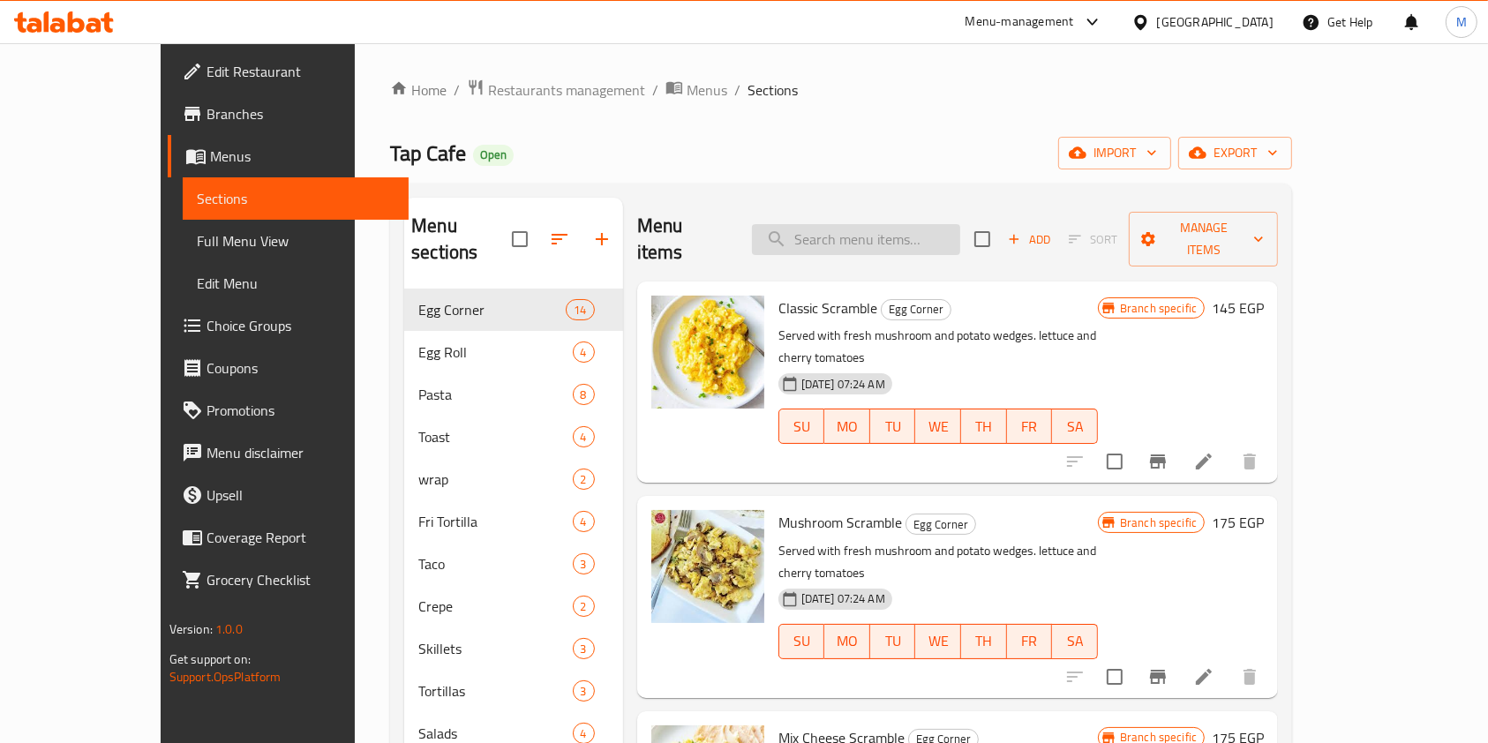
click at [946, 232] on input "search" at bounding box center [856, 239] width 208 height 31
paste input "Tres leches pistachio 136.8"
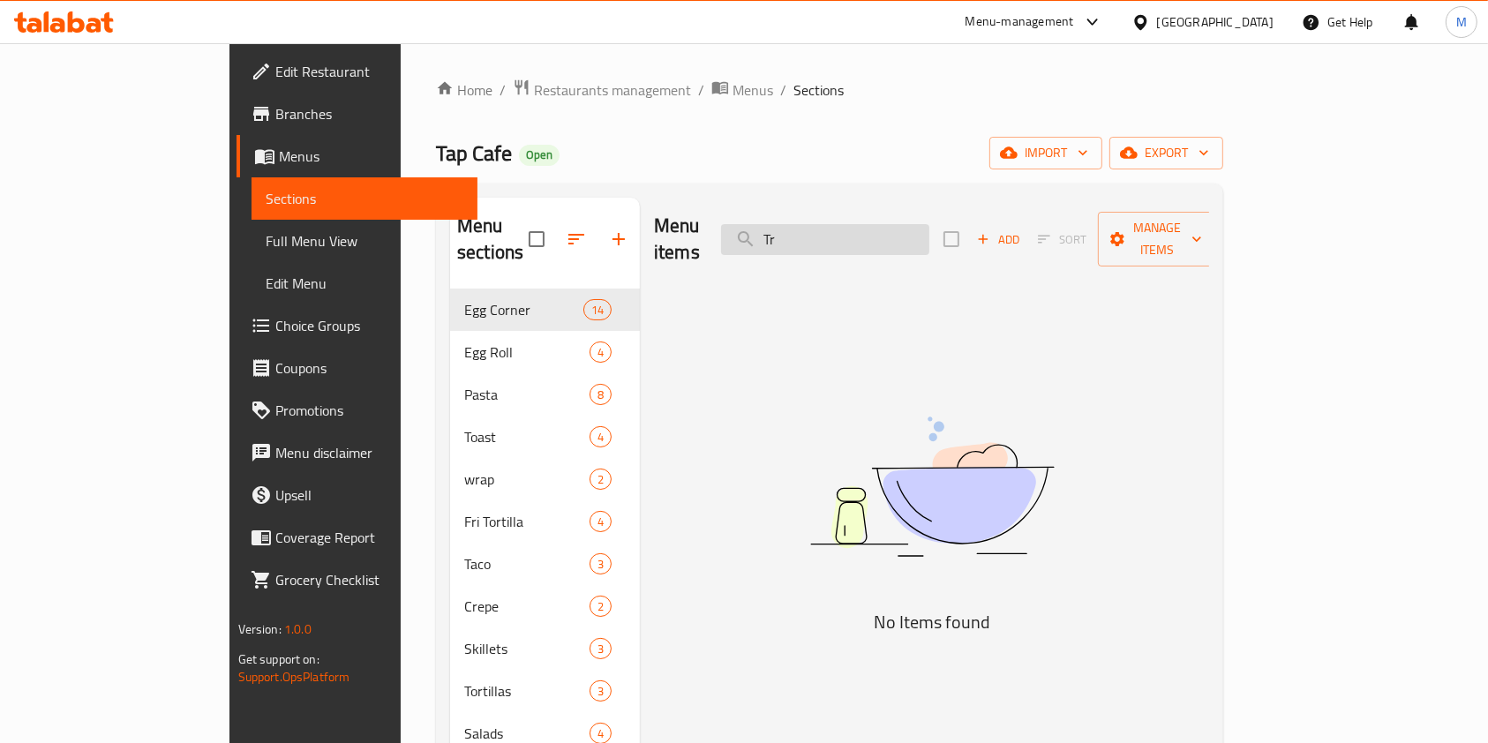
type input "T"
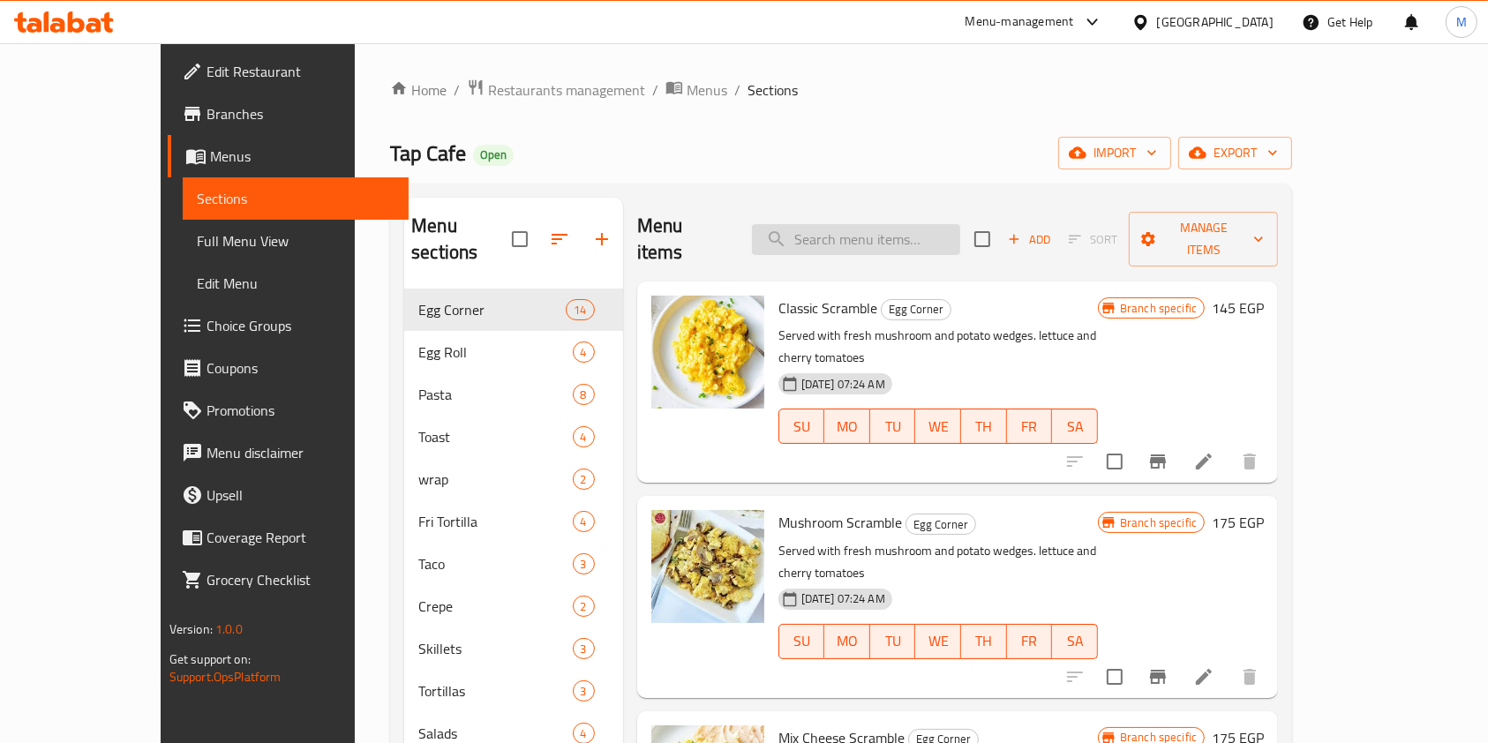
paste input "Tres leches pistachio 136.8"
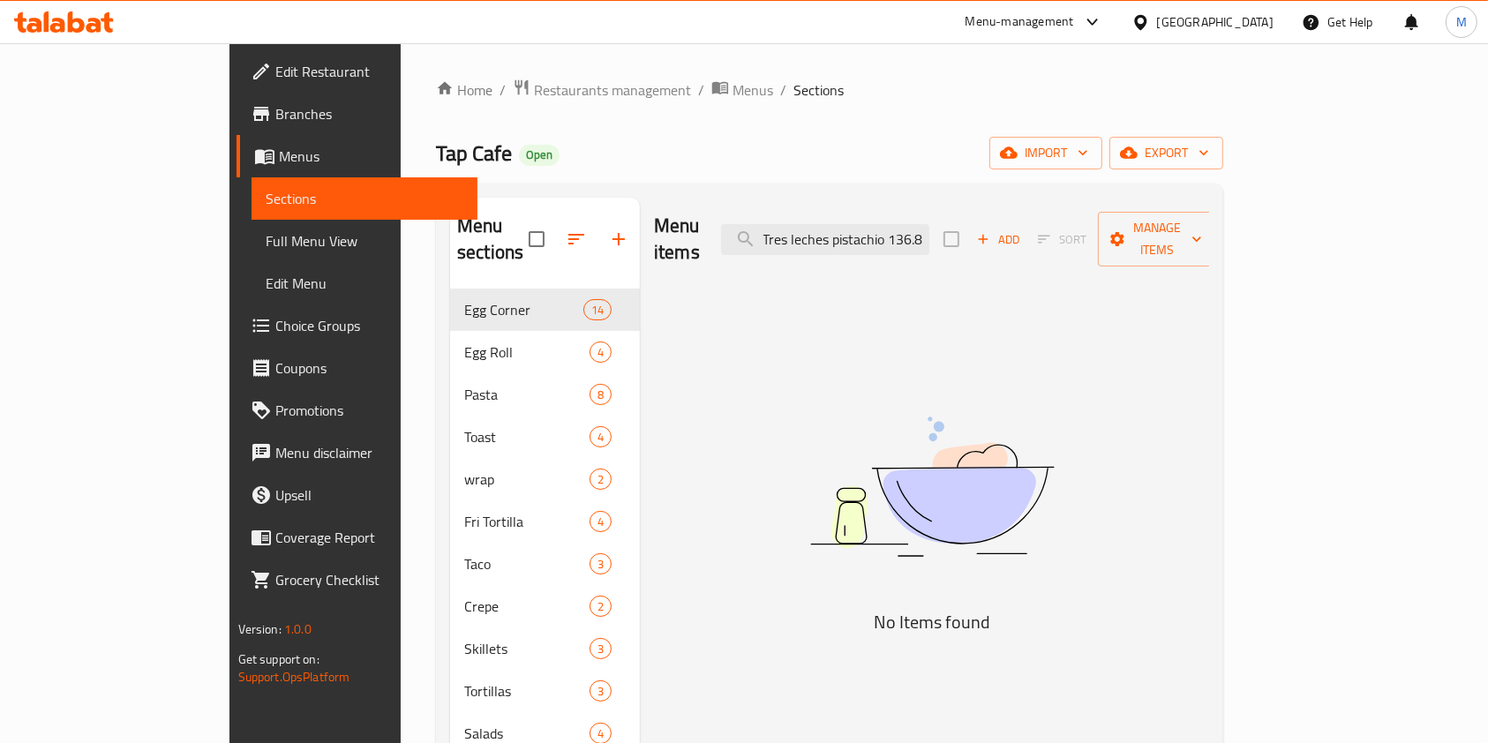
drag, startPoint x: 974, startPoint y: 226, endPoint x: 1023, endPoint y: 229, distance: 48.7
click at [1022, 229] on div "Menu items Tres leches pistachio 136.8 Add Sort Manage items" at bounding box center [931, 240] width 555 height 84
drag, startPoint x: 921, startPoint y: 227, endPoint x: 762, endPoint y: 253, distance: 161.9
click at [762, 253] on div "Menu items Tres leches pistachio Add Sort Manage items" at bounding box center [931, 240] width 555 height 84
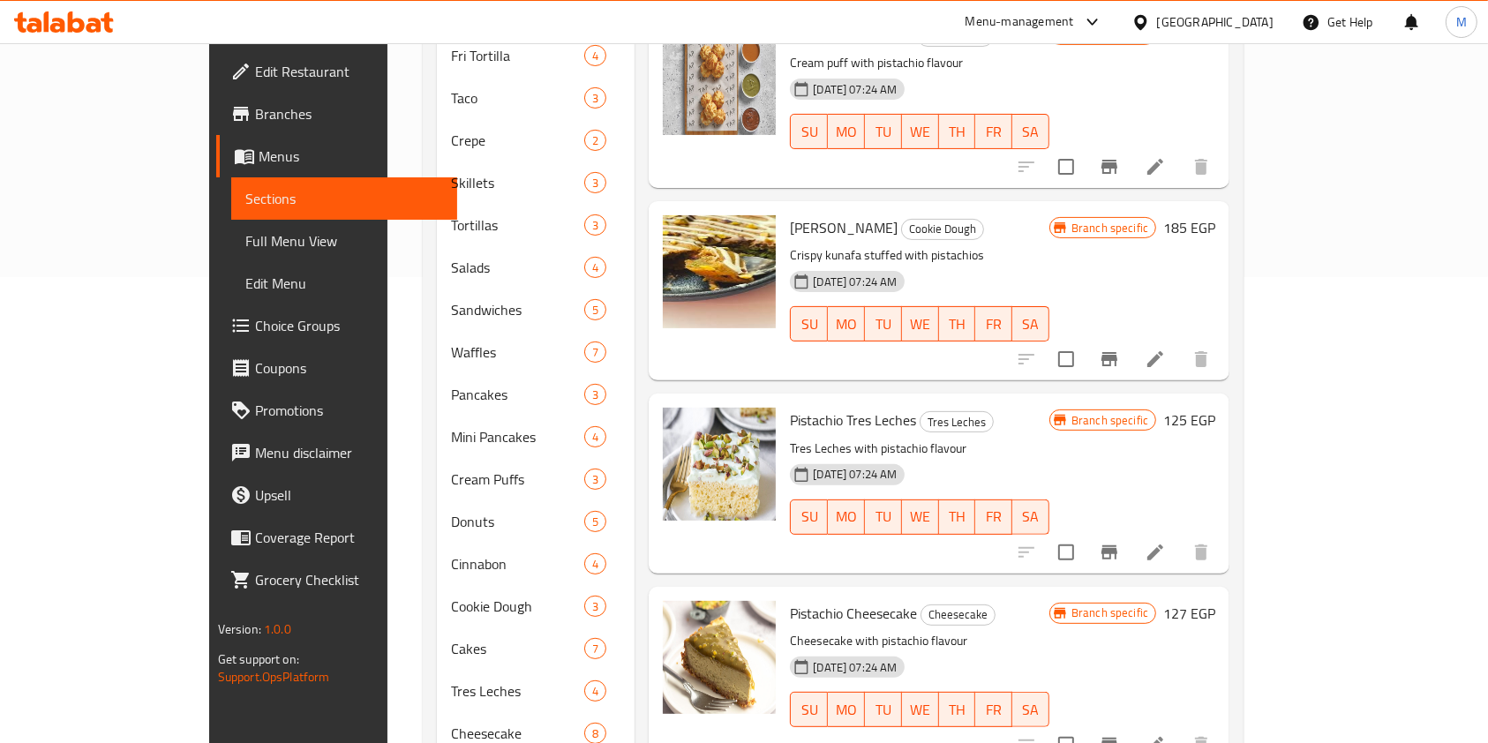
scroll to position [467, 0]
type input "pistachio"
click at [1120, 541] on icon "Branch-specific-item" at bounding box center [1109, 551] width 21 height 21
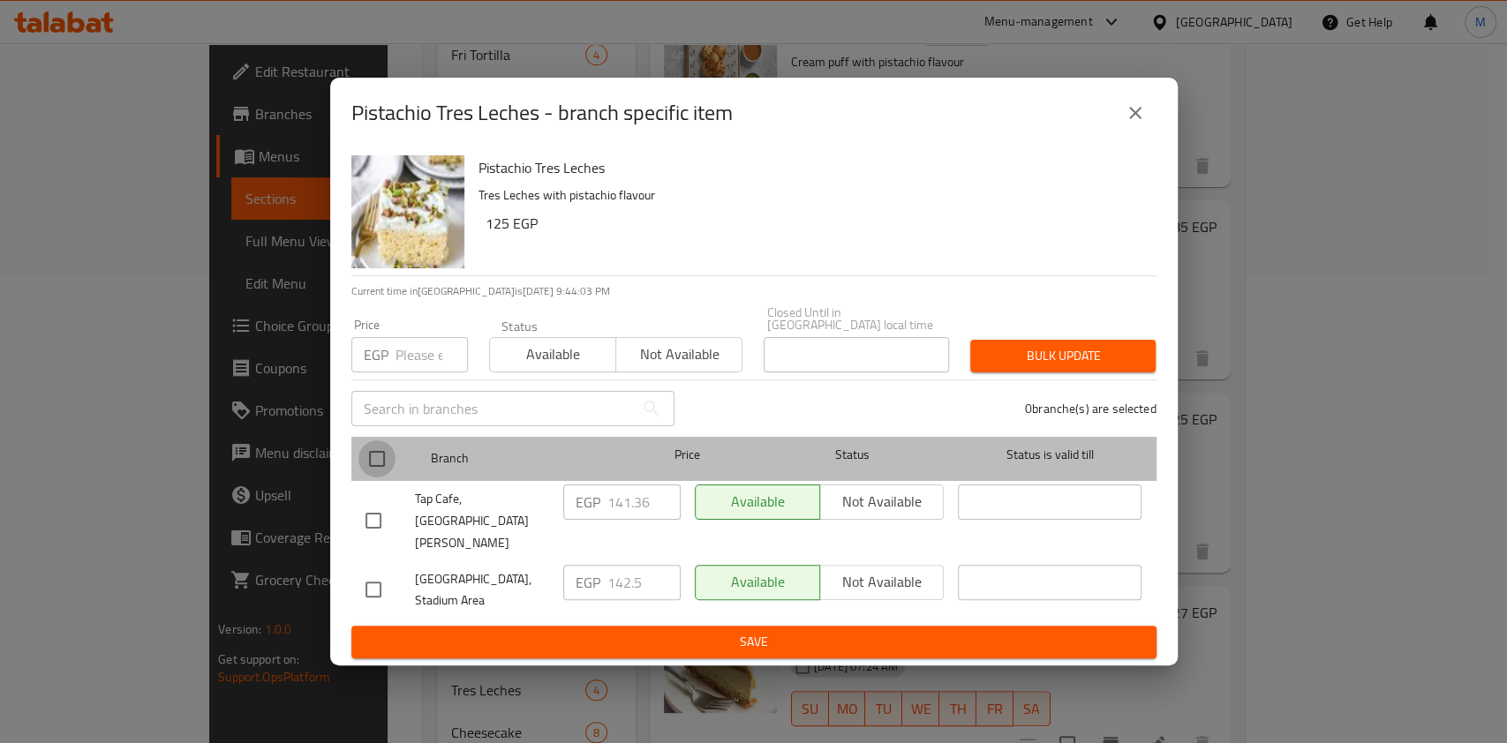
click at [390, 475] on input "checkbox" at bounding box center [376, 458] width 37 height 37
checkbox input "true"
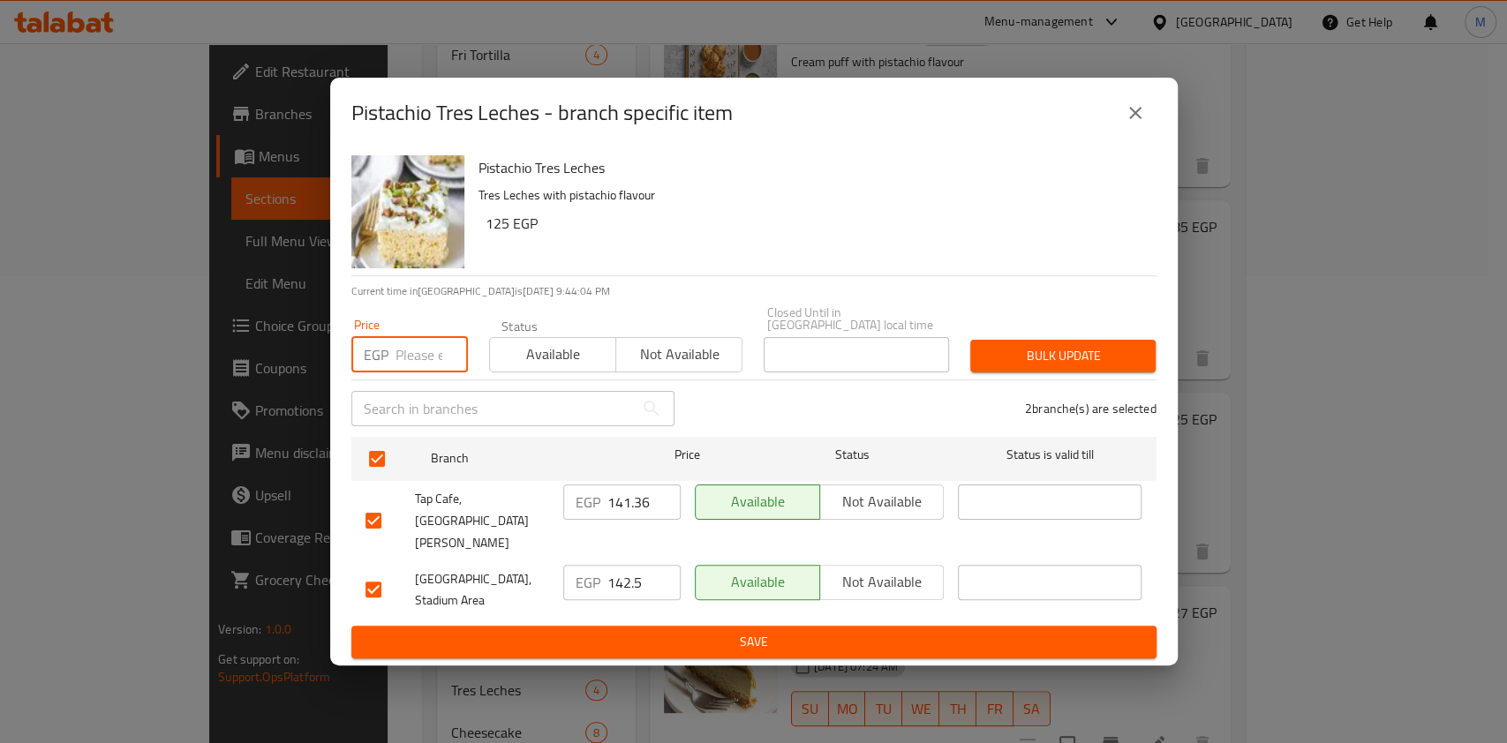
click at [417, 372] on input "number" at bounding box center [431, 354] width 72 height 35
type input "136.80"
drag, startPoint x: 1049, startPoint y: 395, endPoint x: 1056, endPoint y: 375, distance: 20.7
click at [1056, 375] on div "Bulk update" at bounding box center [1062, 356] width 207 height 54
click at [1056, 367] on span "Bulk update" at bounding box center [1062, 356] width 157 height 22
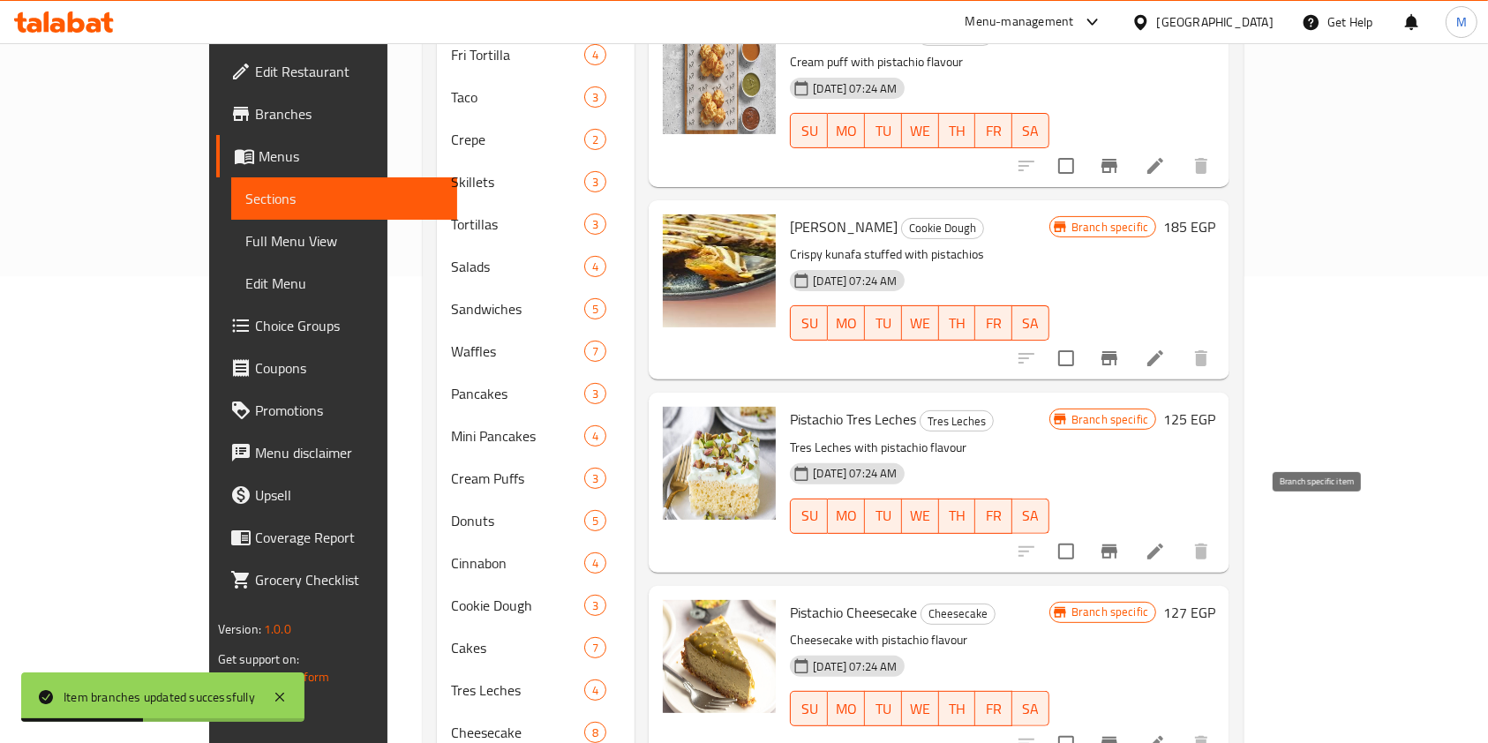
click at [1131, 530] on button "Branch-specific-item" at bounding box center [1109, 551] width 42 height 42
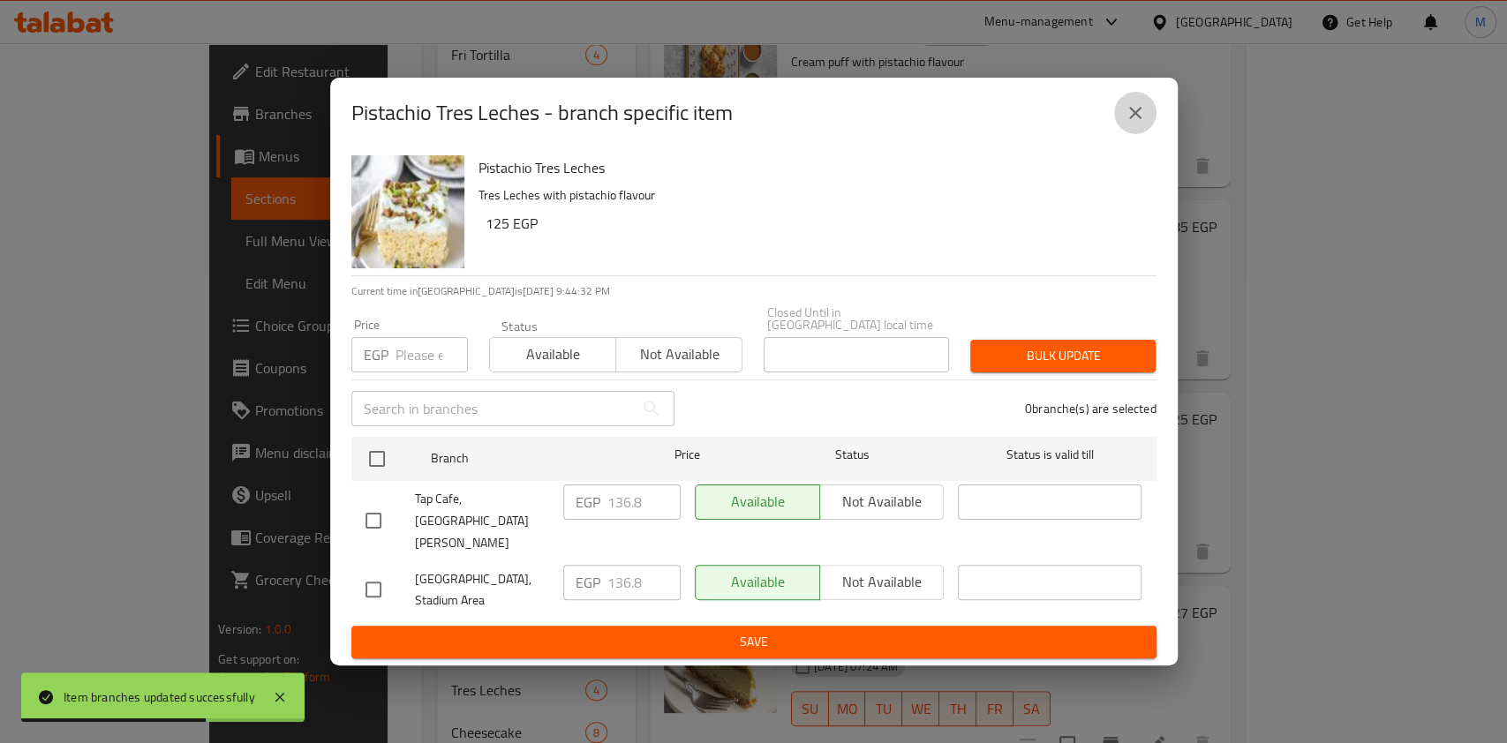
click at [1130, 119] on icon "close" at bounding box center [1135, 113] width 12 height 12
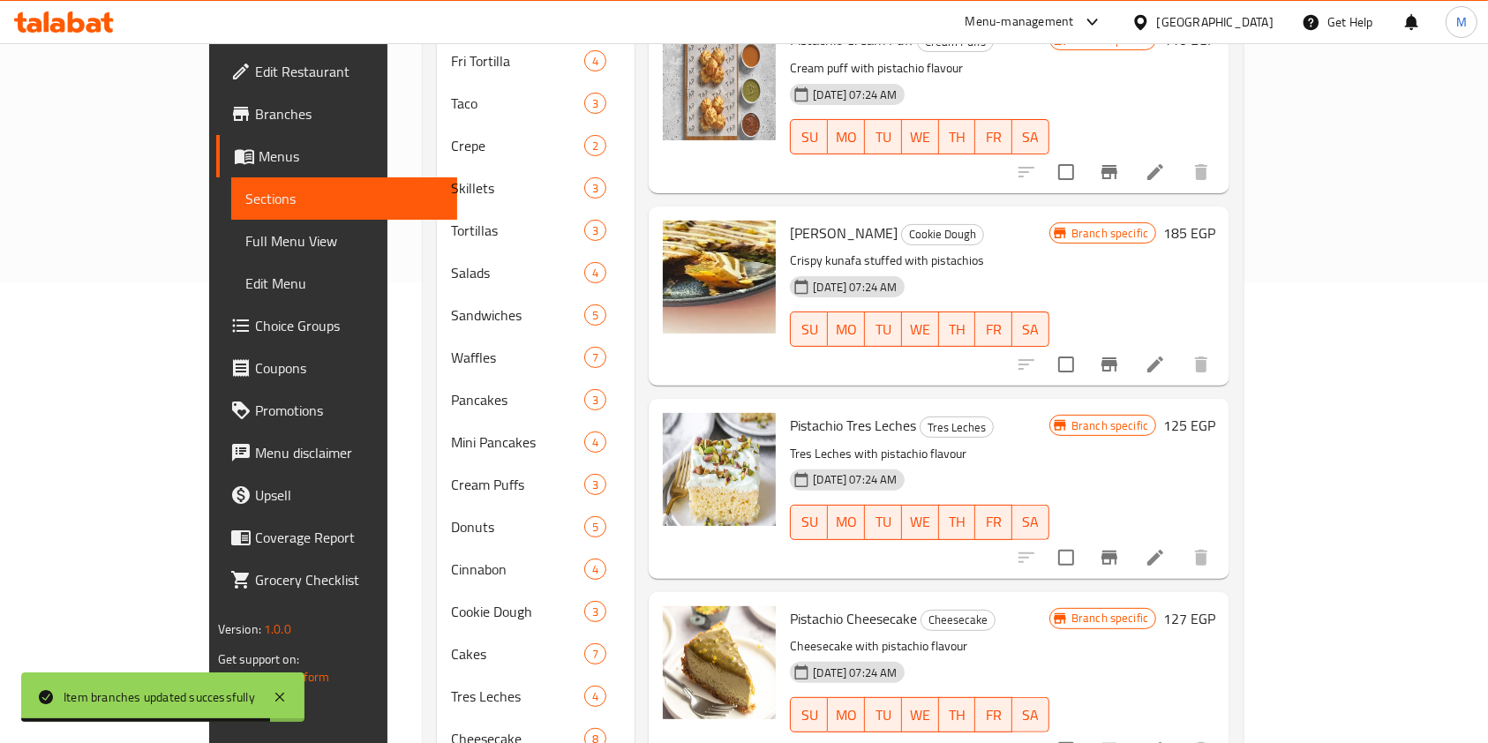
scroll to position [0, 0]
